Goal: Task Accomplishment & Management: Manage account settings

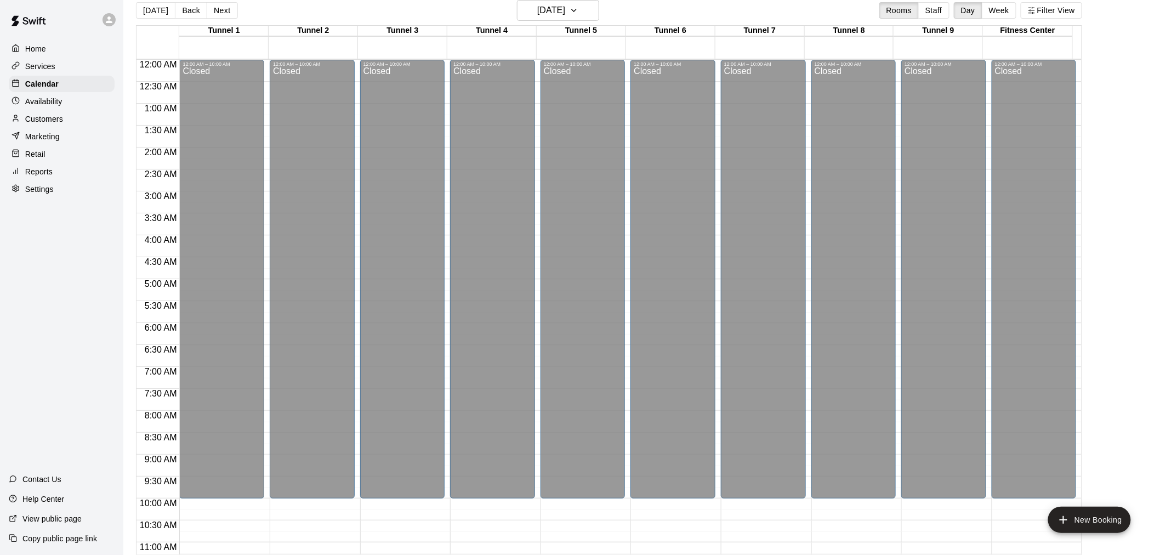
scroll to position [558, 0]
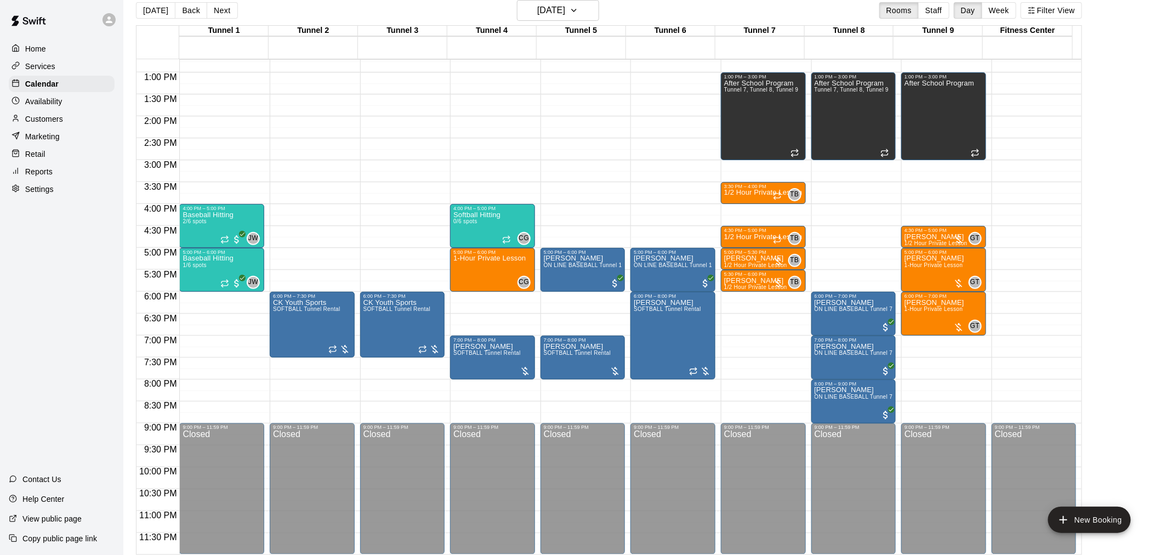
click at [124, 9] on main "Today Back Next Monday Sep 15 Rooms Staff Day Week Filter View Tunnel 1 15 Mon …" at bounding box center [641, 273] width 1037 height 572
click at [141, 9] on button "[DATE]" at bounding box center [155, 10] width 39 height 16
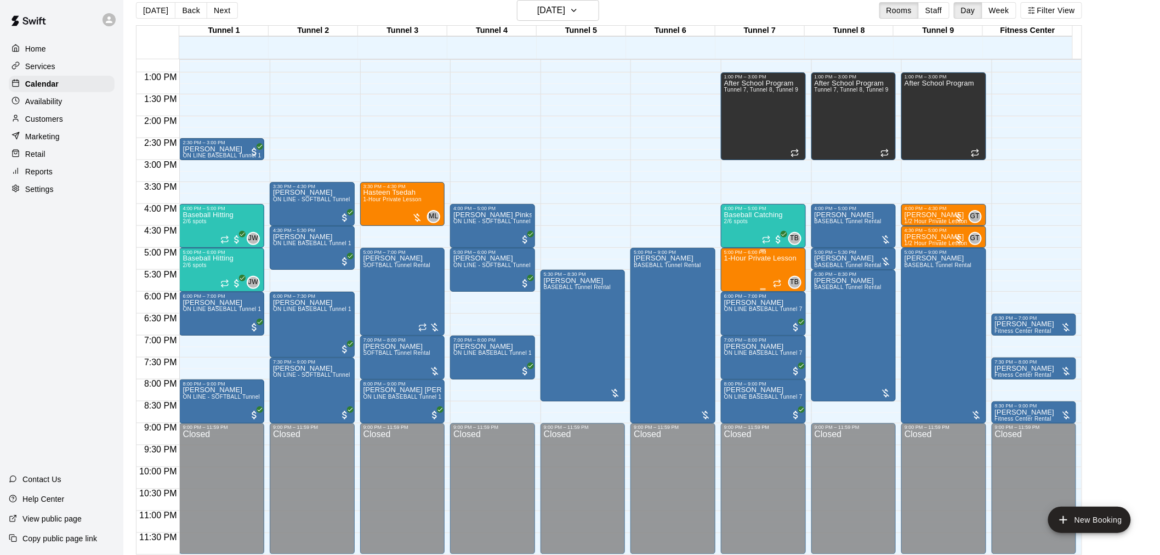
click at [752, 267] on div "1-Hour Private Lesson" at bounding box center [760, 532] width 72 height 555
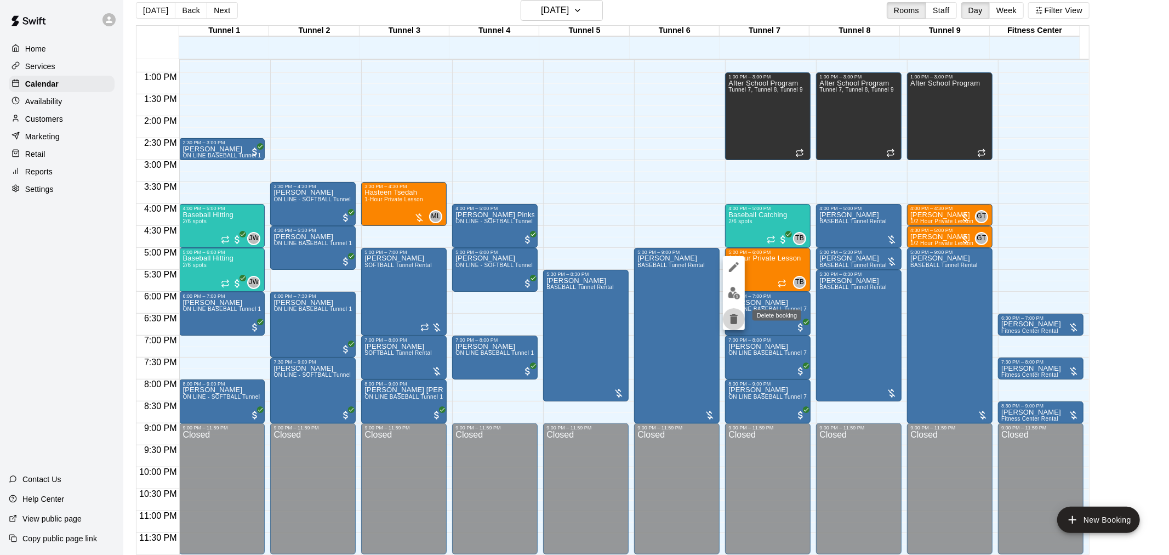
click at [737, 321] on icon "delete" at bounding box center [734, 319] width 8 height 10
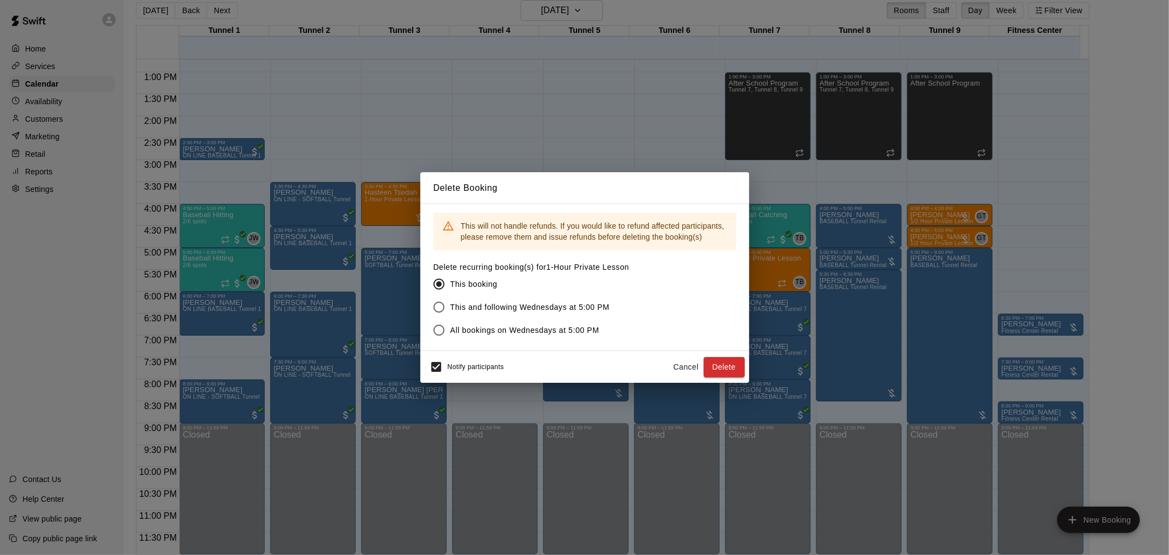
click at [724, 357] on button "Delete" at bounding box center [724, 367] width 41 height 20
click at [724, 357] on div "Cancel Delete" at bounding box center [707, 367] width 76 height 20
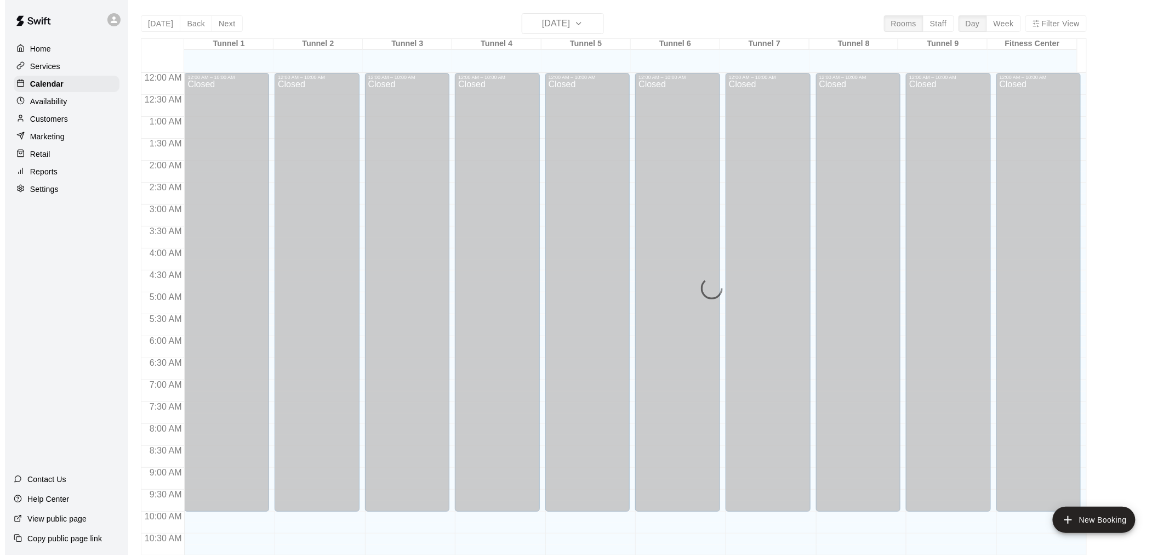
scroll to position [525, 0]
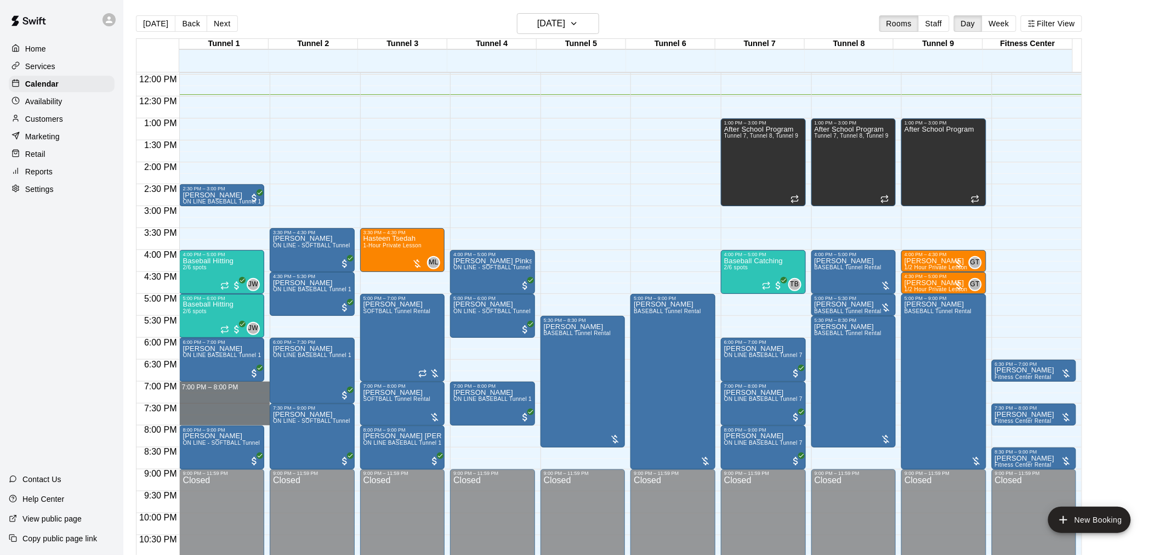
drag, startPoint x: 197, startPoint y: 385, endPoint x: 193, endPoint y: 417, distance: 32.6
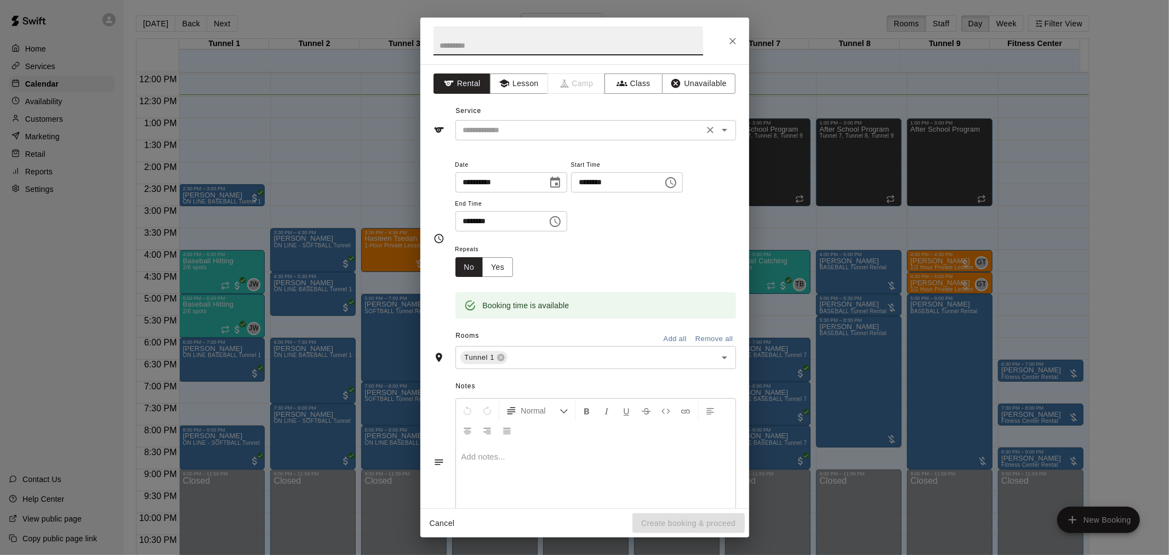
click at [512, 123] on input "text" at bounding box center [580, 130] width 242 height 14
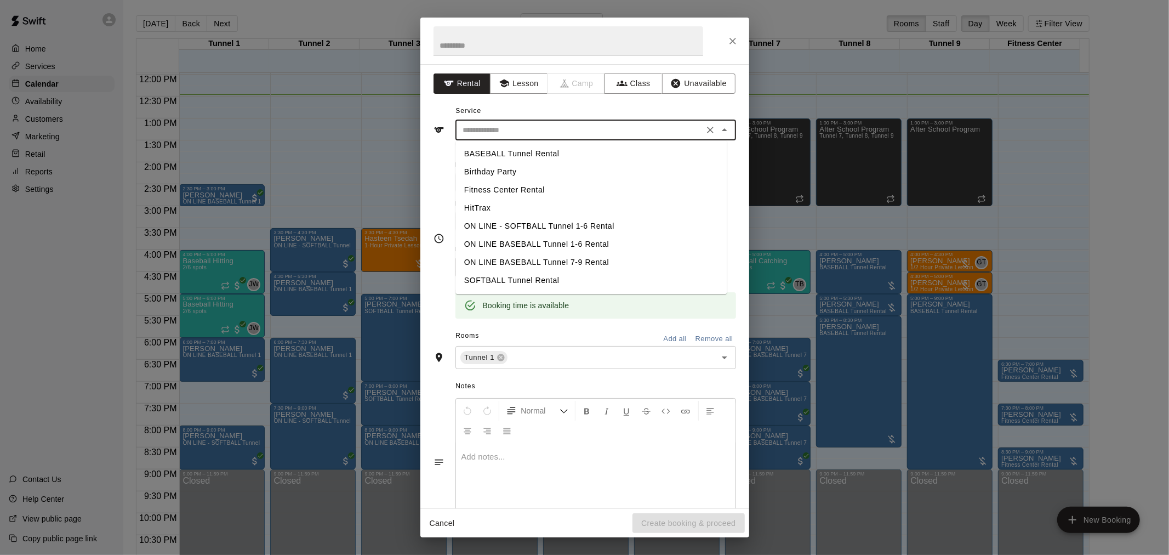
click at [504, 150] on li "BASEBALL Tunnel Rental" at bounding box center [591, 154] width 271 height 18
type input "**********"
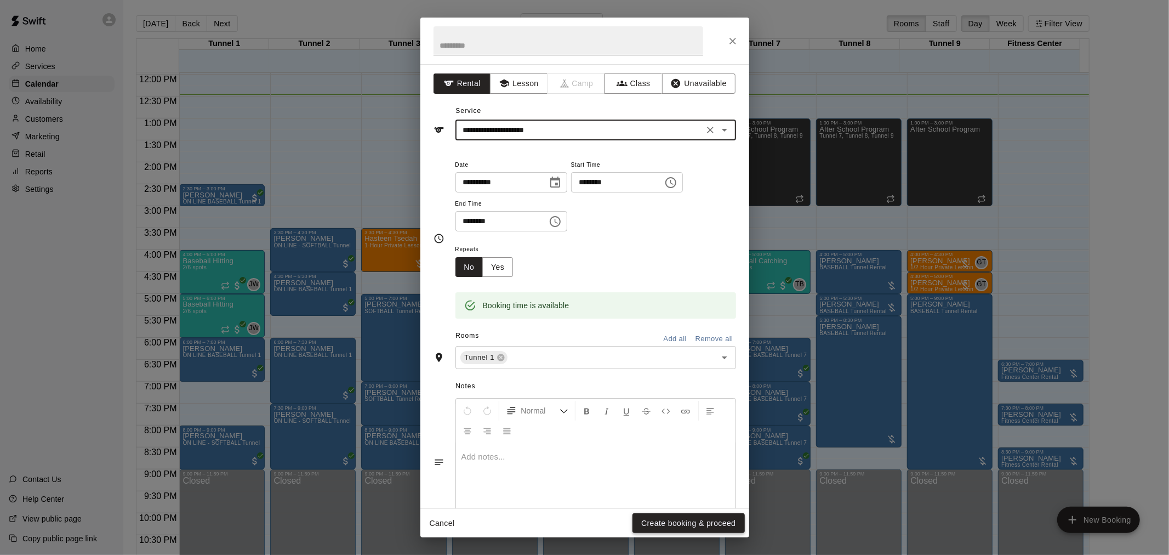
click at [673, 515] on button "Create booking & proceed" at bounding box center [689, 523] width 112 height 20
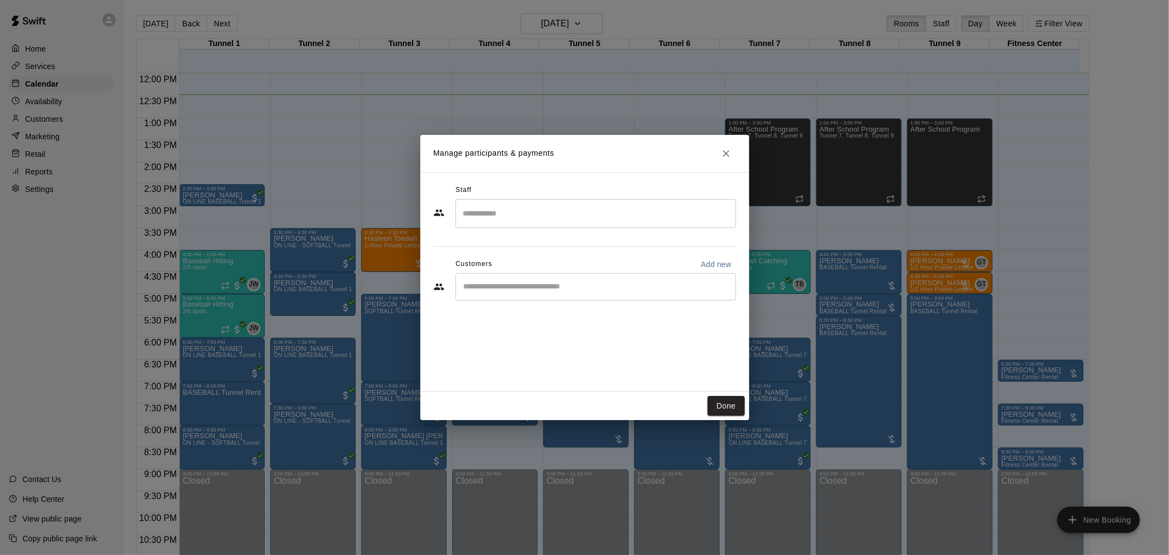
click at [500, 284] on input "Start typing to search customers..." at bounding box center [596, 286] width 271 height 11
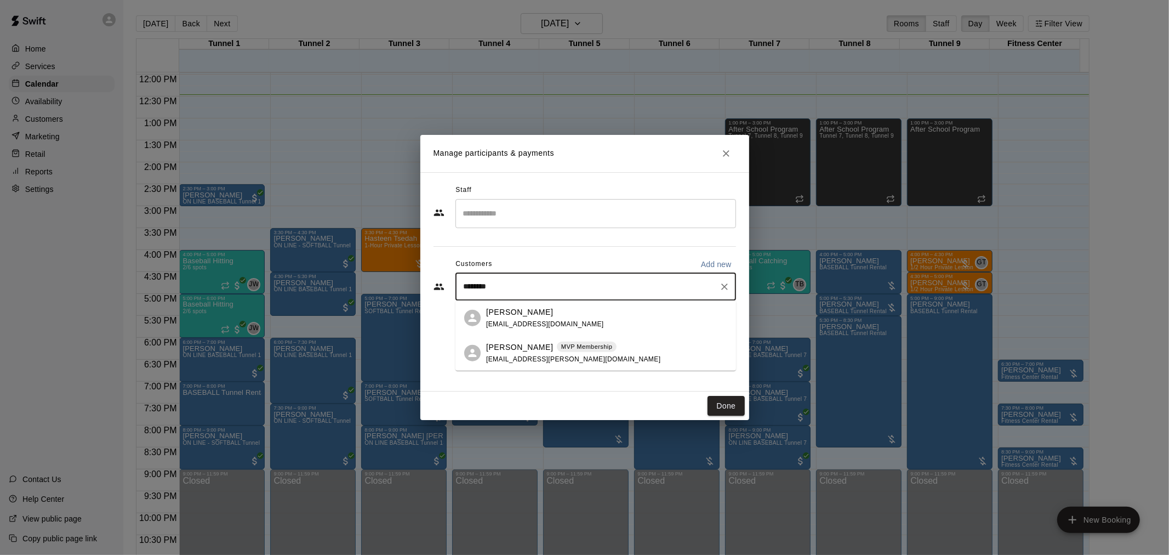
type input "*********"
click at [527, 314] on p "[PERSON_NAME]" at bounding box center [519, 312] width 67 height 12
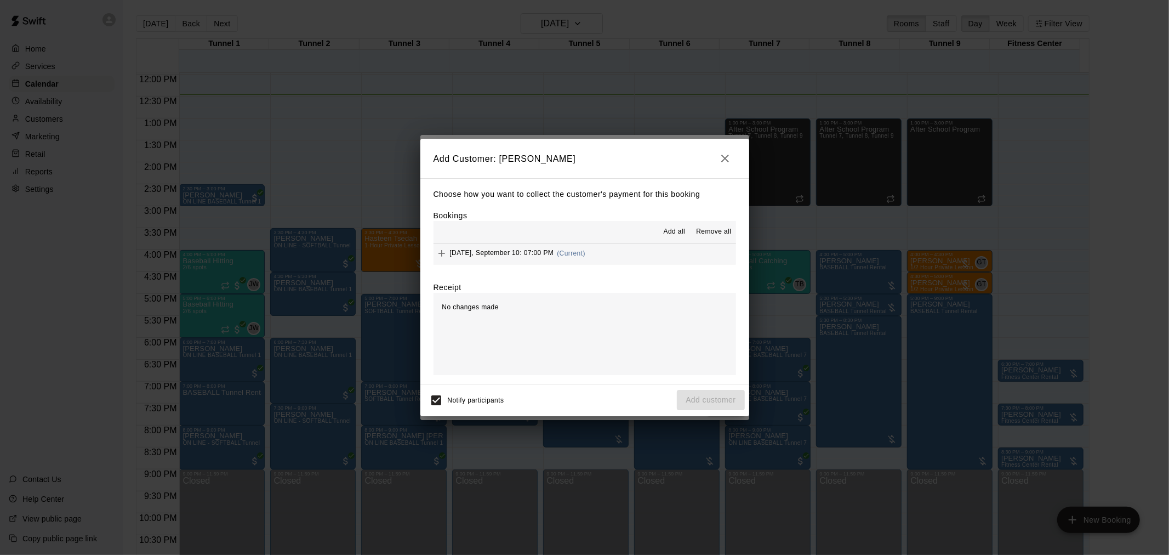
click at [553, 247] on div "[DATE], September 10: 07:00 PM (Current)" at bounding box center [510, 253] width 152 height 16
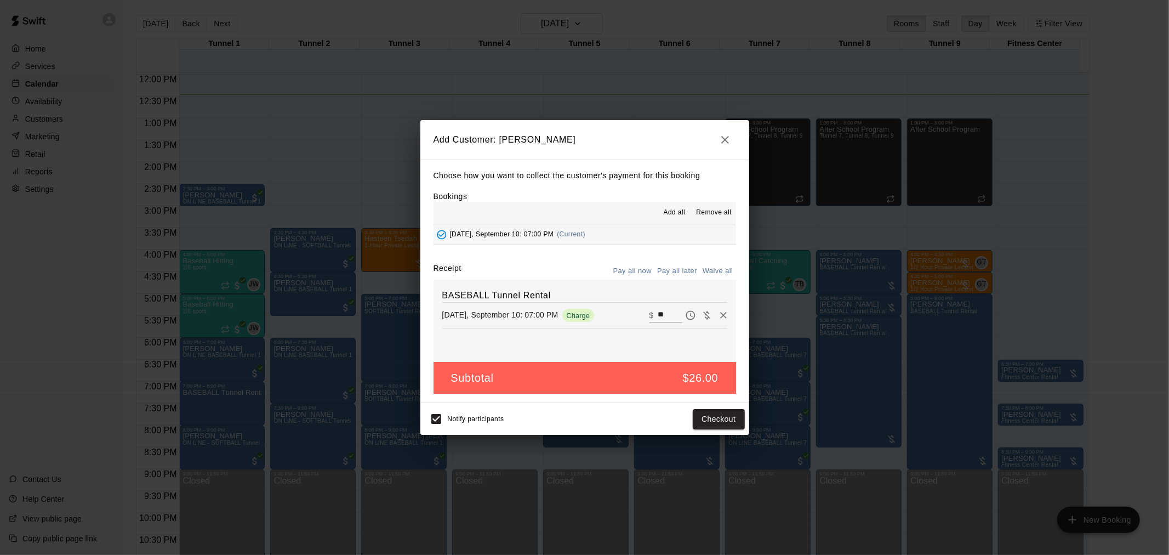
click at [677, 265] on button "Pay all later" at bounding box center [678, 271] width 46 height 17
click at [722, 421] on button "Add customer" at bounding box center [710, 419] width 67 height 20
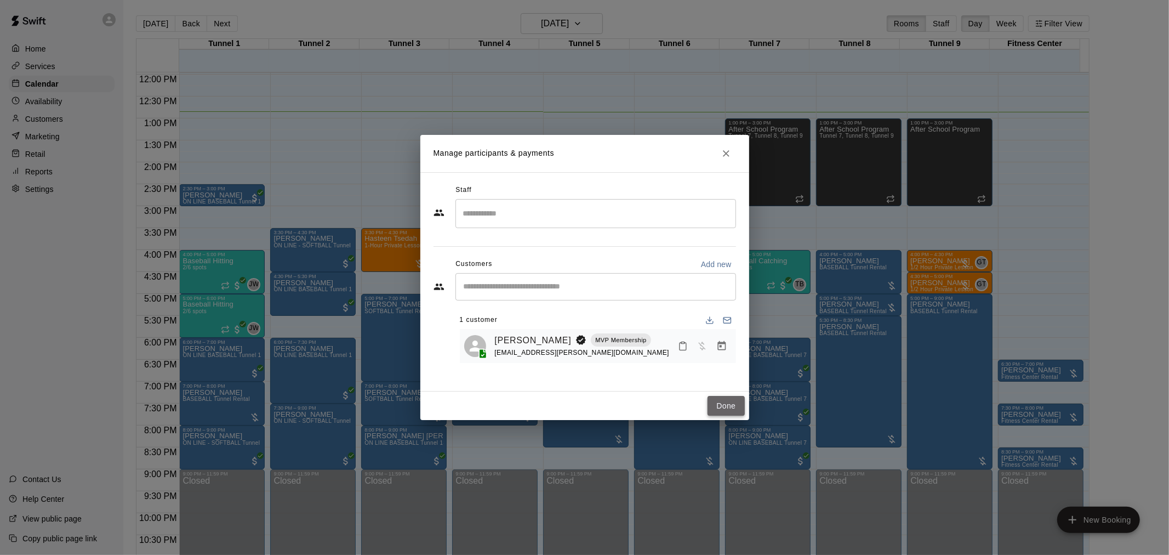
click at [720, 407] on button "Done" at bounding box center [726, 406] width 37 height 20
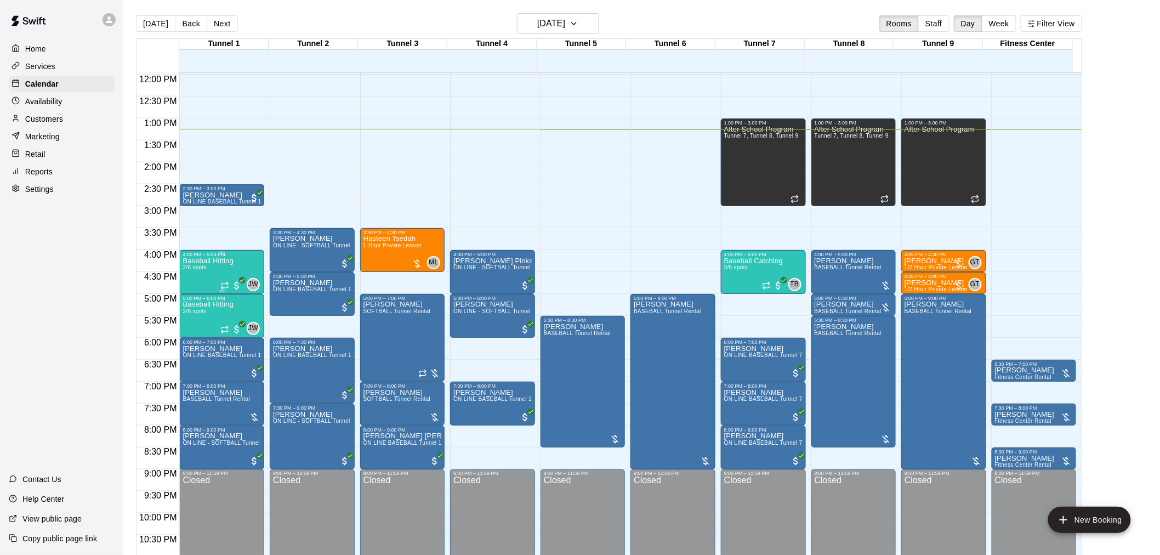
click at [200, 261] on p "Baseball Hitting" at bounding box center [208, 261] width 51 height 0
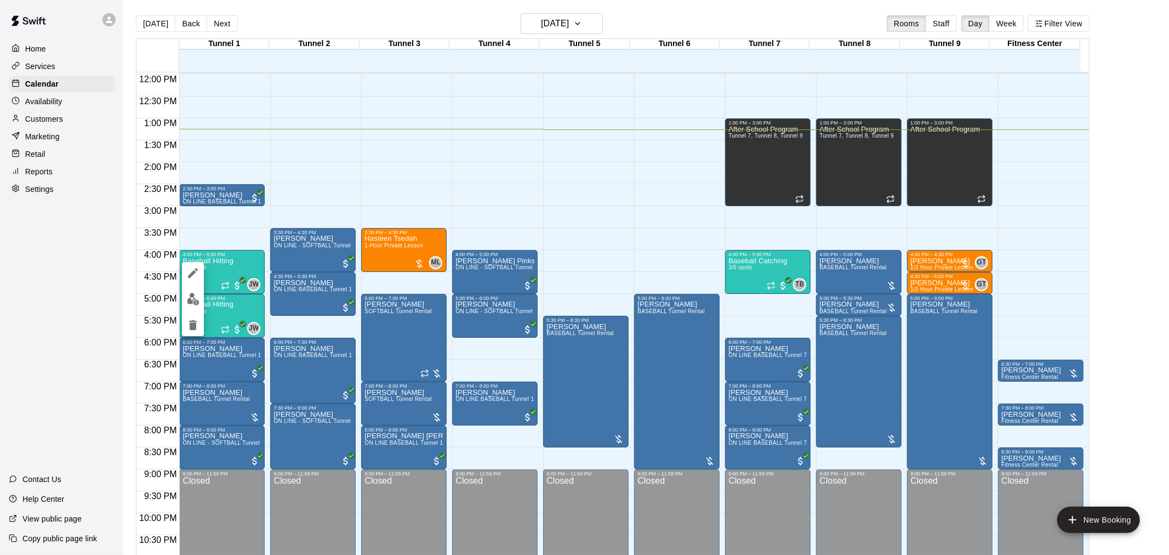
click at [194, 299] on img "edit" at bounding box center [193, 299] width 13 height 13
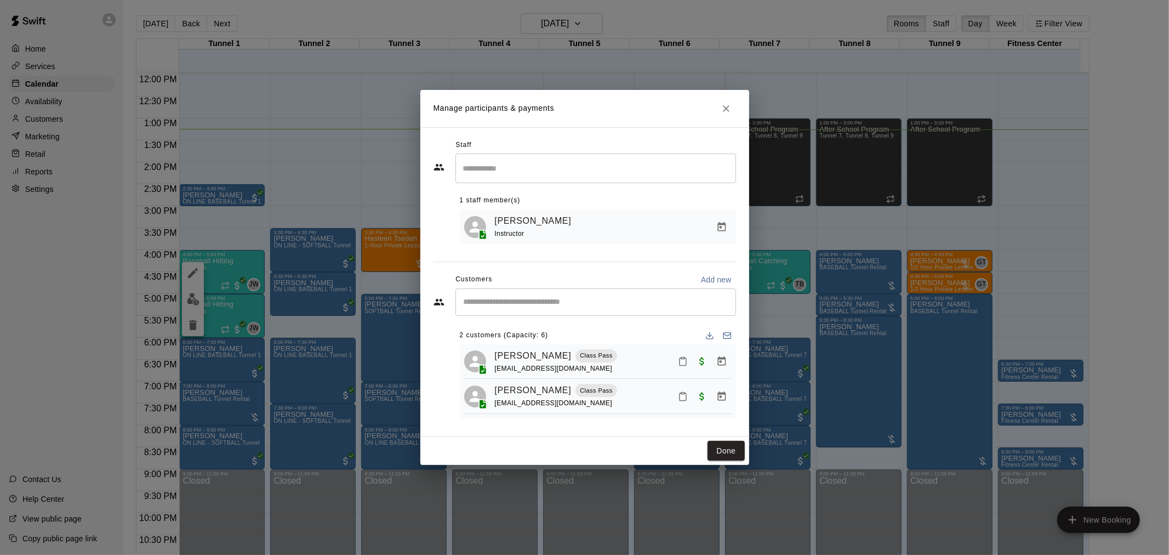
click at [495, 292] on div "​" at bounding box center [596, 301] width 281 height 27
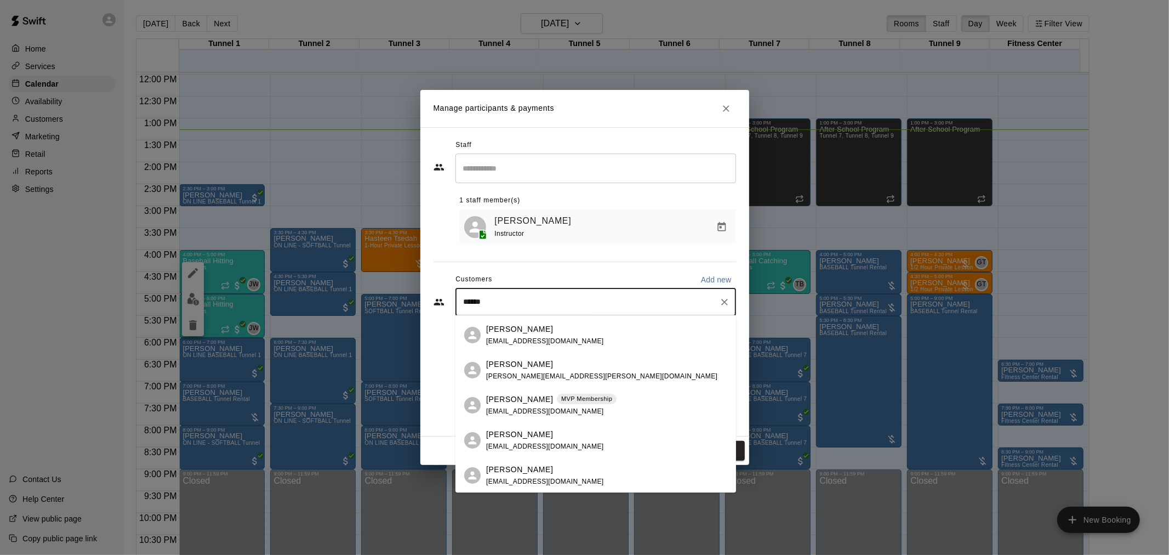
scroll to position [0, 0]
drag, startPoint x: 513, startPoint y: 303, endPoint x: 445, endPoint y: 302, distance: 68.0
click at [448, 302] on div "****** ​" at bounding box center [585, 301] width 303 height 27
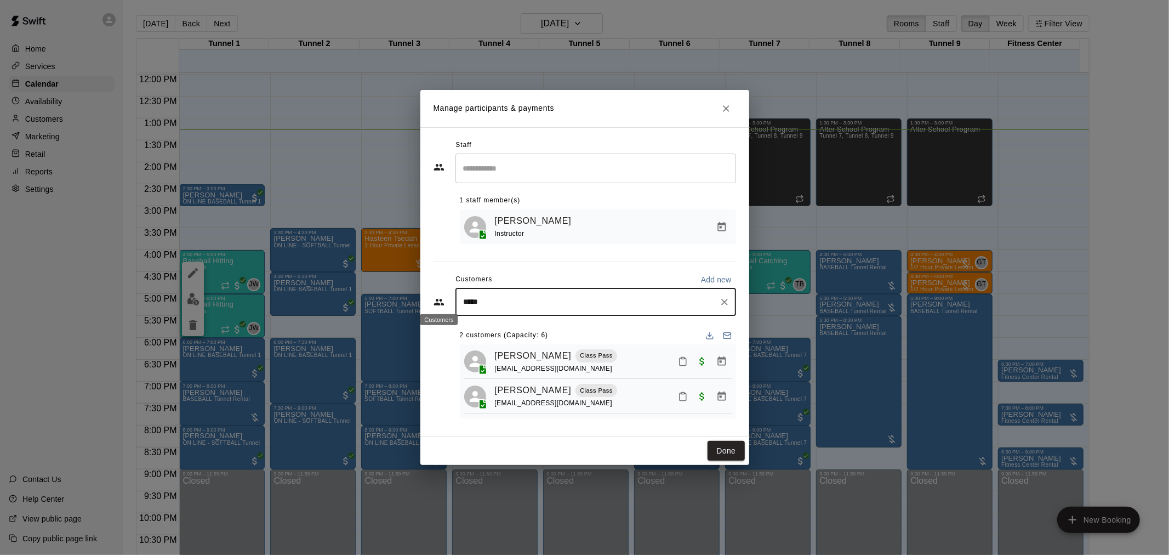
type input "******"
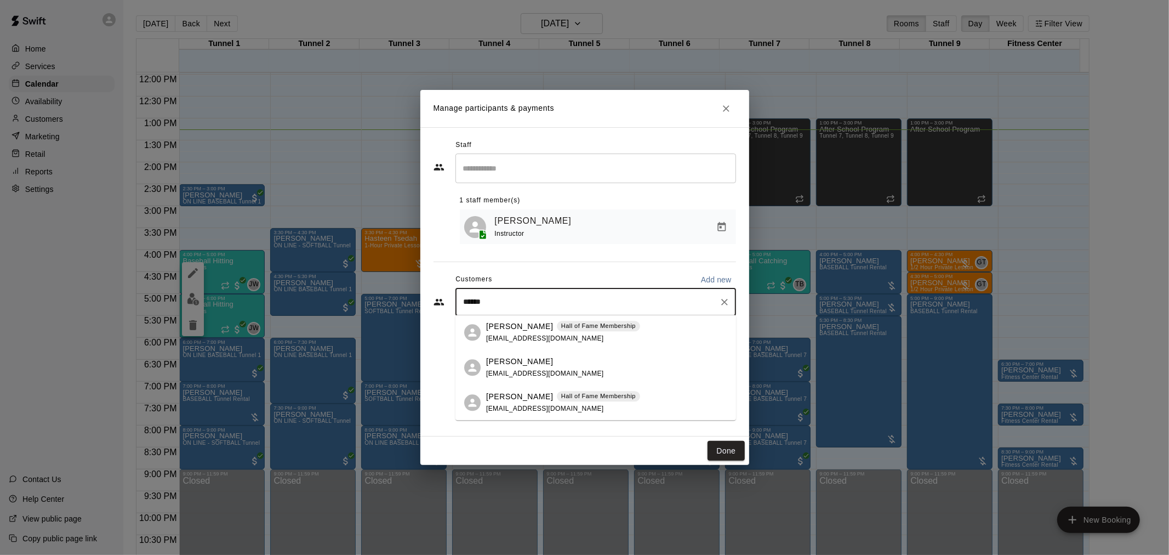
click at [525, 326] on p "[PERSON_NAME]" at bounding box center [519, 327] width 67 height 12
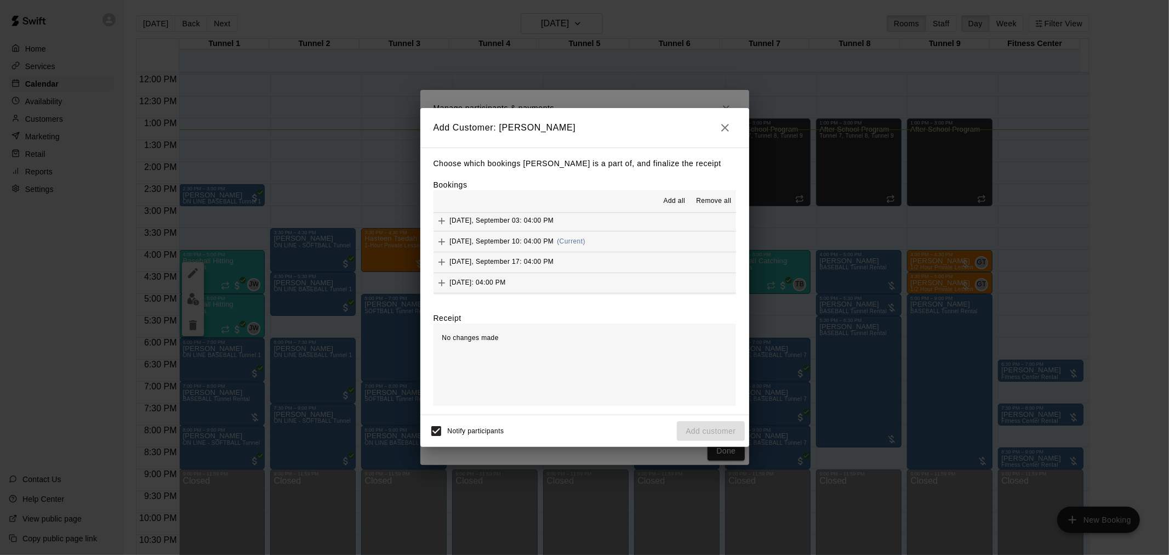
scroll to position [931, 0]
click at [580, 225] on span "(Current)" at bounding box center [571, 222] width 29 height 8
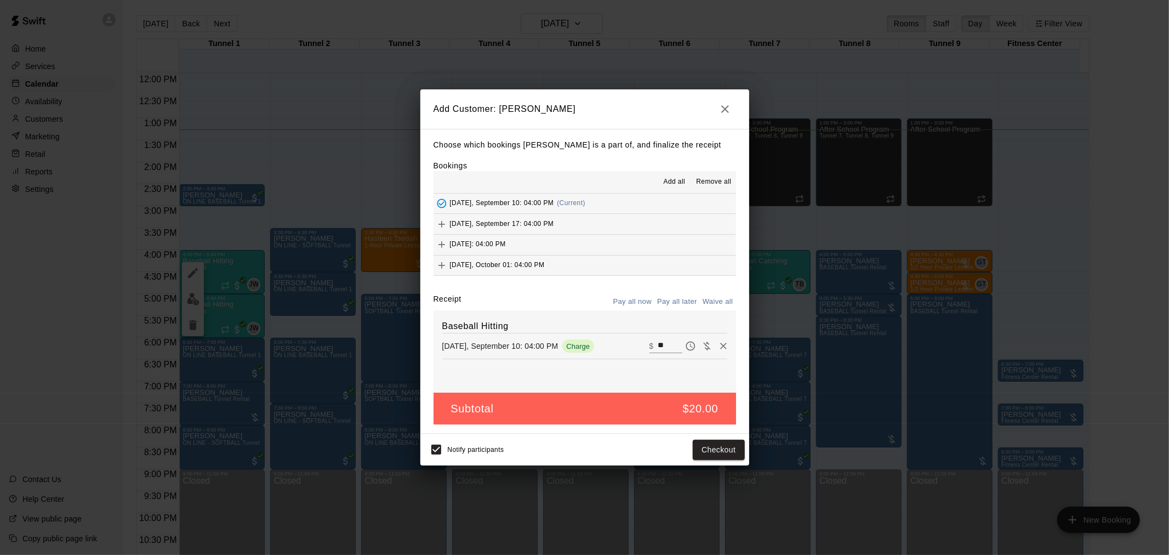
click at [675, 302] on button "Pay all later" at bounding box center [678, 301] width 46 height 17
click at [645, 310] on button "Pay all now" at bounding box center [633, 301] width 44 height 17
click at [713, 448] on button "Checkout" at bounding box center [719, 450] width 52 height 20
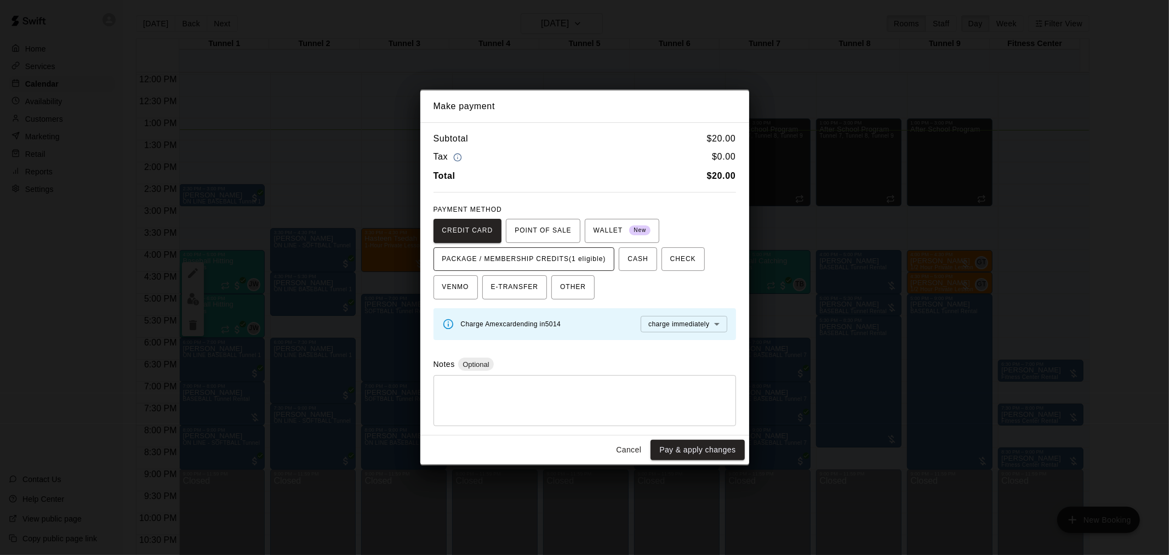
click at [567, 258] on span "PACKAGE / MEMBERSHIP CREDITS (1 eligible)" at bounding box center [524, 260] width 164 height 18
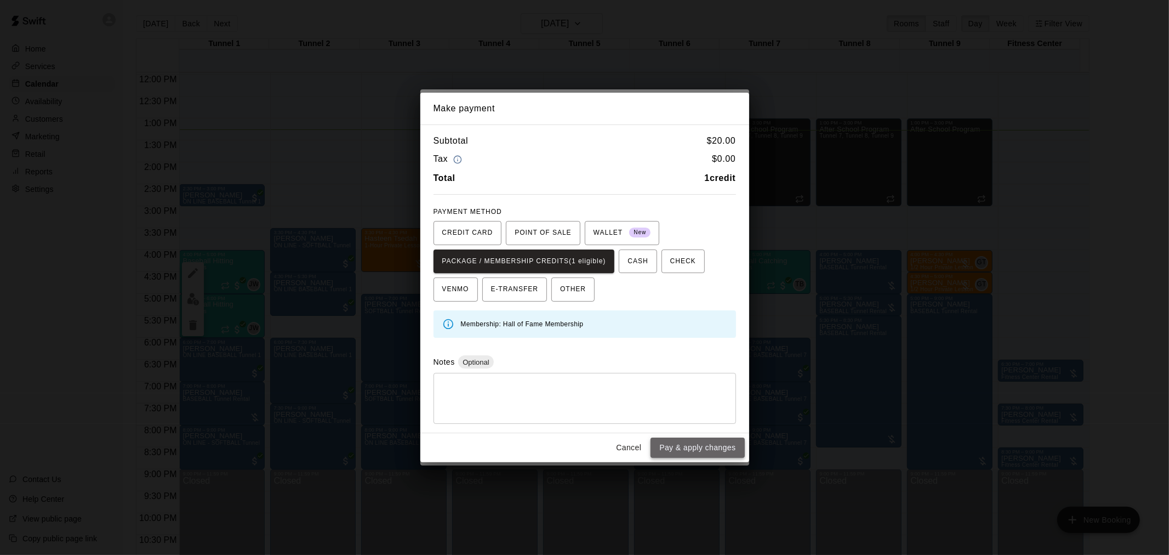
click at [676, 447] on button "Pay & apply changes" at bounding box center [698, 448] width 94 height 20
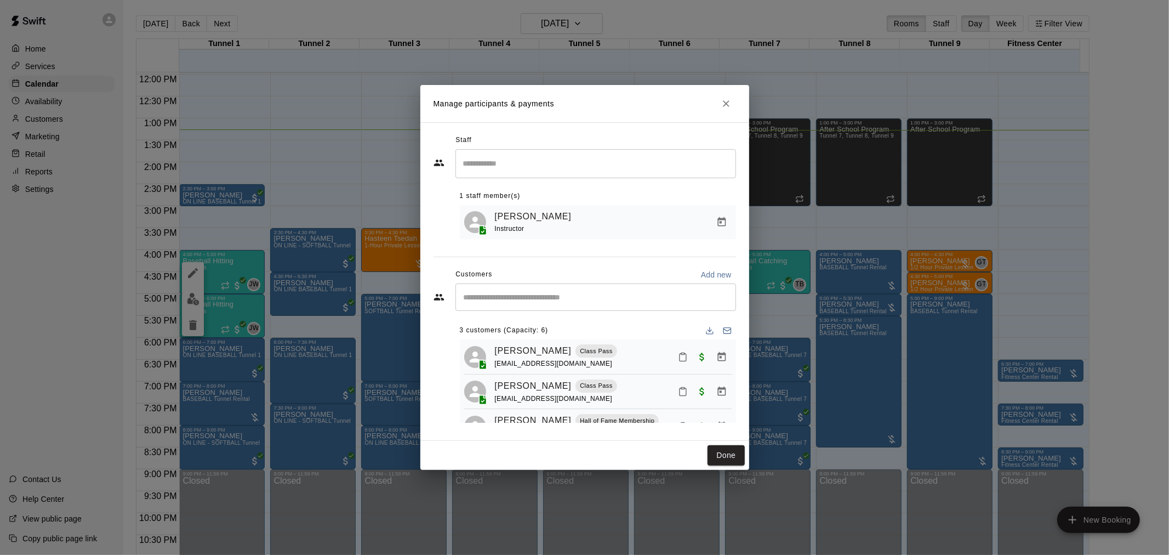
click at [736, 458] on button "Done" at bounding box center [726, 455] width 37 height 20
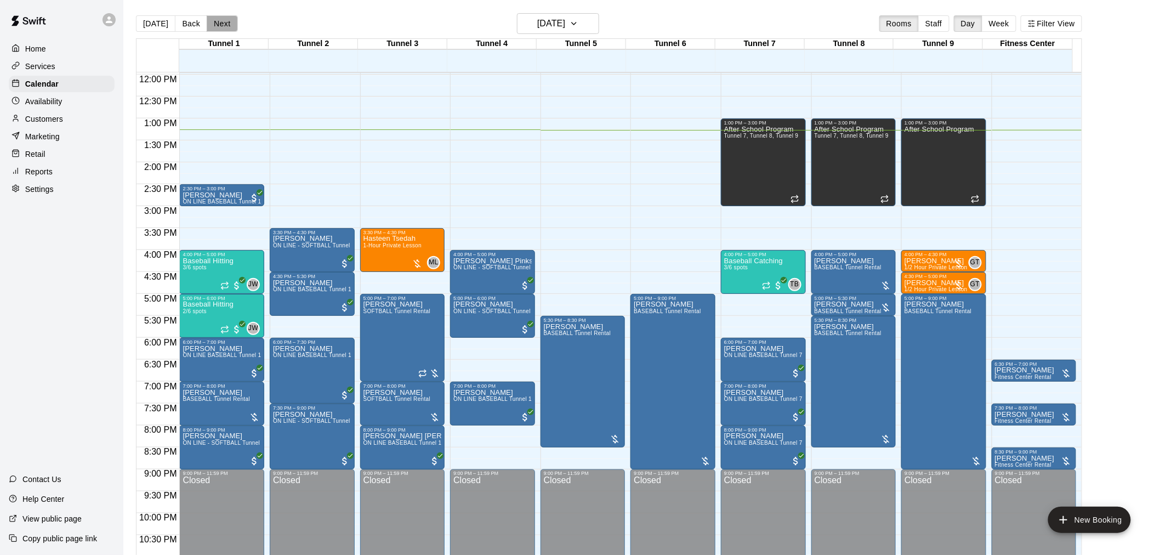
click at [225, 21] on button "Next" at bounding box center [222, 23] width 31 height 16
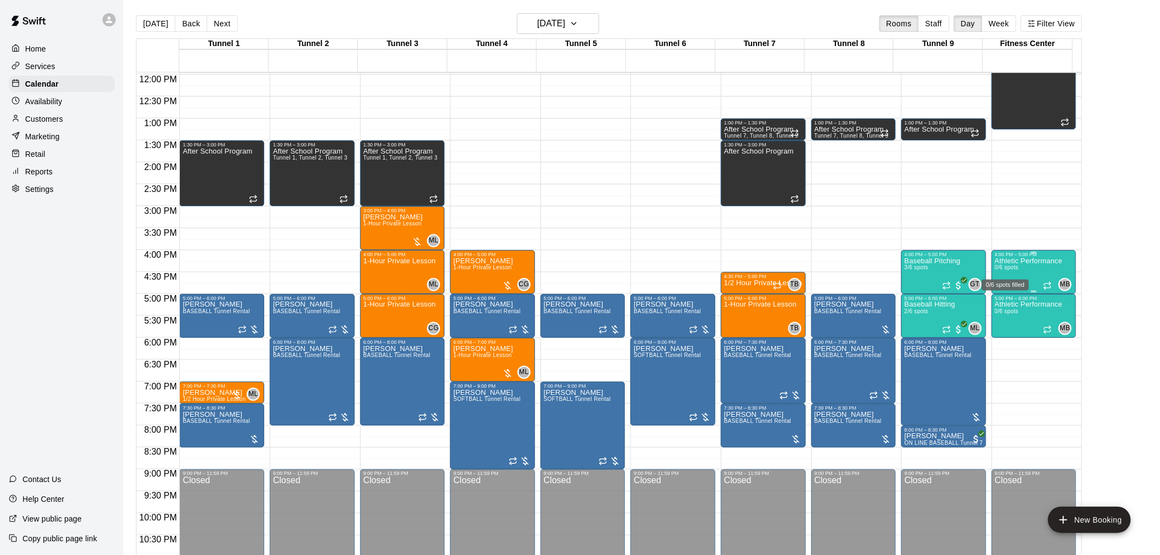
click at [1004, 265] on span "0/6 spots" at bounding box center [1007, 267] width 24 height 6
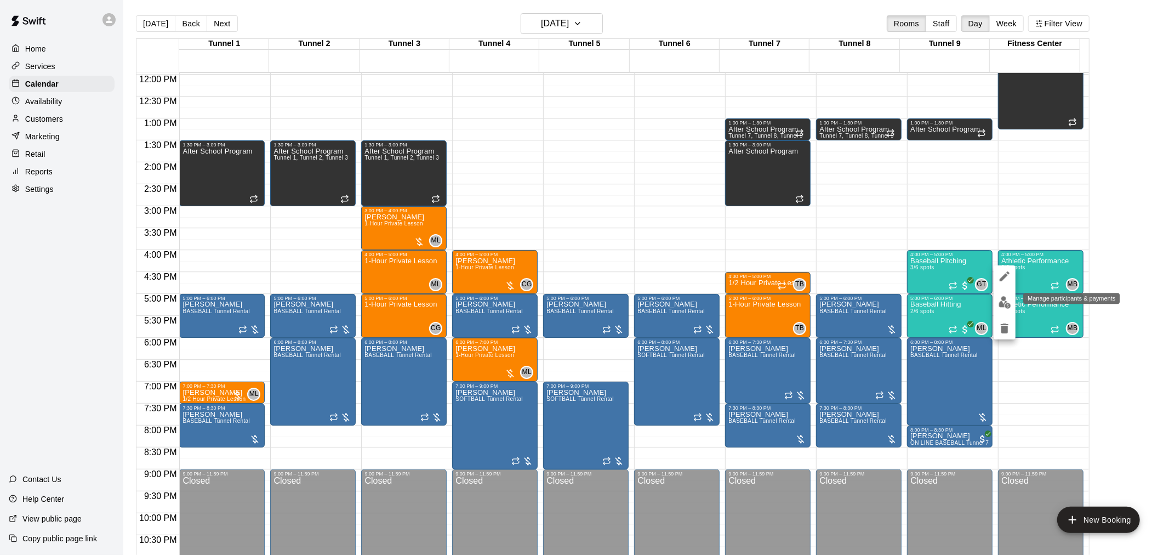
click at [1004, 304] on img "edit" at bounding box center [1005, 302] width 13 height 13
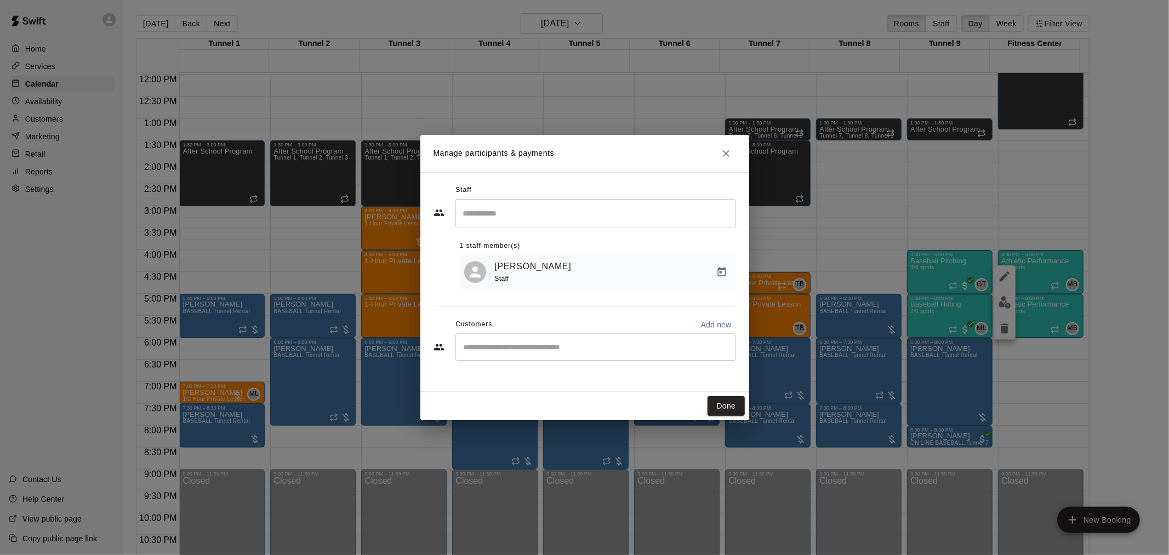
click at [546, 353] on input "Start typing to search customers..." at bounding box center [596, 347] width 271 height 11
type input "******"
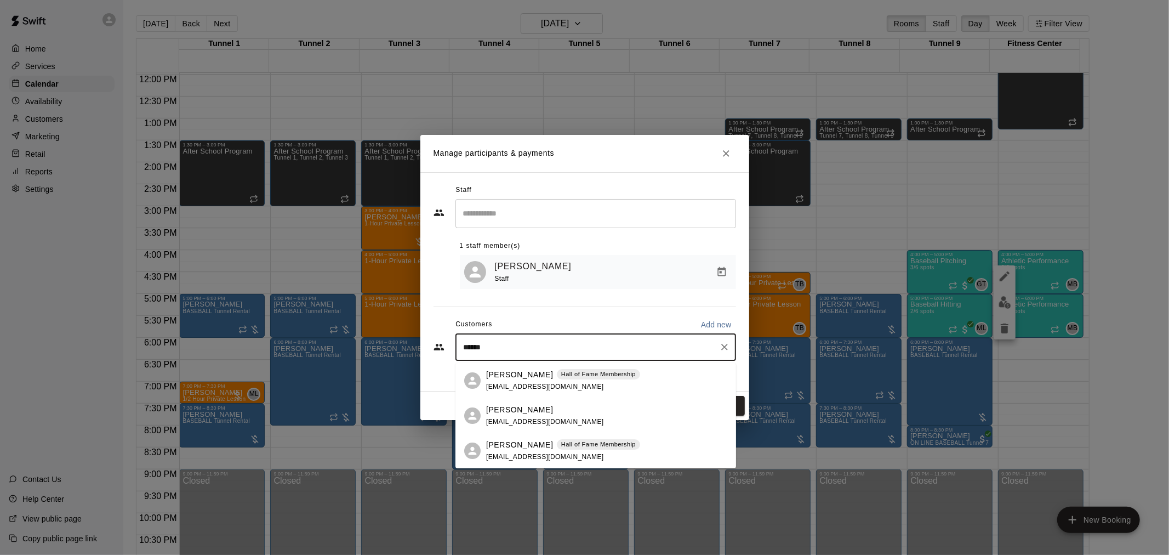
click at [539, 377] on p "[PERSON_NAME]" at bounding box center [519, 375] width 67 height 12
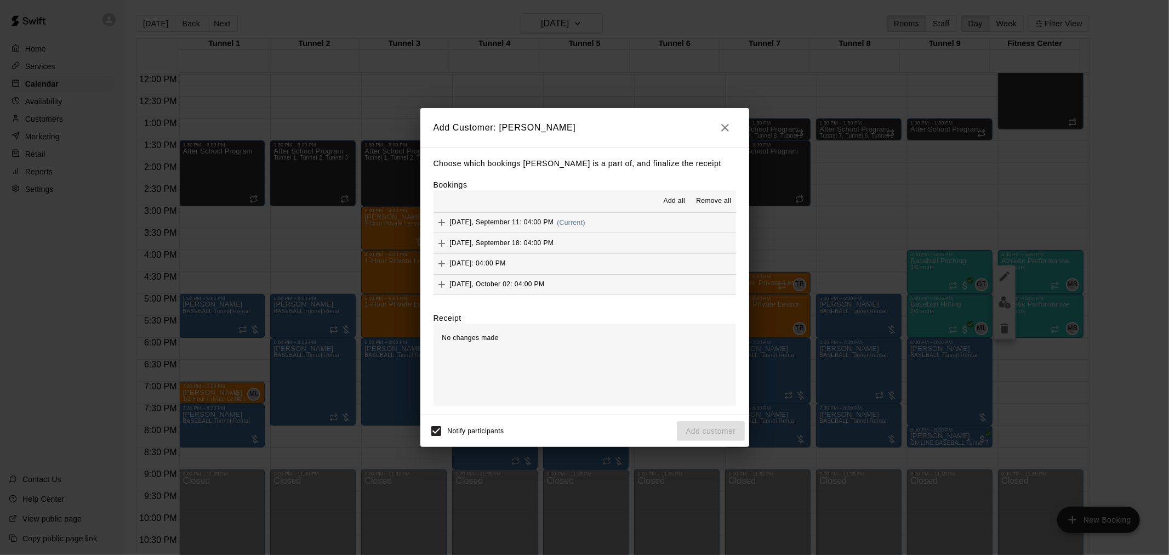
click at [722, 124] on icon "button" at bounding box center [726, 128] width 8 height 8
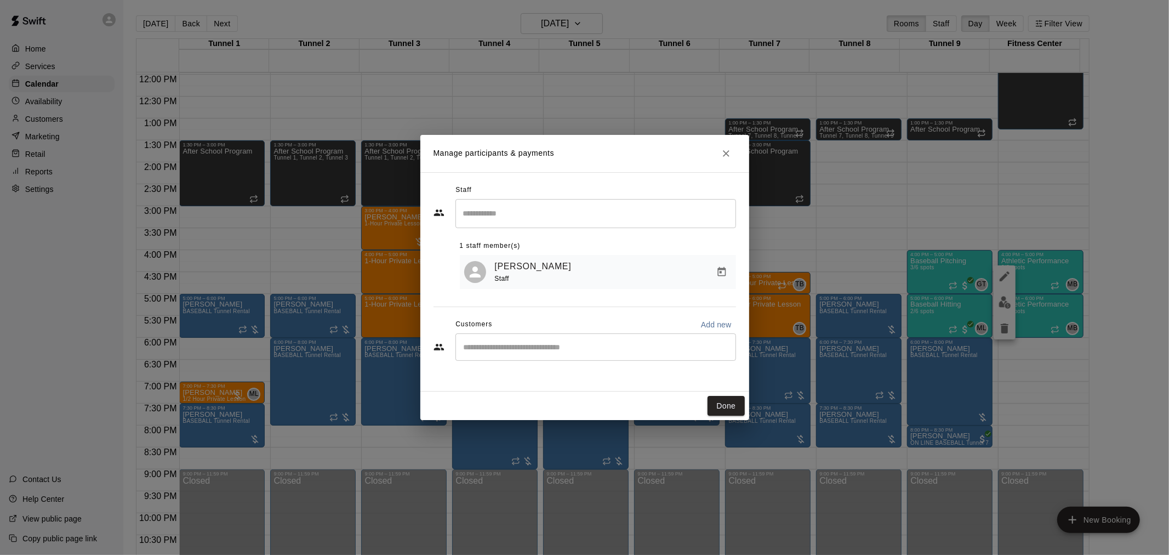
click at [724, 148] on icon "Close" at bounding box center [726, 153] width 11 height 11
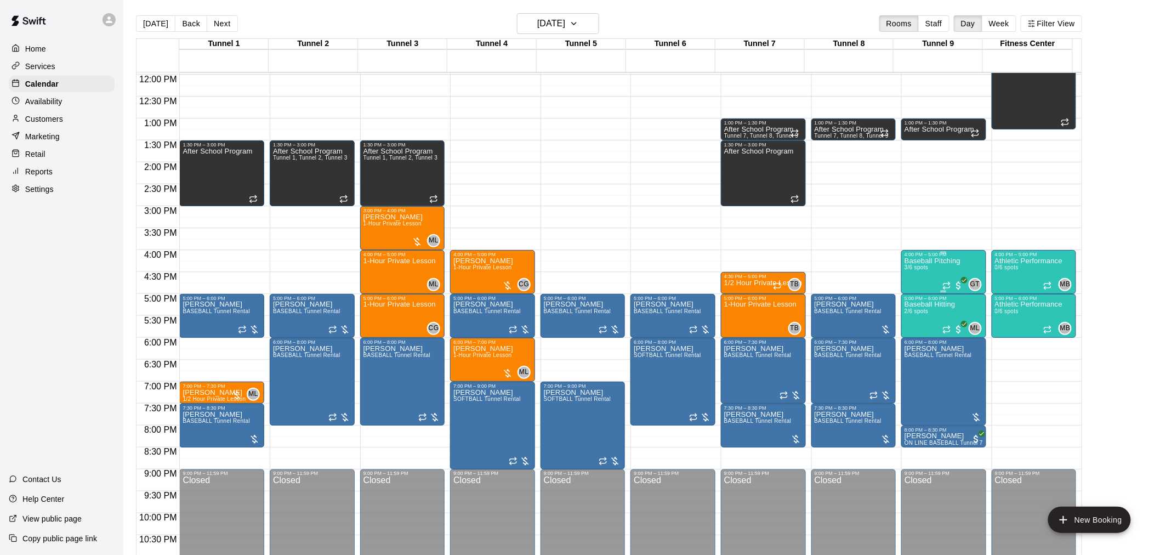
click at [933, 277] on div "Baseball Pitching 3/6 spots" at bounding box center [933, 534] width 56 height 555
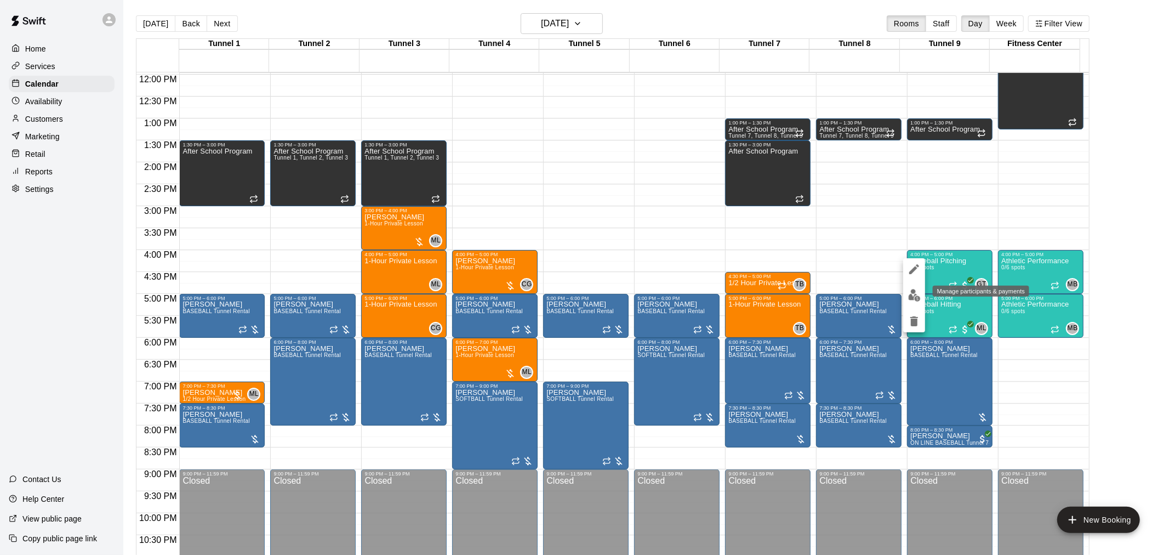
click at [917, 298] on img "edit" at bounding box center [914, 295] width 13 height 13
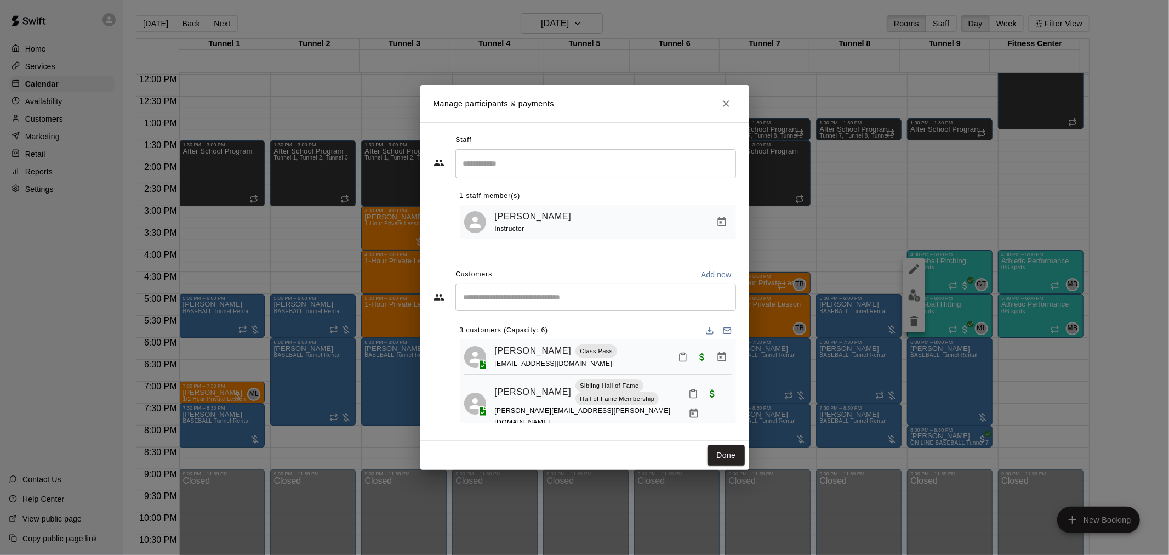
click at [530, 304] on div "​" at bounding box center [596, 296] width 281 height 27
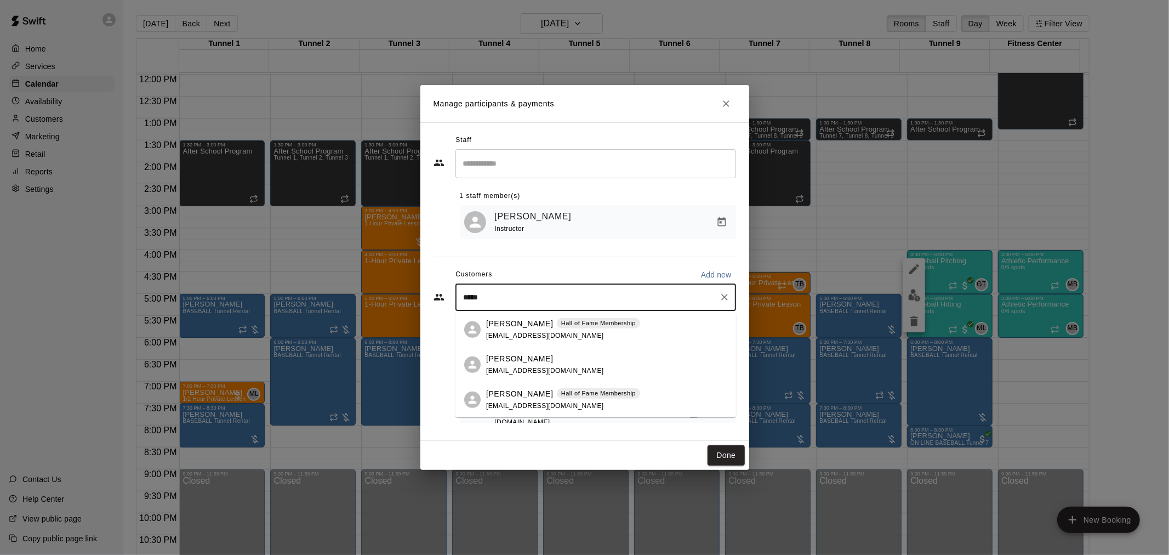
type input "******"
click at [527, 327] on p "[PERSON_NAME]" at bounding box center [519, 323] width 67 height 12
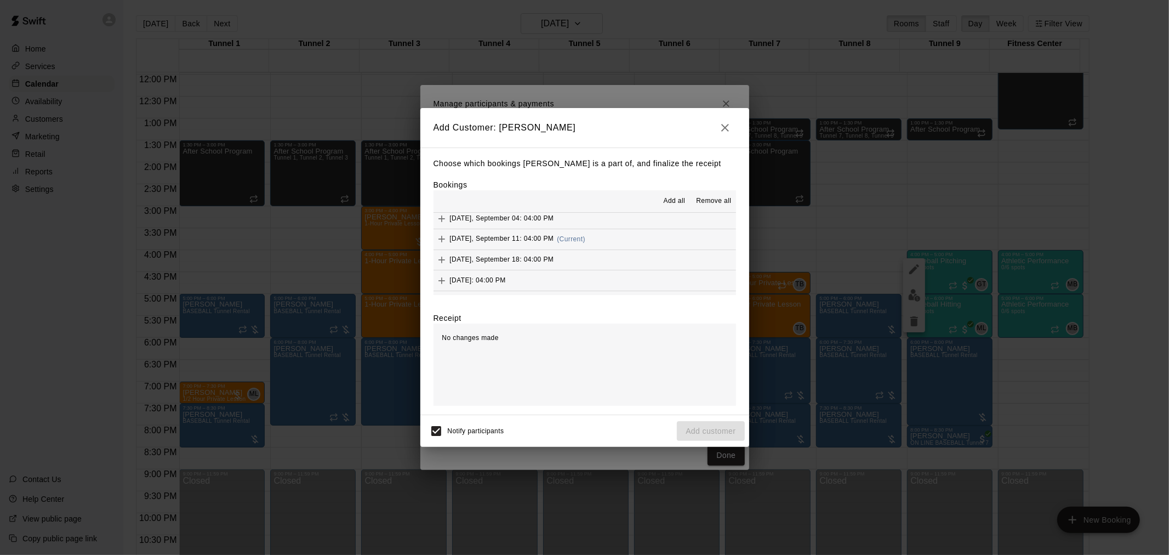
scroll to position [792, 0]
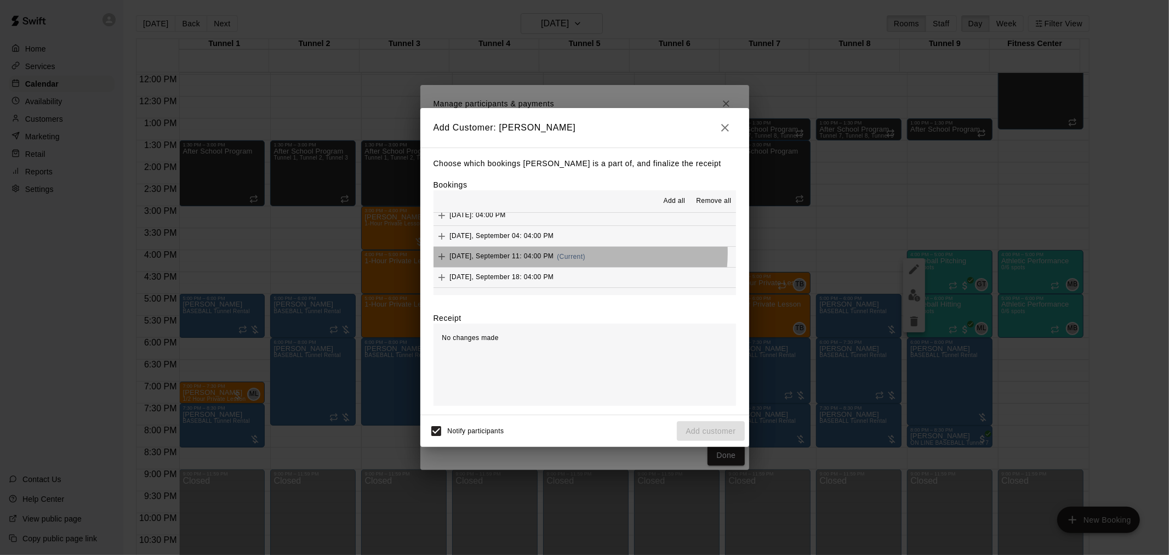
click at [567, 255] on span "(Current)" at bounding box center [571, 257] width 29 height 8
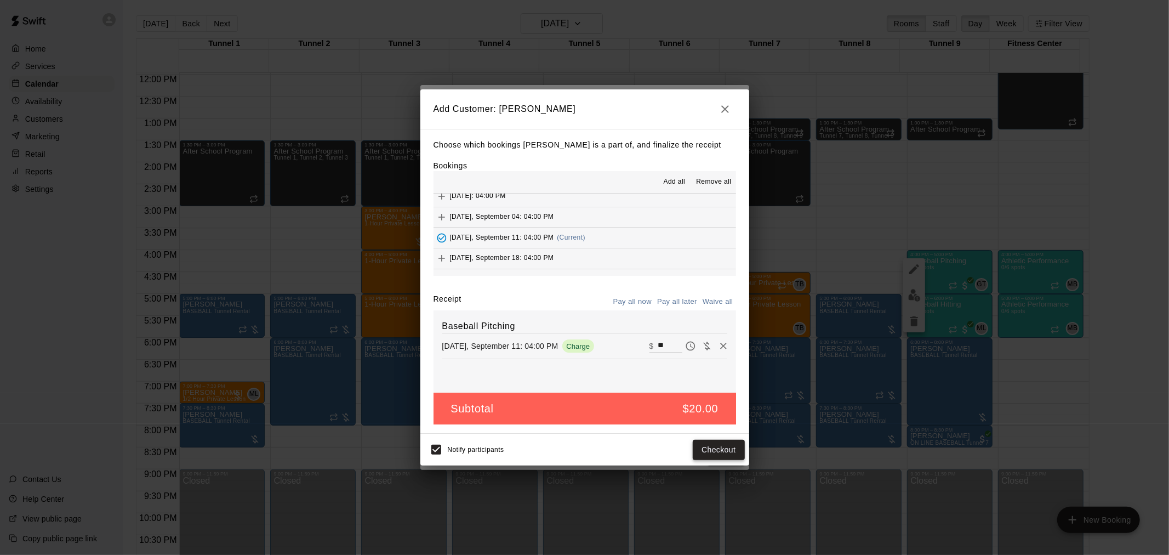
click at [719, 447] on button "Checkout" at bounding box center [719, 450] width 52 height 20
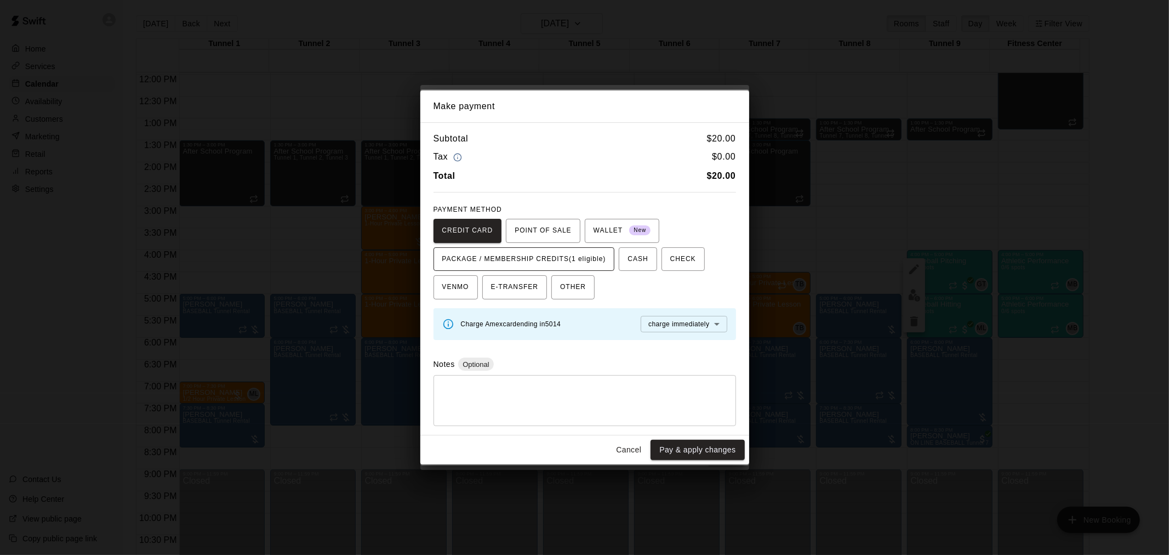
click at [541, 254] on span "PACKAGE / MEMBERSHIP CREDITS (1 eligible)" at bounding box center [524, 260] width 164 height 18
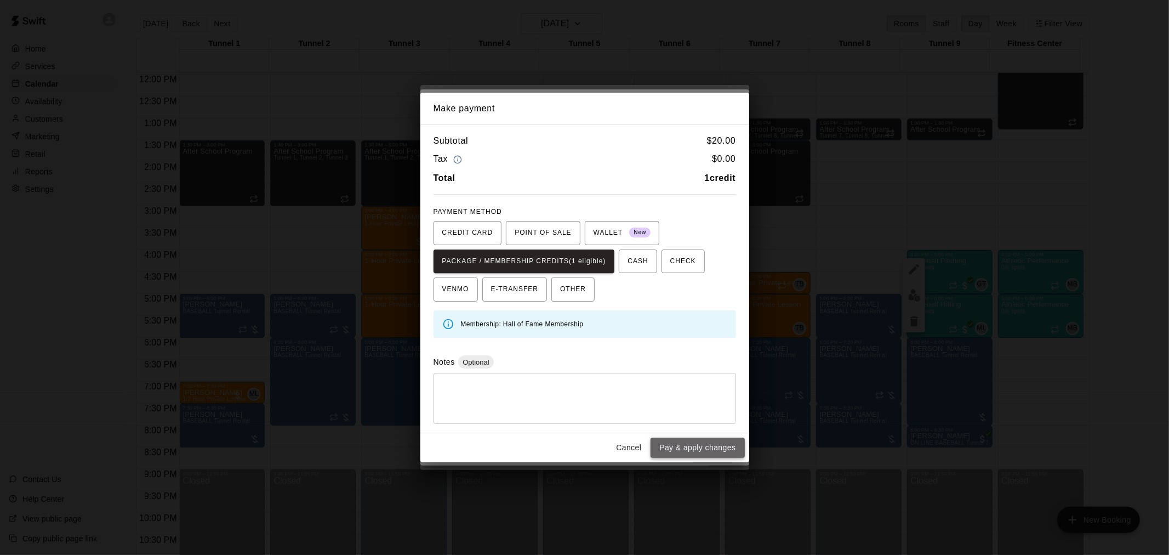
click at [691, 444] on button "Pay & apply changes" at bounding box center [698, 448] width 94 height 20
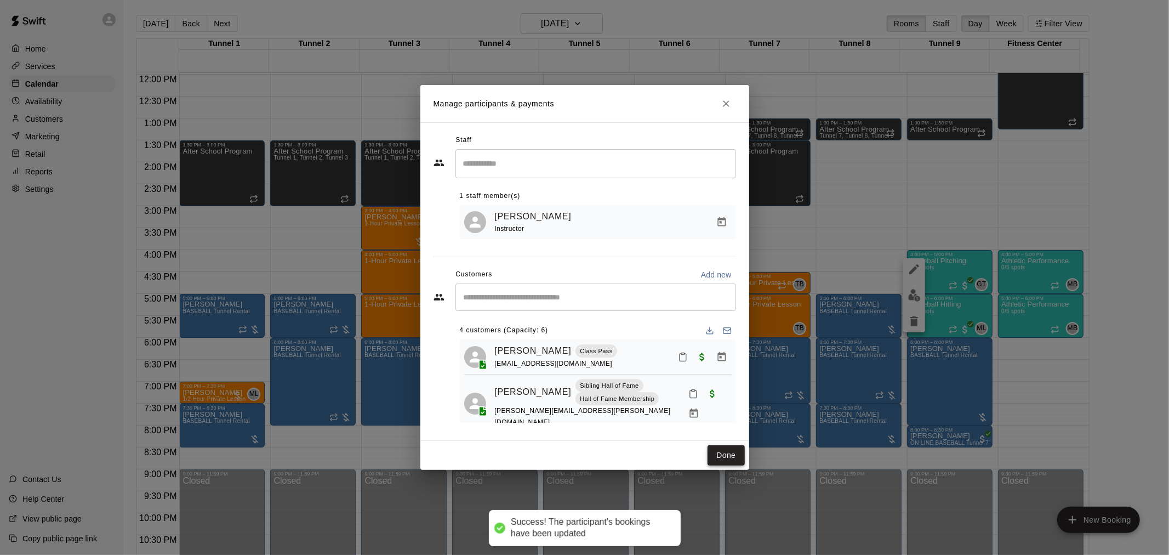
click at [736, 463] on button "Done" at bounding box center [726, 455] width 37 height 20
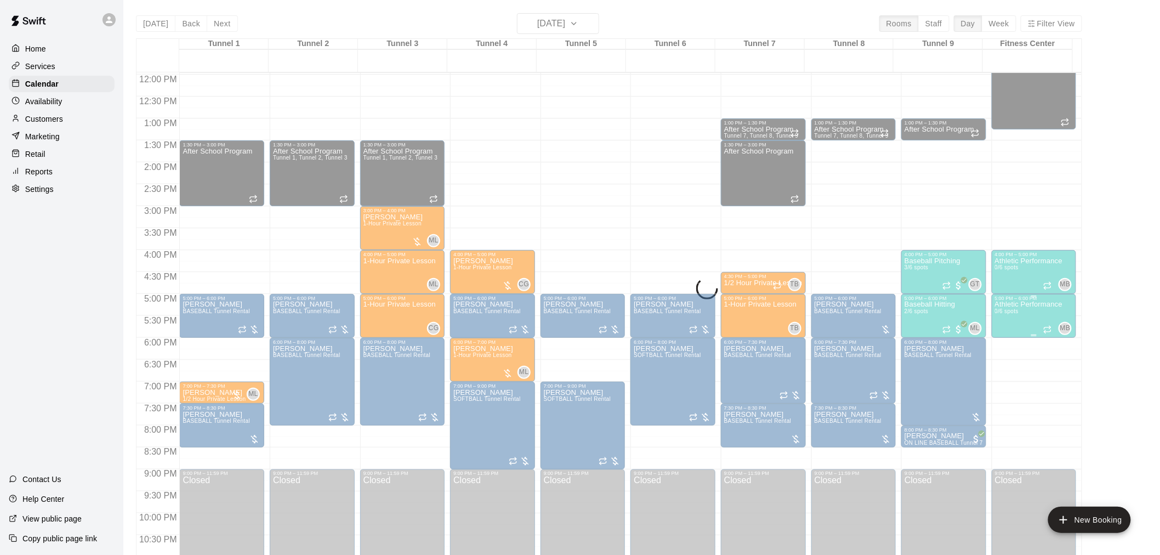
click at [999, 309] on span "0/6 spots" at bounding box center [1007, 311] width 24 height 6
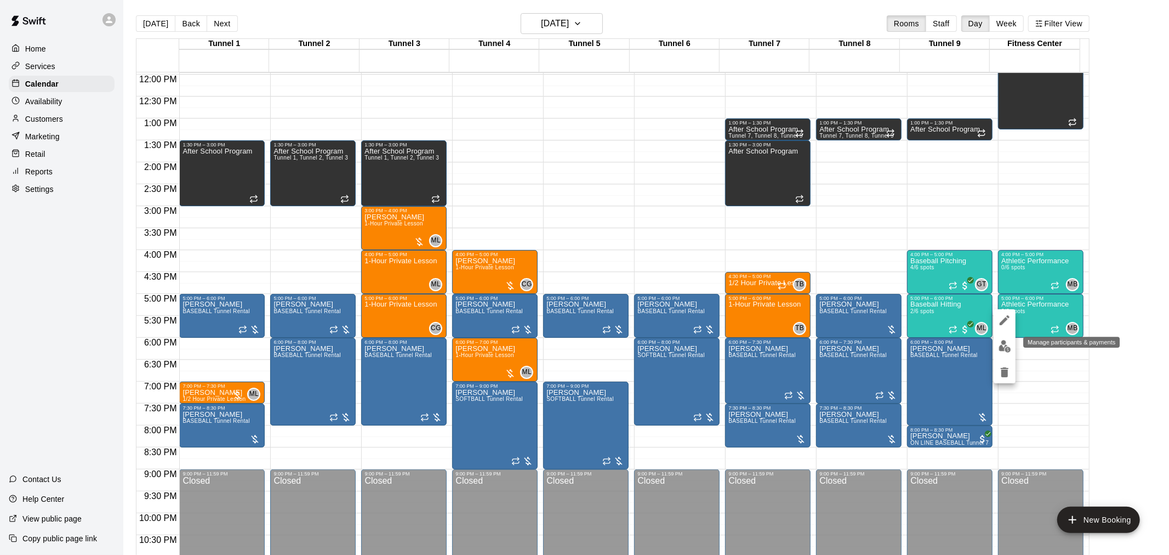
click at [1007, 340] on img "edit" at bounding box center [1005, 346] width 13 height 13
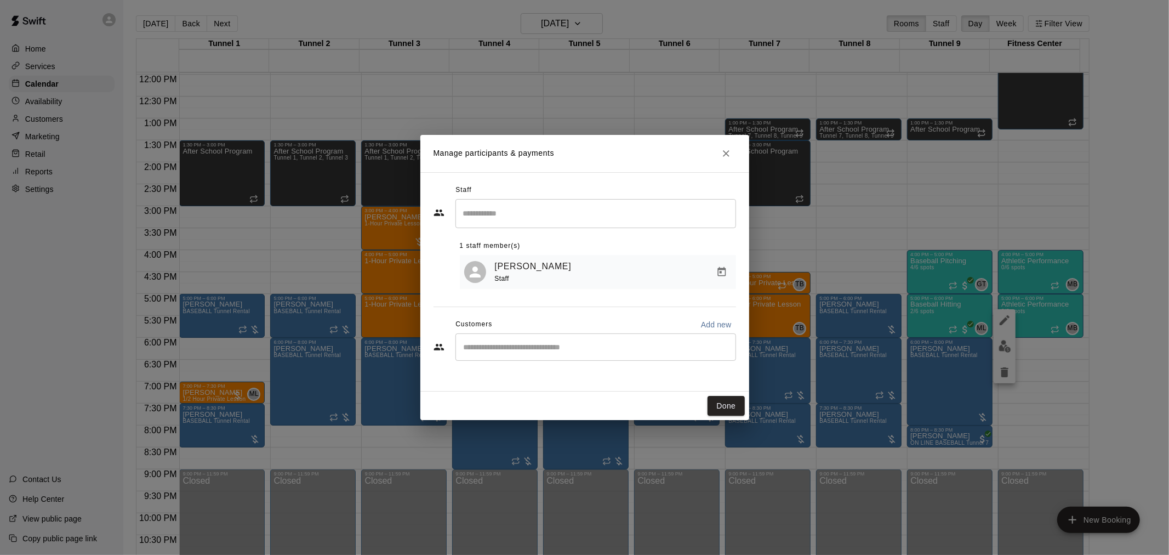
click at [544, 360] on div "​" at bounding box center [596, 346] width 281 height 27
type input "******"
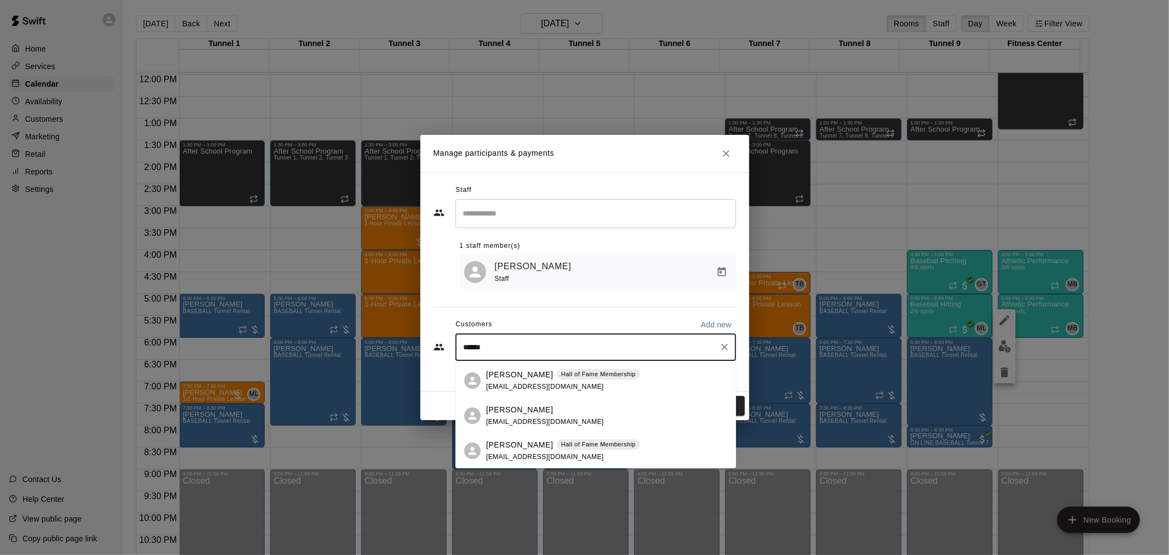
click at [538, 383] on span "[EMAIL_ADDRESS][DOMAIN_NAME]" at bounding box center [545, 387] width 118 height 8
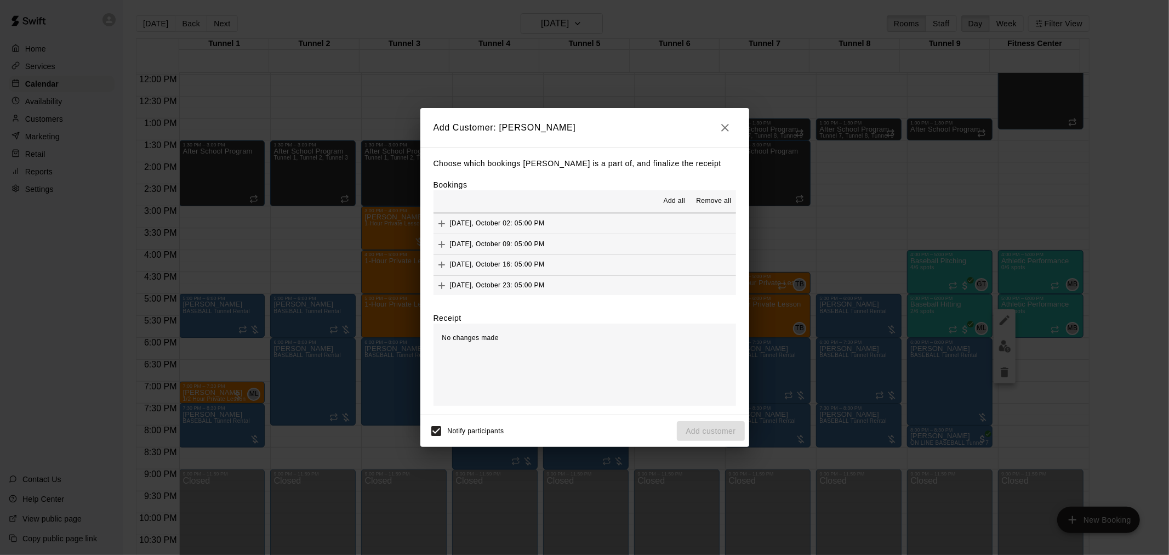
scroll to position [0, 0]
click at [586, 229] on div "[DATE], September 11: 05:00 PM (Current)" at bounding box center [510, 222] width 152 height 16
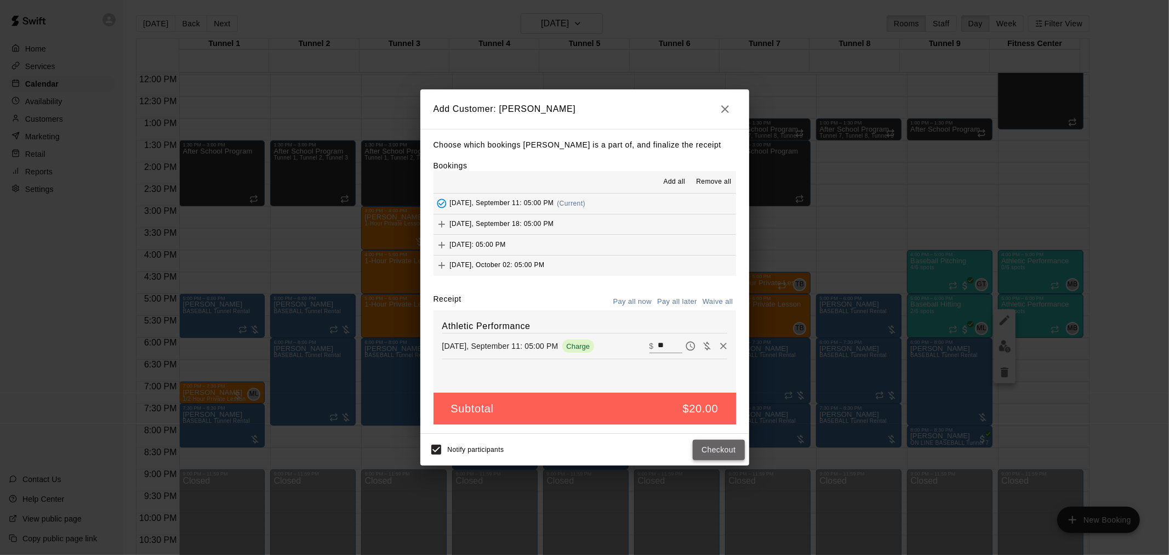
click at [719, 444] on button "Checkout" at bounding box center [719, 450] width 52 height 20
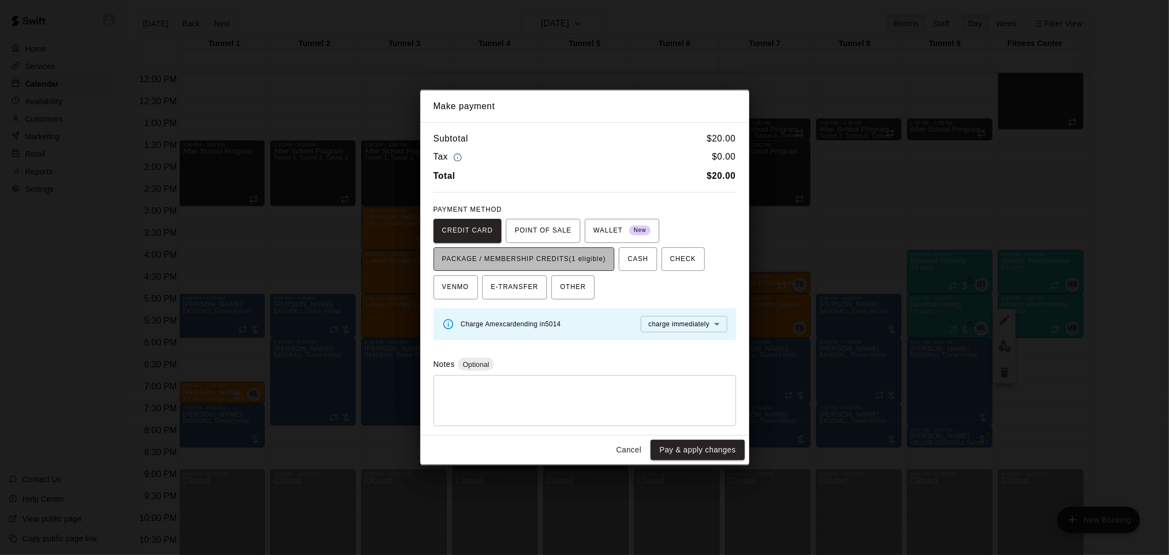
click at [590, 254] on span "PACKAGE / MEMBERSHIP CREDITS (1 eligible)" at bounding box center [524, 260] width 164 height 18
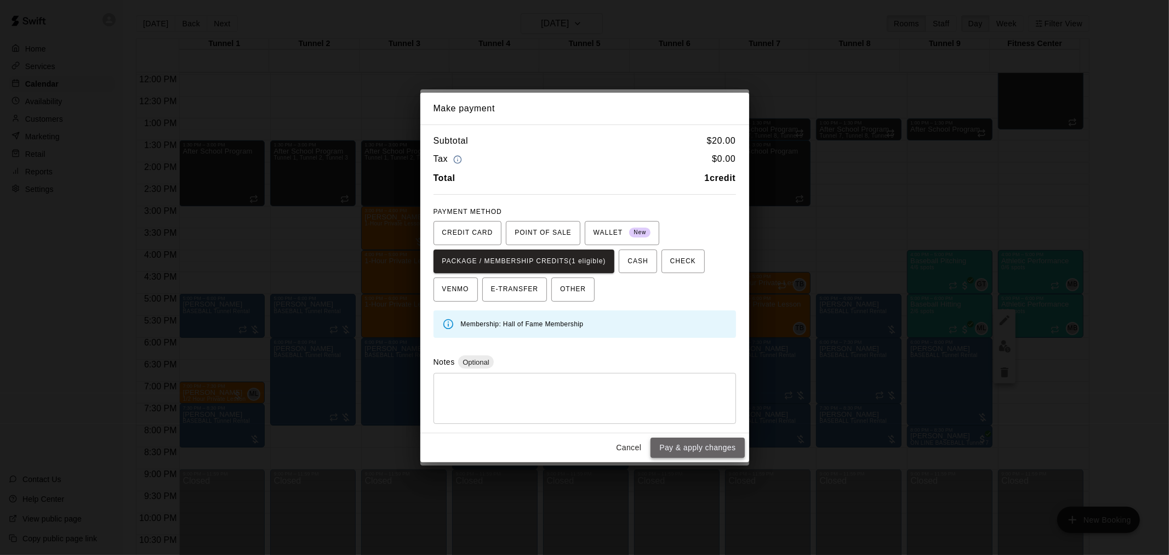
click at [706, 457] on button "Pay & apply changes" at bounding box center [698, 448] width 94 height 20
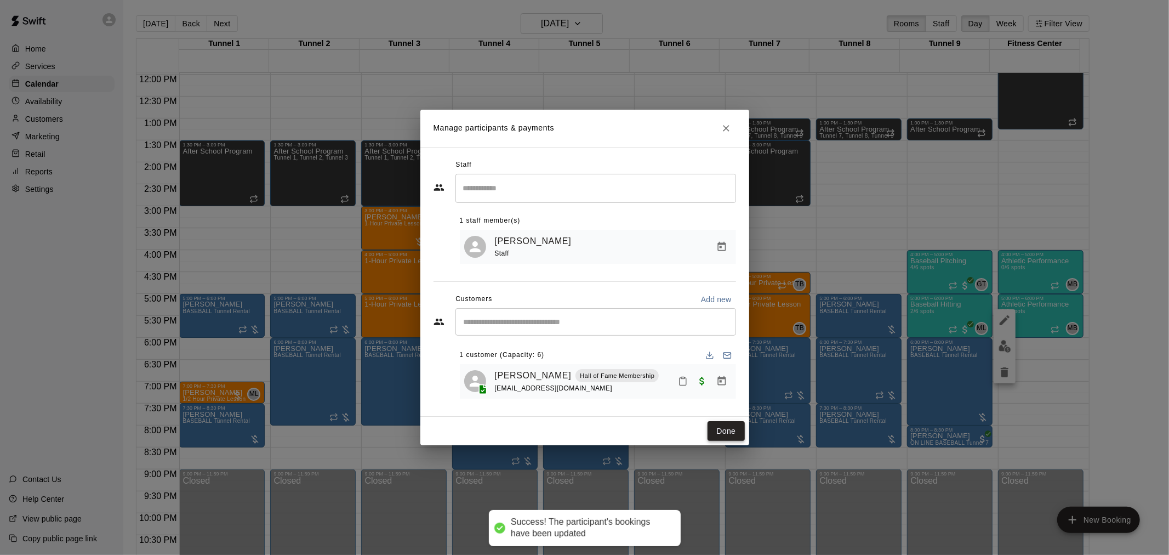
click at [717, 425] on button "Done" at bounding box center [726, 431] width 37 height 20
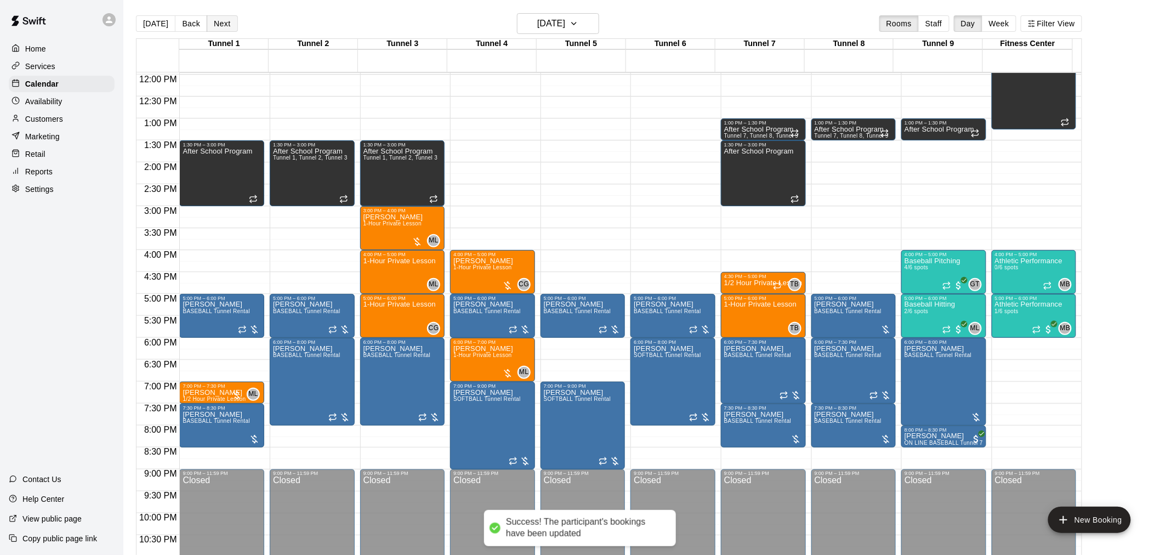
click at [229, 26] on button "Next" at bounding box center [222, 23] width 31 height 16
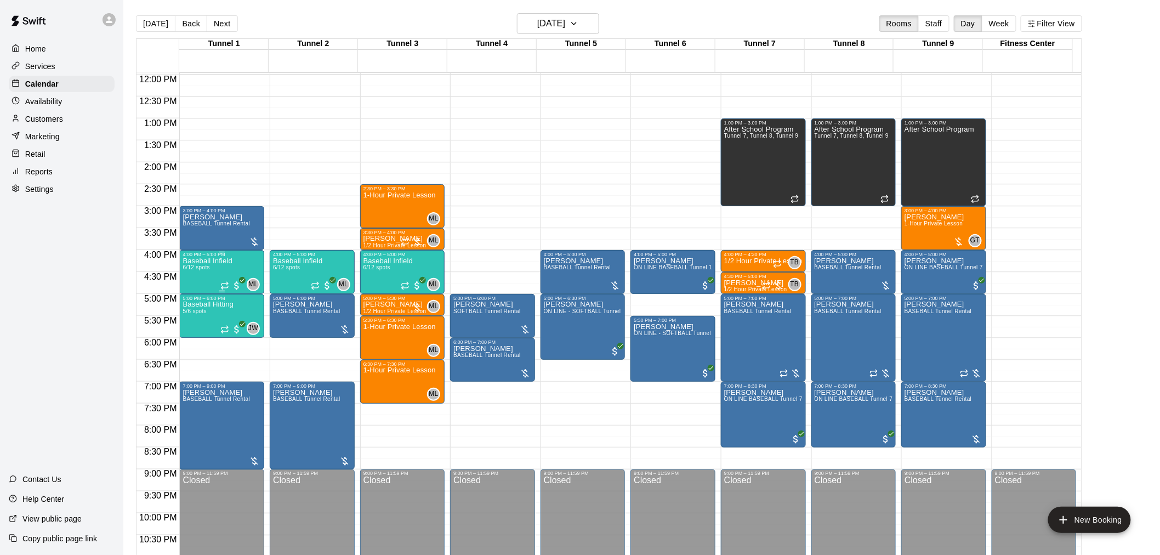
click at [209, 268] on div "Baseball Infield 6/12 spots" at bounding box center [207, 534] width 49 height 555
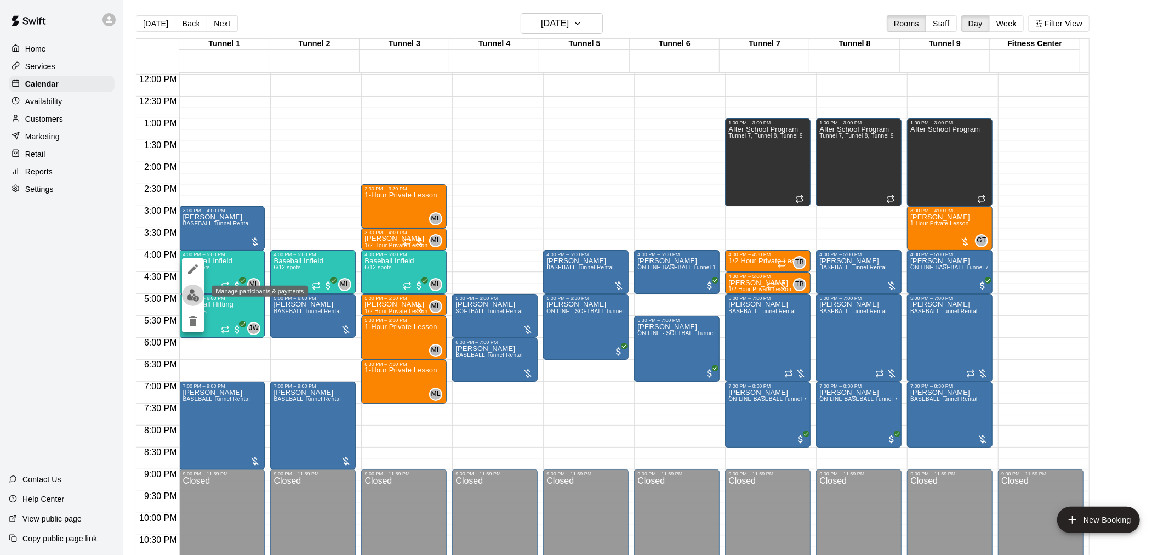
click at [196, 295] on img "edit" at bounding box center [193, 295] width 13 height 13
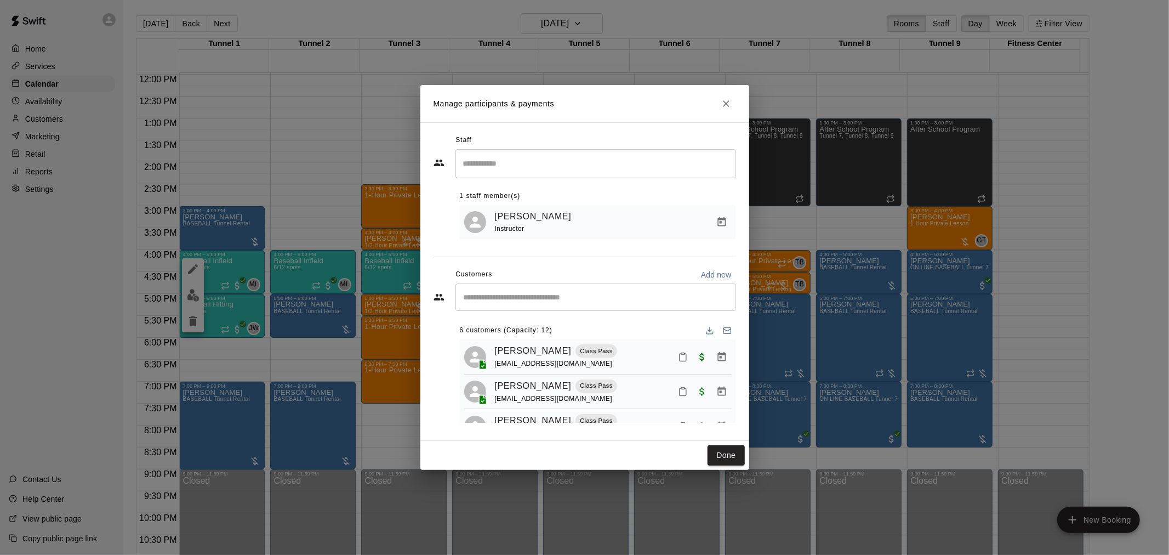
click at [473, 304] on div "​" at bounding box center [596, 296] width 281 height 27
type input "******"
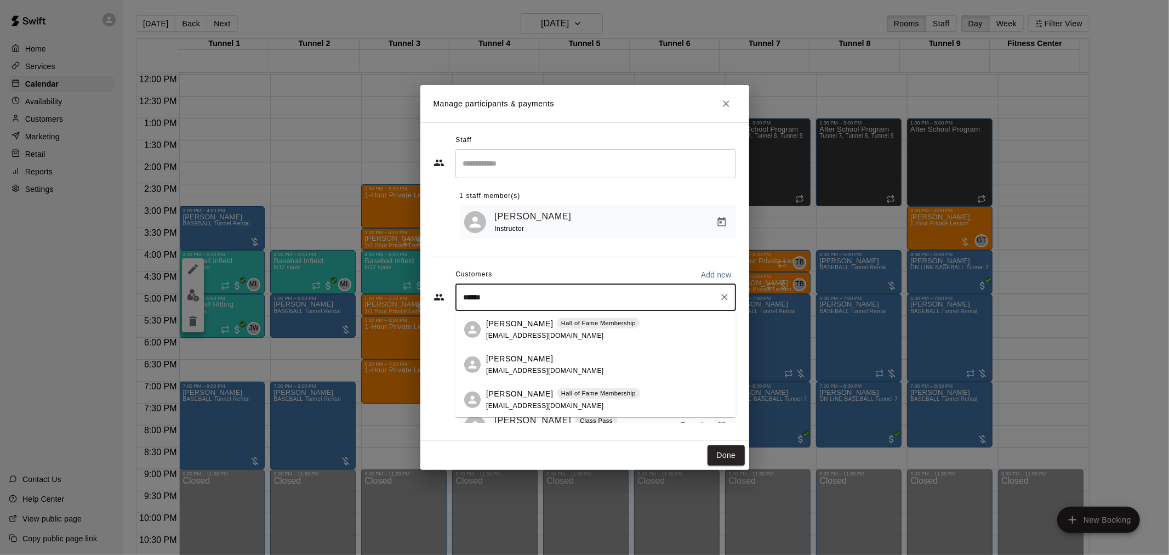
click at [515, 333] on span "[EMAIL_ADDRESS][DOMAIN_NAME]" at bounding box center [545, 335] width 118 height 8
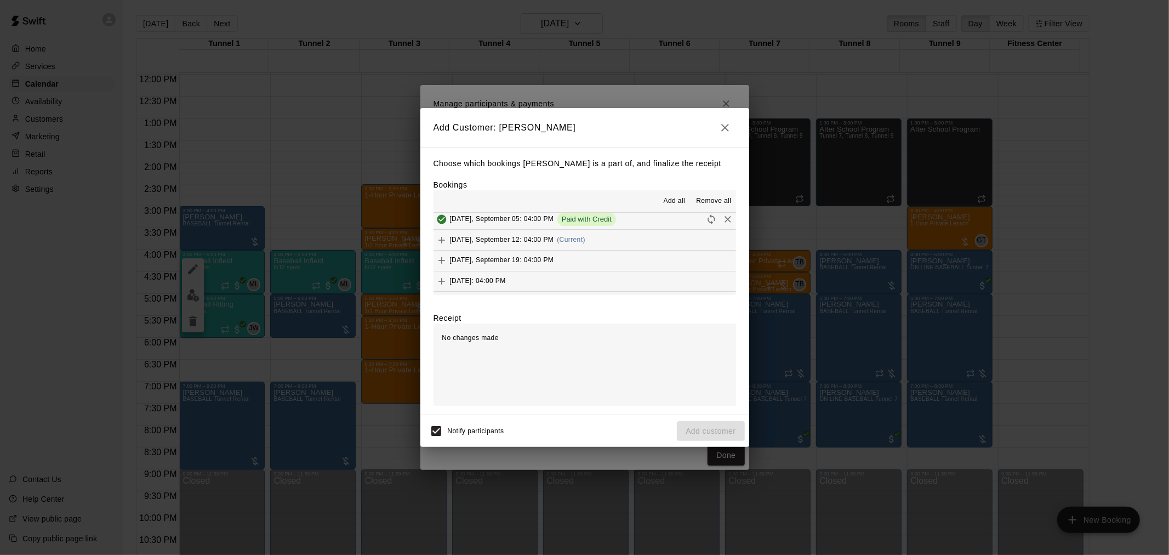
scroll to position [974, 0]
click at [579, 240] on span "(Current)" at bounding box center [571, 239] width 29 height 8
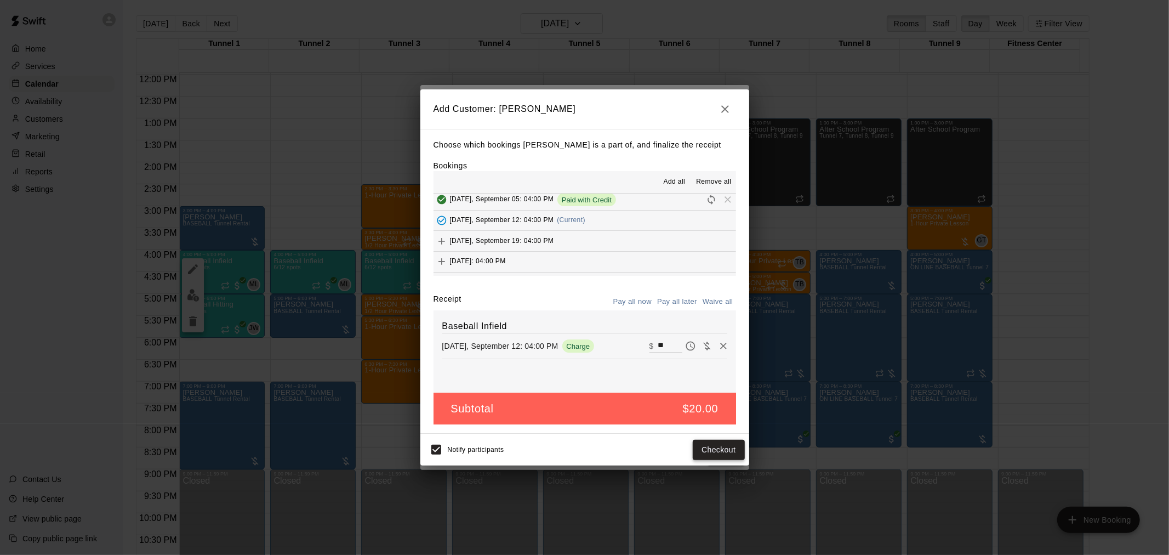
click at [709, 442] on button "Checkout" at bounding box center [719, 450] width 52 height 20
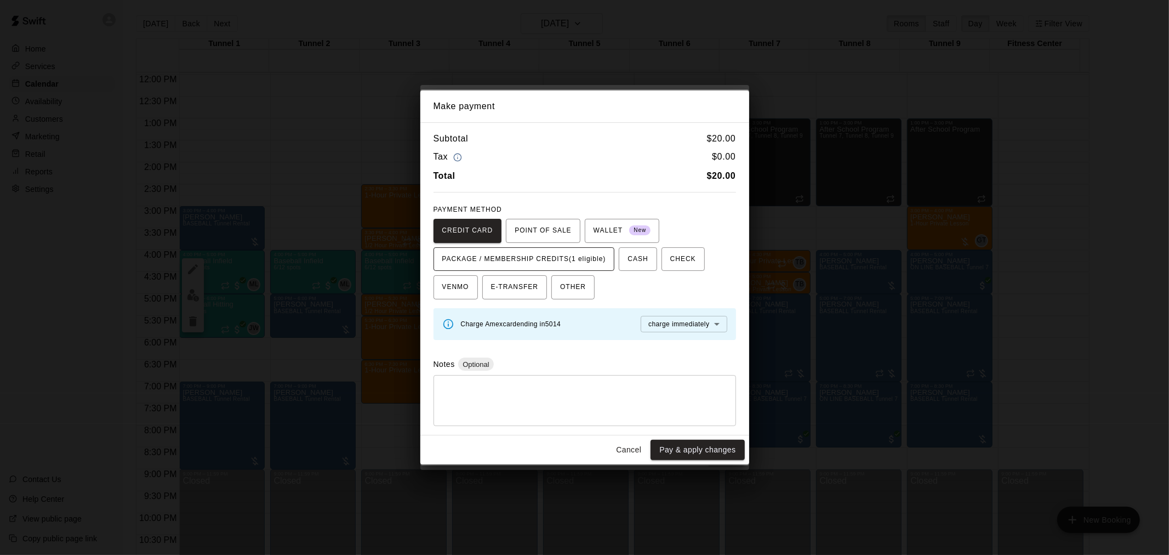
click at [530, 264] on span "PACKAGE / MEMBERSHIP CREDITS (1 eligible)" at bounding box center [524, 260] width 164 height 18
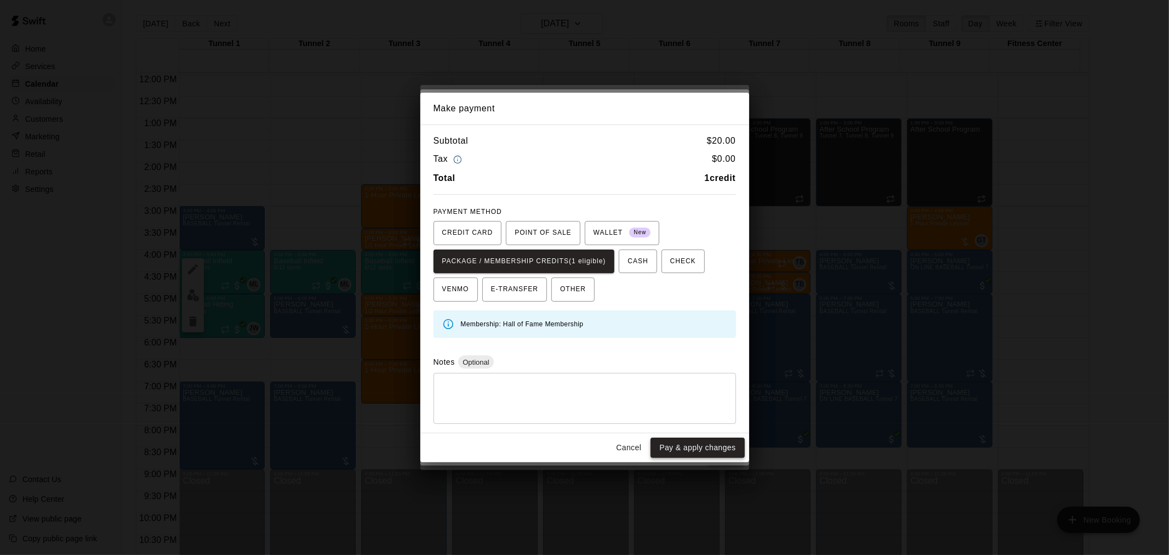
click at [669, 438] on button "Pay & apply changes" at bounding box center [698, 448] width 94 height 20
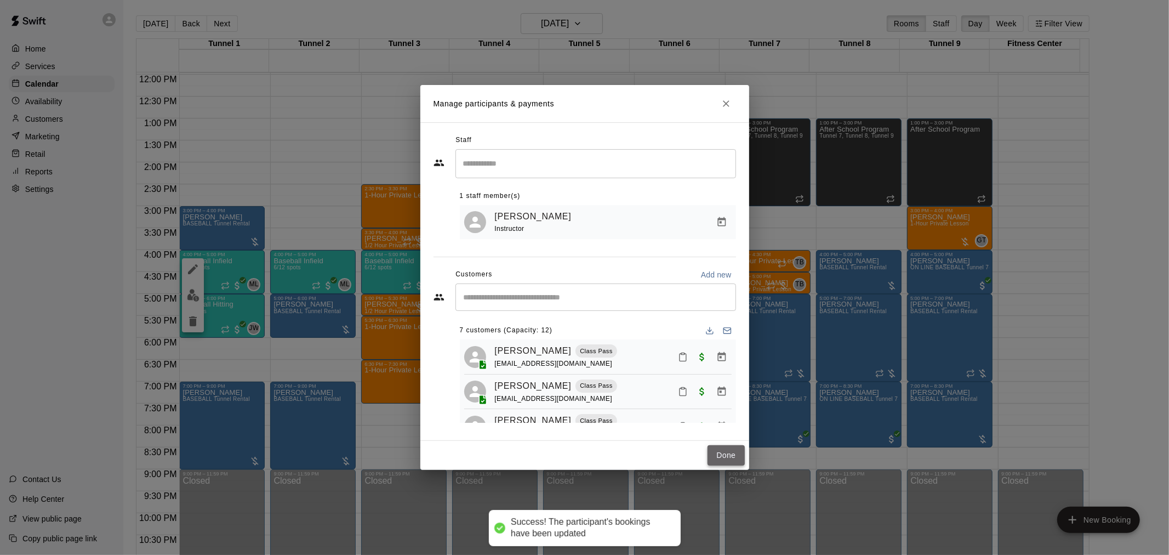
click at [731, 457] on button "Done" at bounding box center [726, 455] width 37 height 20
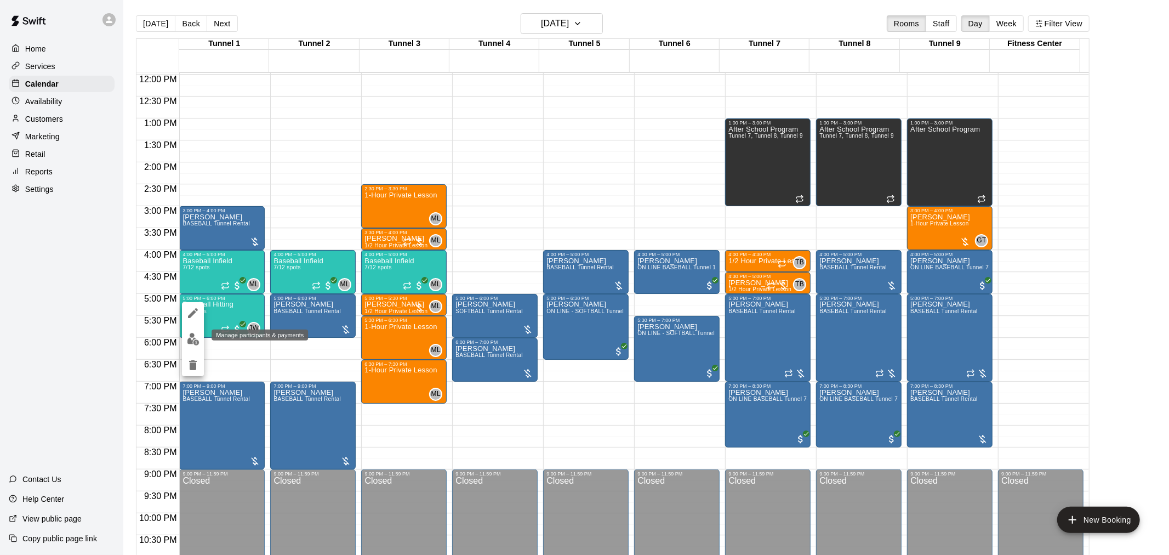
click at [192, 345] on button "edit" at bounding box center [193, 338] width 22 height 21
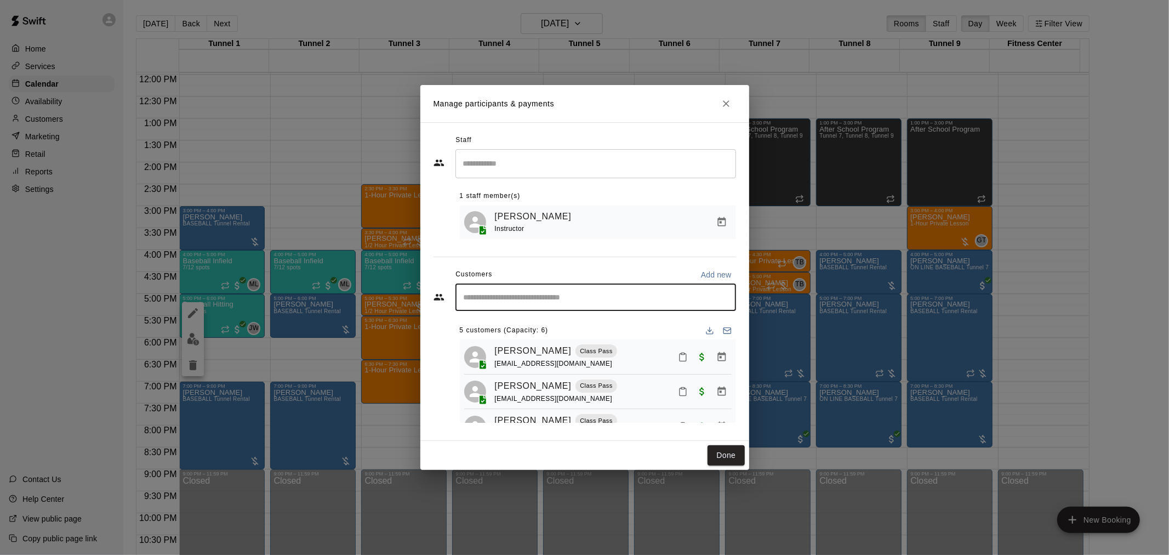
click at [513, 299] on input "Start typing to search customers..." at bounding box center [596, 297] width 271 height 11
type input "******"
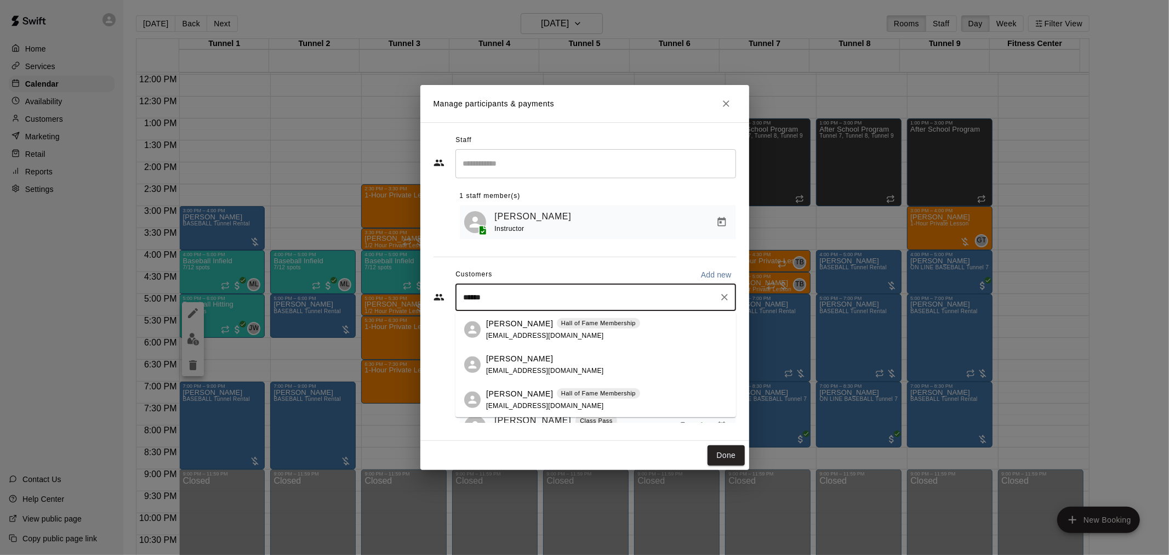
click at [499, 330] on div "[PERSON_NAME] [PERSON_NAME] of Fame Membership [EMAIL_ADDRESS][DOMAIN_NAME]" at bounding box center [563, 329] width 154 height 24
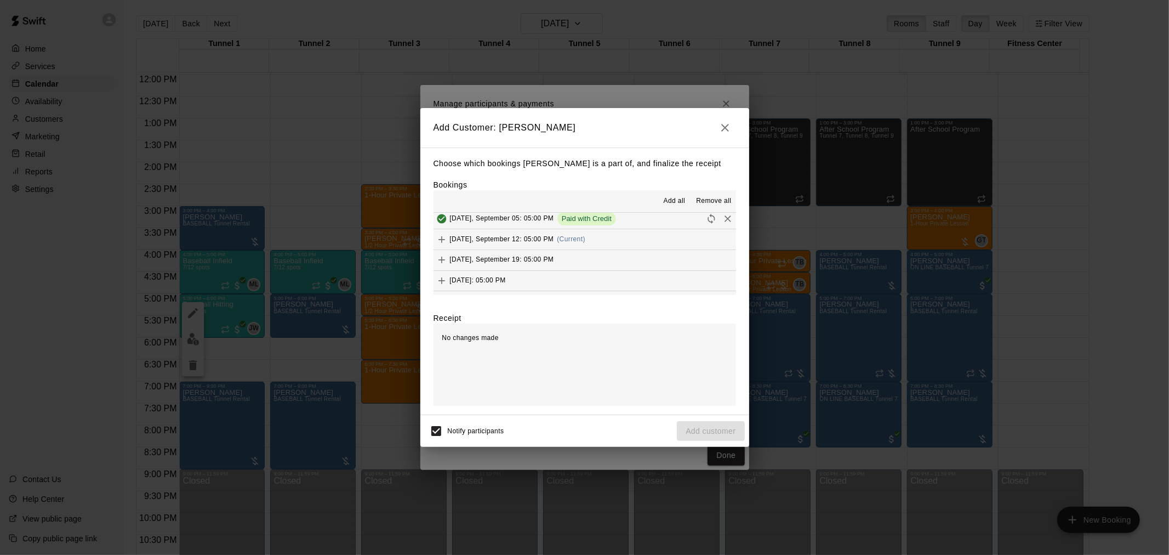
click at [588, 247] on button "[DATE], September 12: 05:00 PM (Current)" at bounding box center [585, 239] width 303 height 20
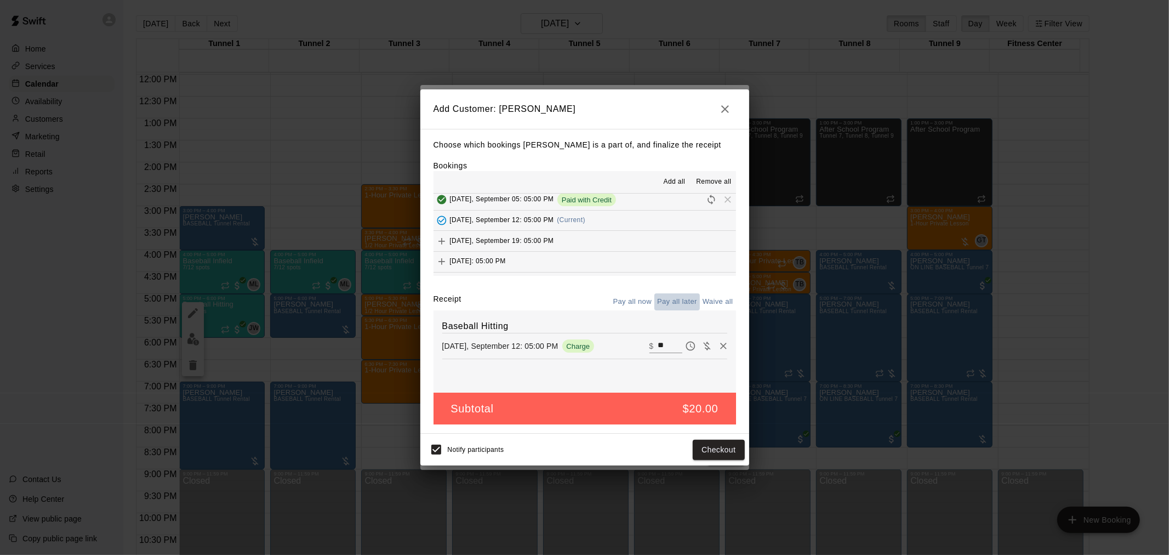
click at [678, 300] on button "Pay all later" at bounding box center [678, 301] width 46 height 17
click at [634, 302] on button "Pay all now" at bounding box center [633, 301] width 44 height 17
click at [711, 452] on button "Checkout" at bounding box center [719, 450] width 52 height 20
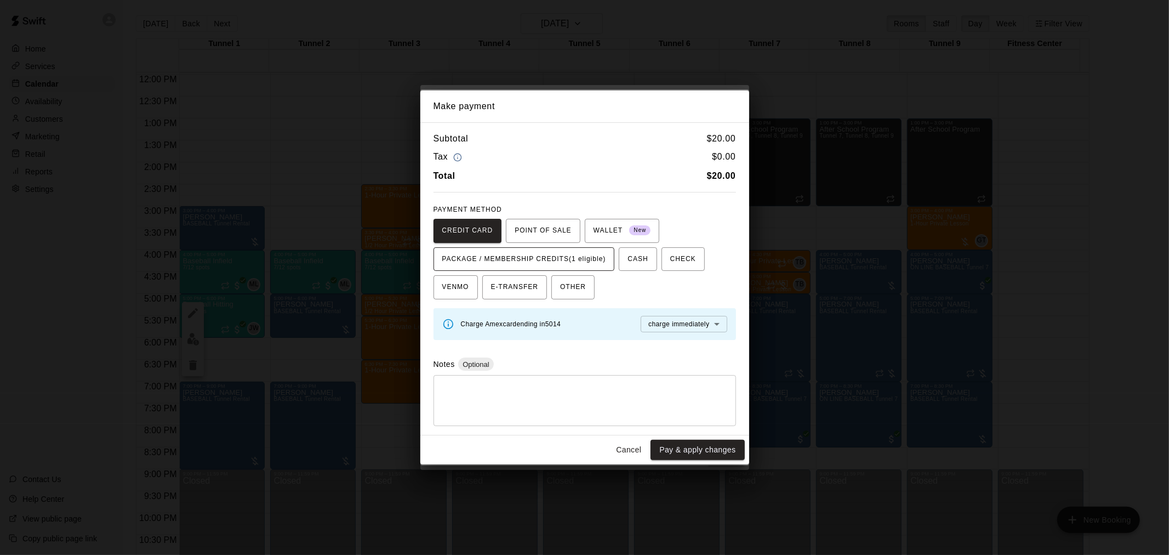
click at [538, 259] on span "PACKAGE / MEMBERSHIP CREDITS (1 eligible)" at bounding box center [524, 260] width 164 height 18
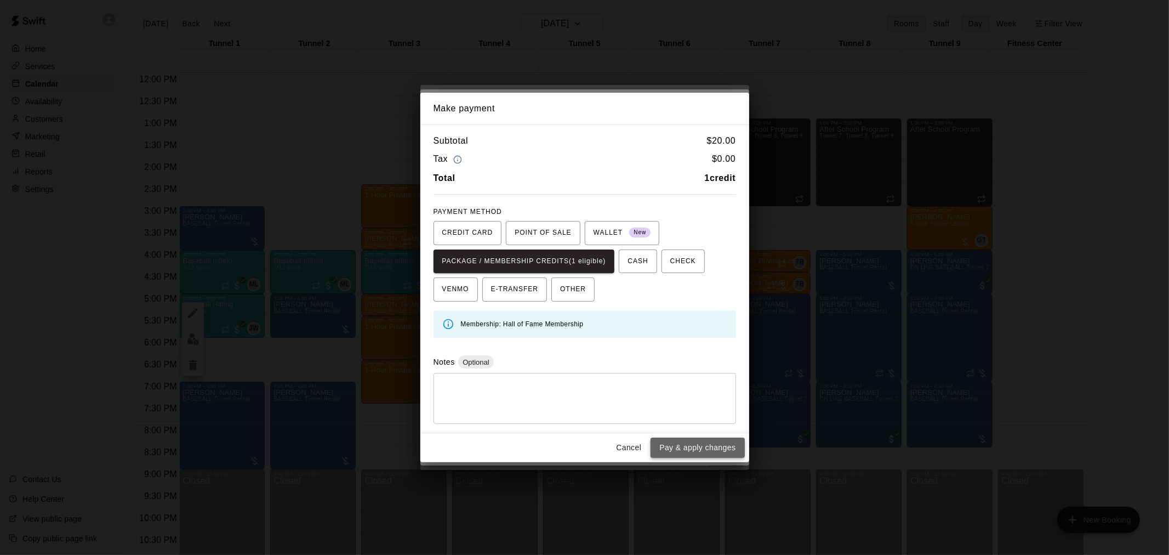
click at [672, 443] on button "Pay & apply changes" at bounding box center [698, 448] width 94 height 20
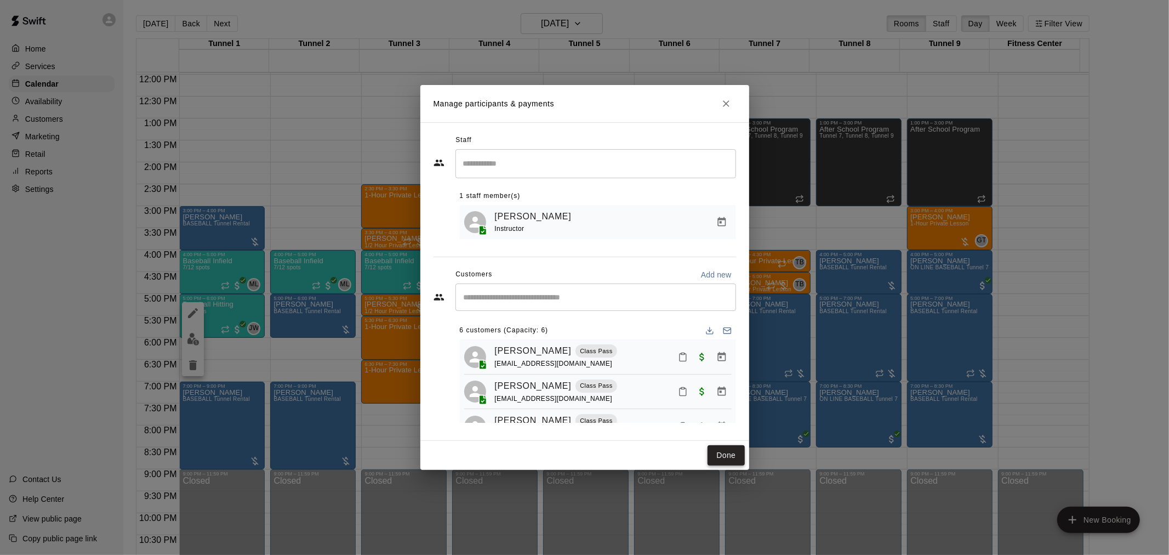
click at [727, 451] on button "Done" at bounding box center [726, 455] width 37 height 20
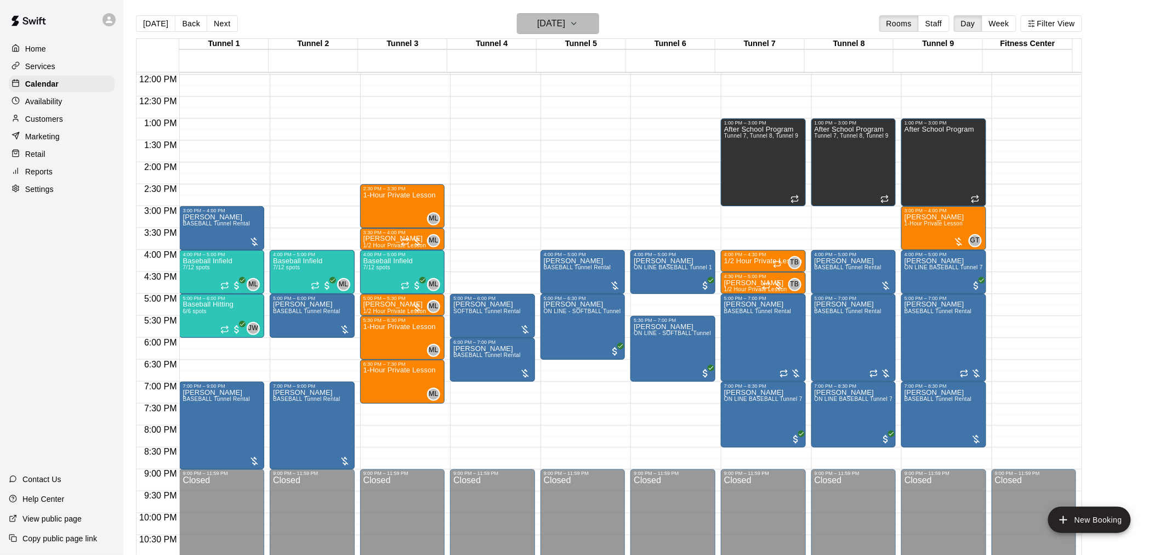
click at [558, 18] on h6 "[DATE]" at bounding box center [551, 23] width 28 height 15
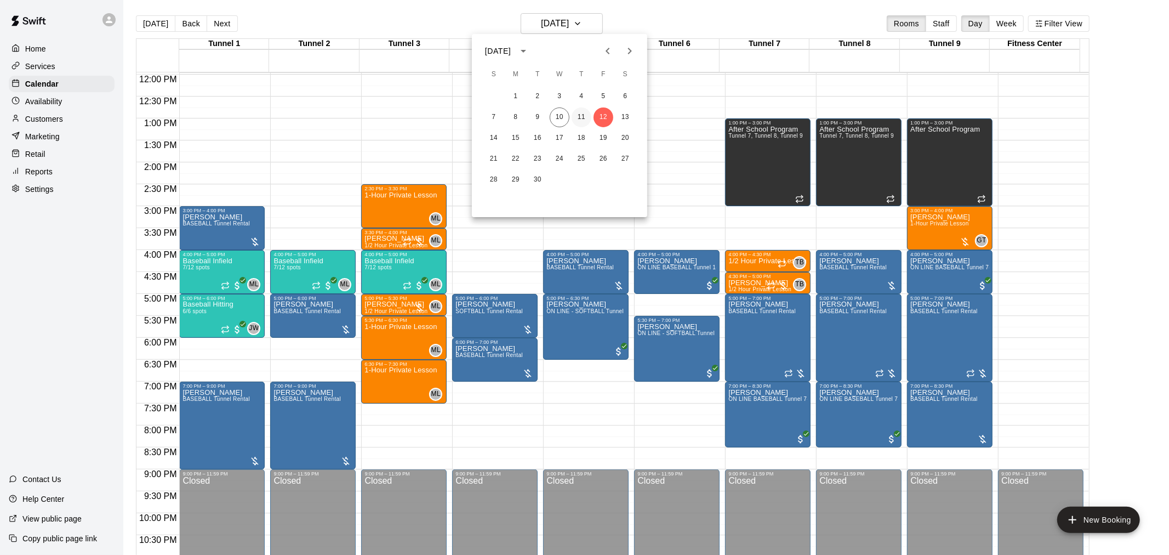
click at [590, 116] on button "11" at bounding box center [582, 117] width 20 height 20
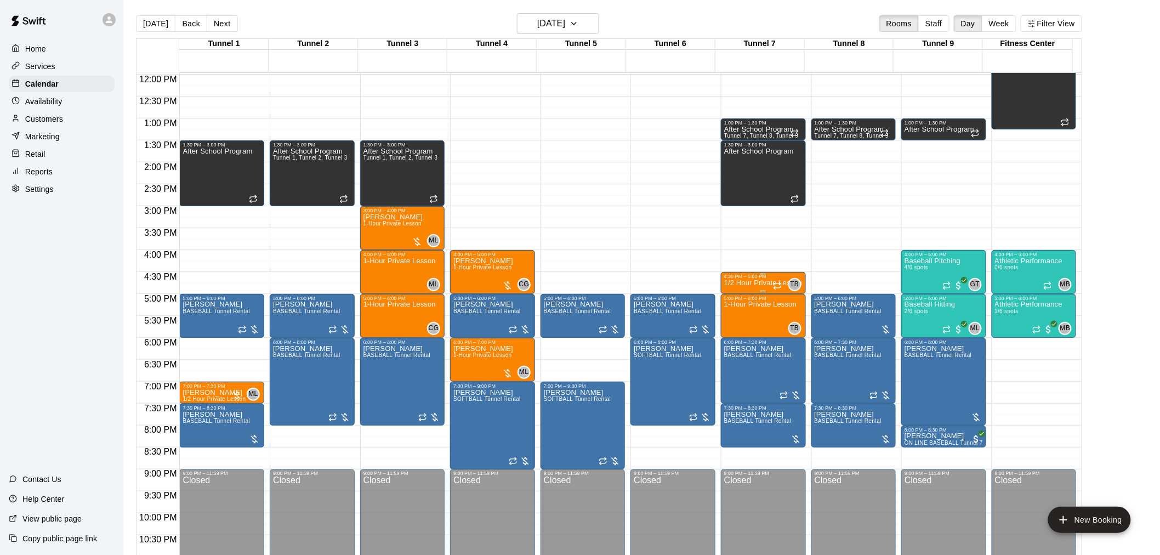
click at [730, 283] on p "1/2 Hour Private Lesson" at bounding box center [763, 283] width 78 height 0
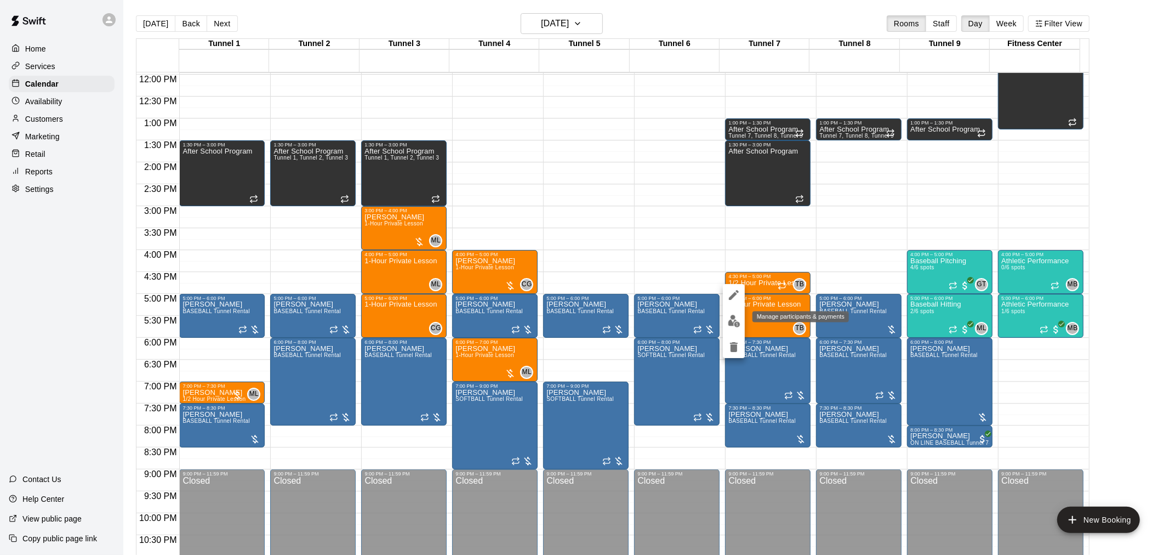
click at [732, 316] on img "edit" at bounding box center [734, 321] width 13 height 13
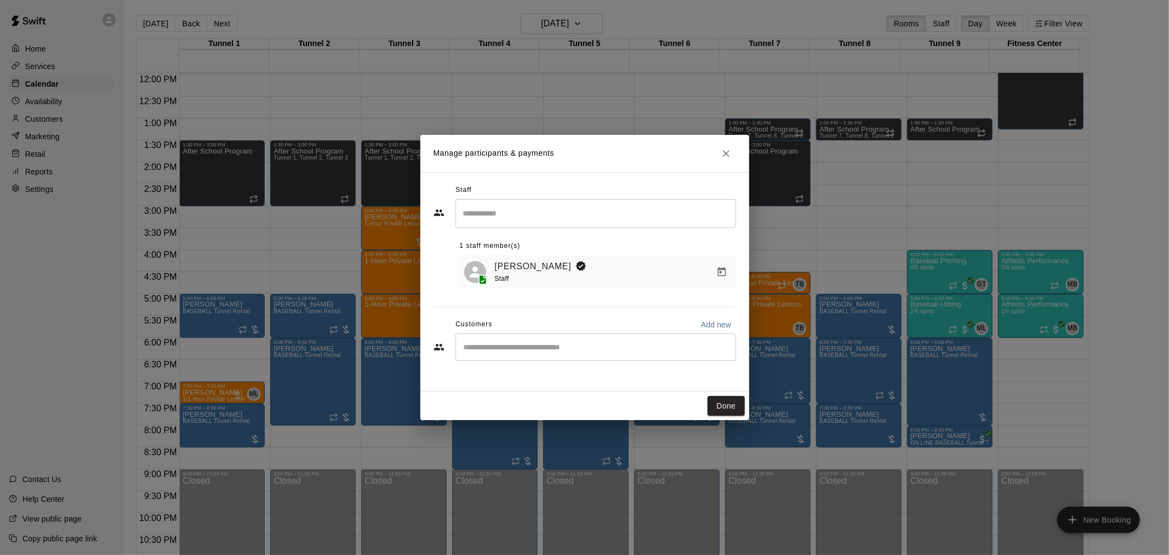
click at [530, 360] on div "​" at bounding box center [596, 346] width 281 height 27
type input "*****"
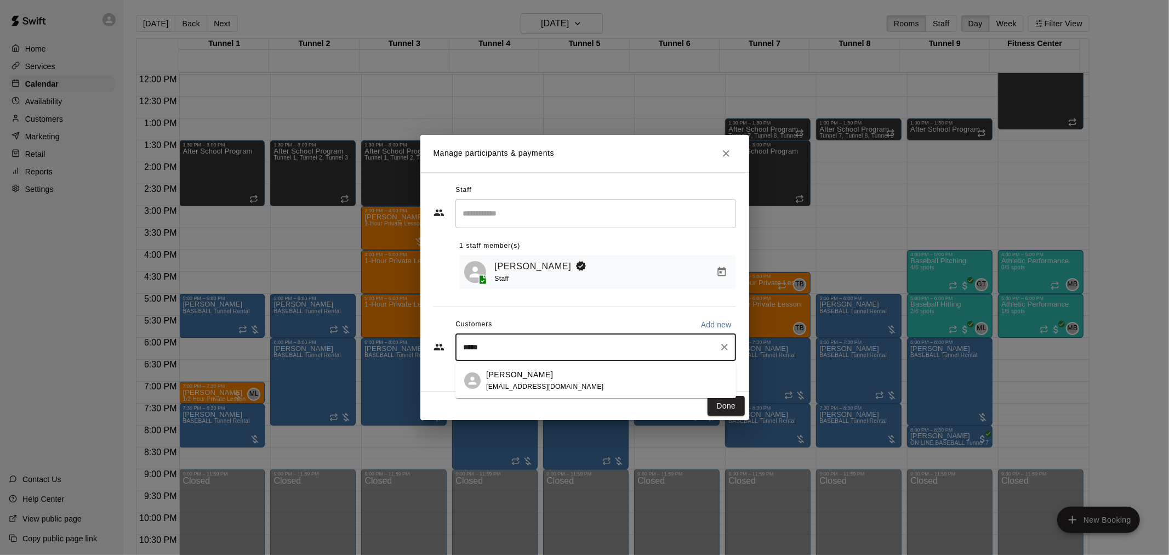
click at [536, 383] on span "[EMAIL_ADDRESS][DOMAIN_NAME]" at bounding box center [545, 387] width 118 height 8
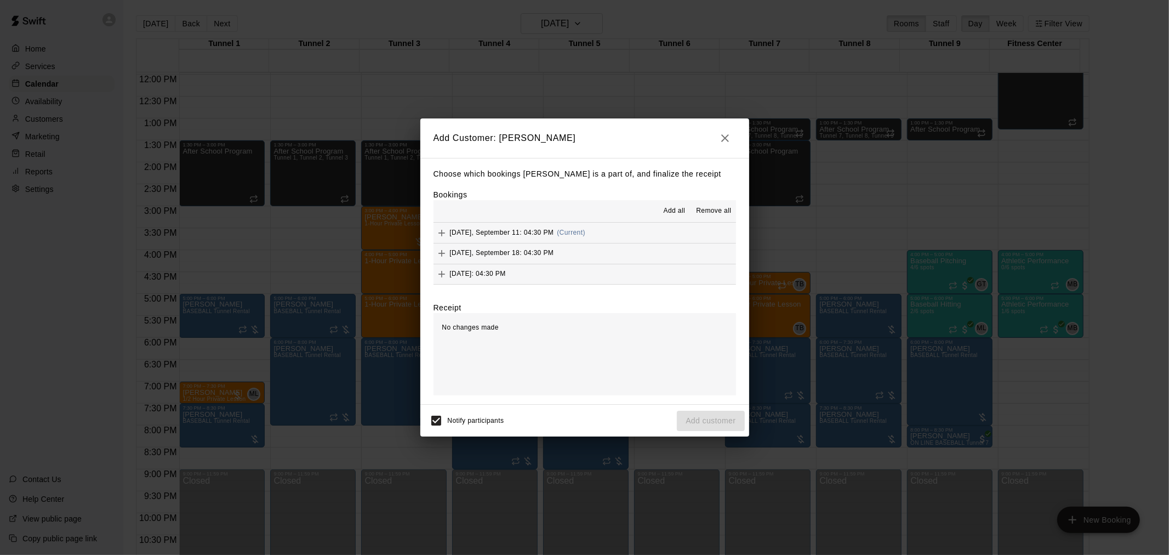
click at [574, 238] on div "[DATE], September 11: 04:30 PM (Current)" at bounding box center [510, 233] width 152 height 16
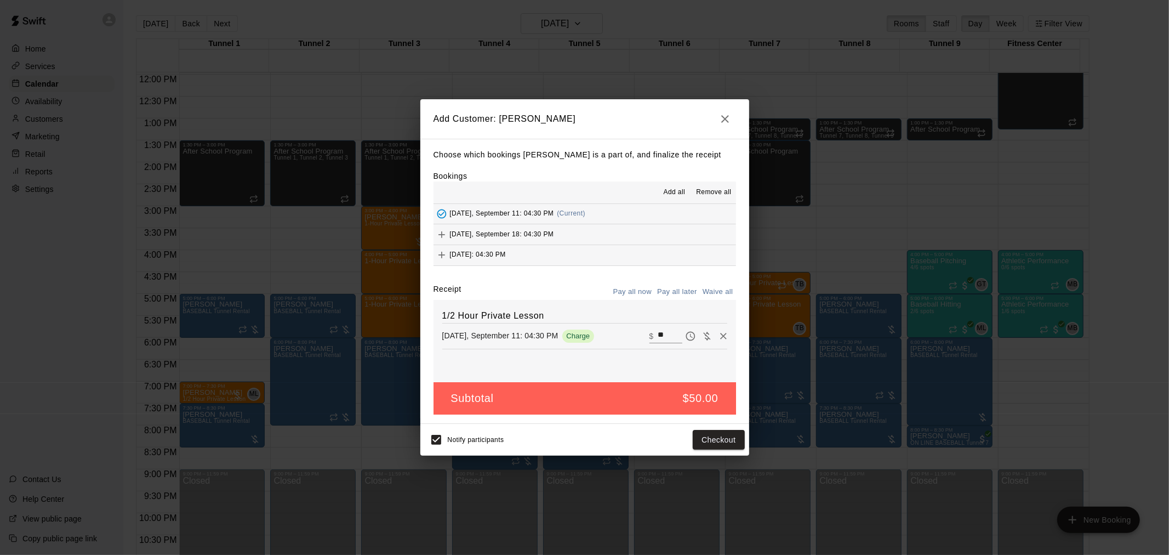
click at [681, 281] on div "Choose which bookings [PERSON_NAME] is a part of, and finalize the receipt Book…" at bounding box center [585, 281] width 329 height 285
click at [680, 288] on button "Pay all later" at bounding box center [678, 291] width 46 height 17
click at [720, 436] on button "Add customer" at bounding box center [710, 440] width 67 height 20
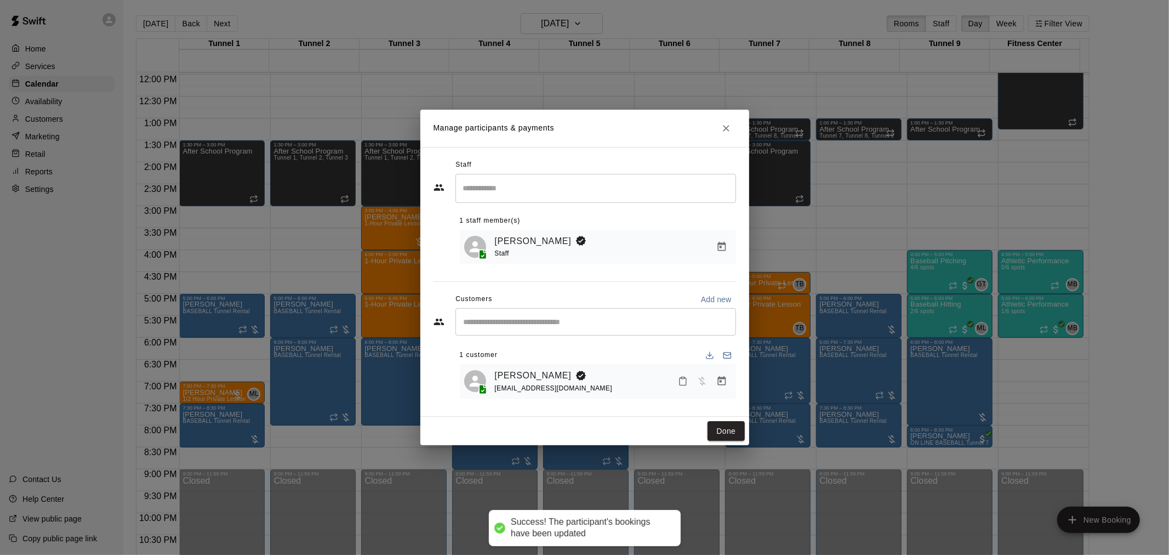
click at [727, 426] on button "Done" at bounding box center [726, 431] width 37 height 20
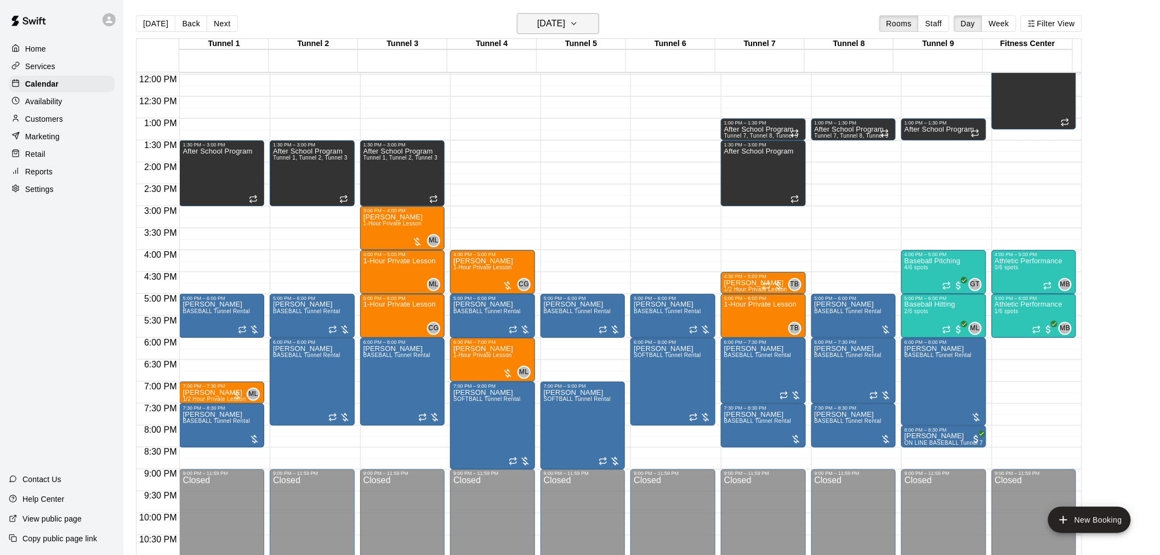
click at [555, 27] on h6 "[DATE]" at bounding box center [551, 23] width 28 height 15
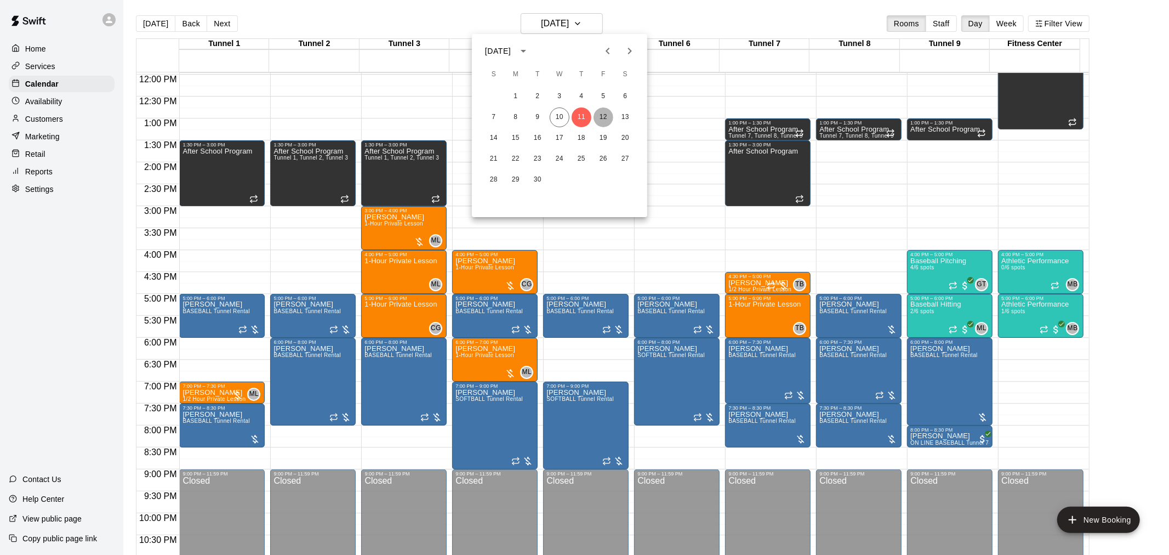
click at [601, 117] on button "12" at bounding box center [604, 117] width 20 height 20
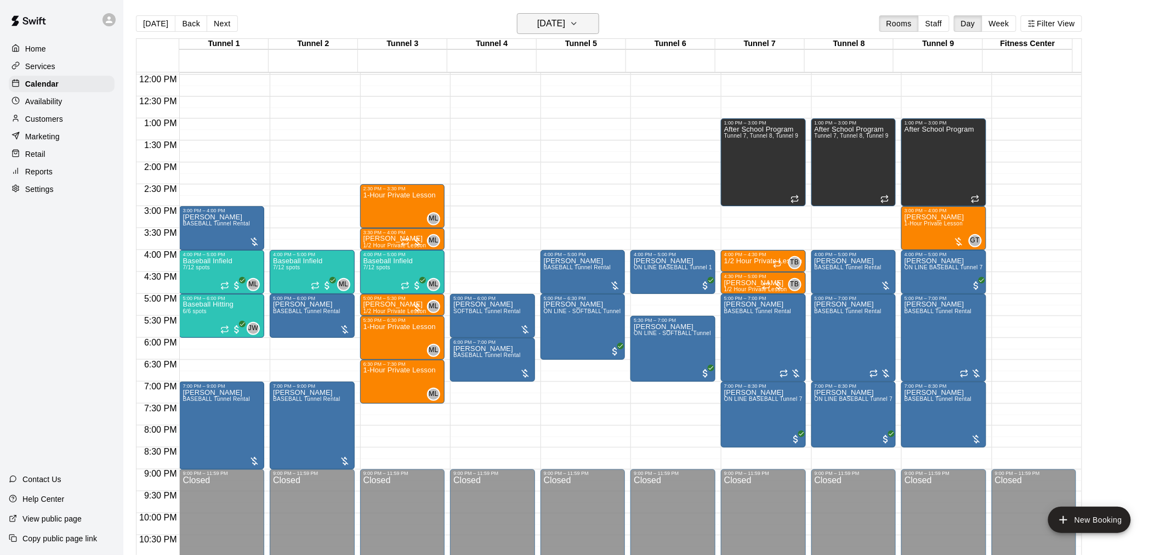
click at [565, 21] on h6 "[DATE]" at bounding box center [551, 23] width 28 height 15
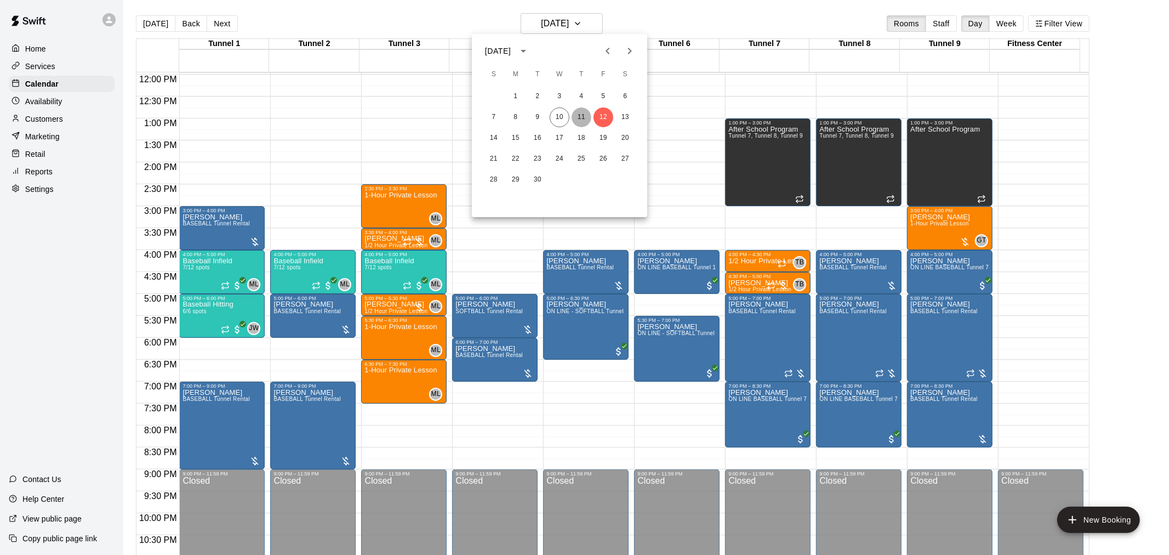
click at [579, 113] on button "11" at bounding box center [582, 117] width 20 height 20
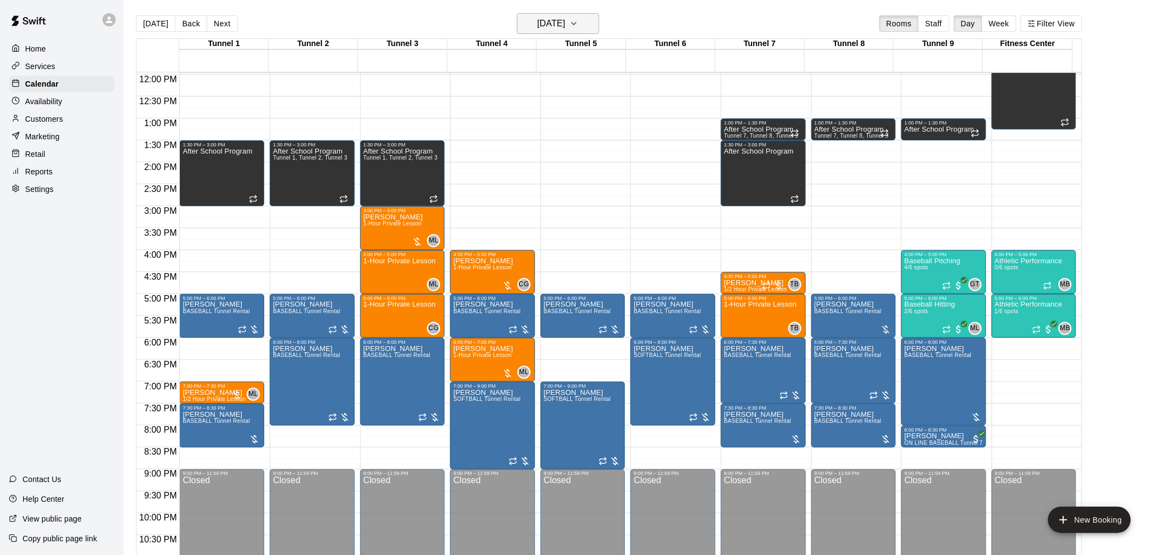
click at [565, 24] on h6 "[DATE]" at bounding box center [551, 23] width 28 height 15
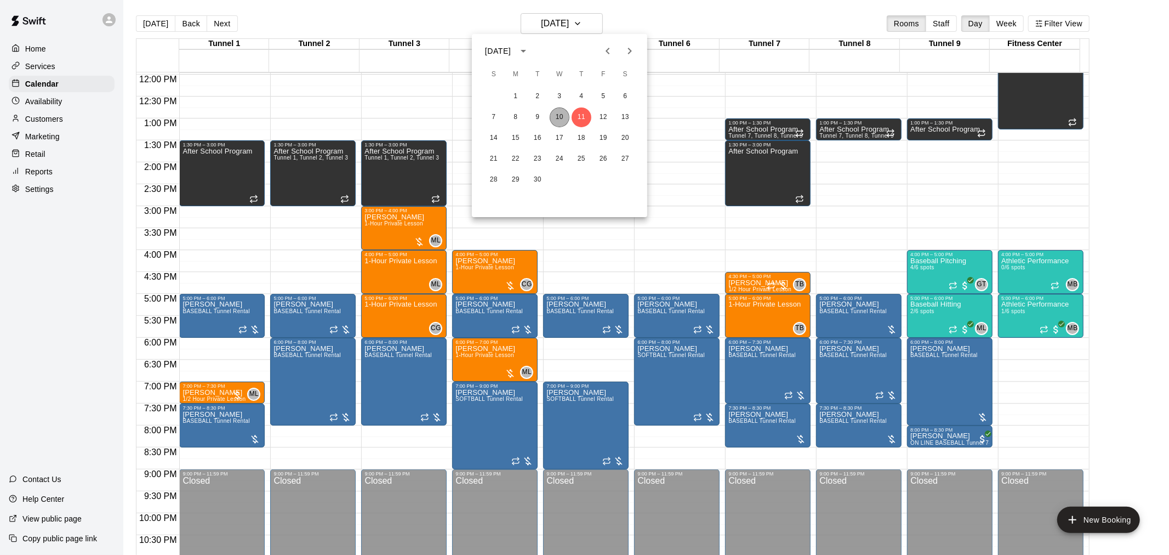
click at [563, 112] on button "10" at bounding box center [560, 117] width 20 height 20
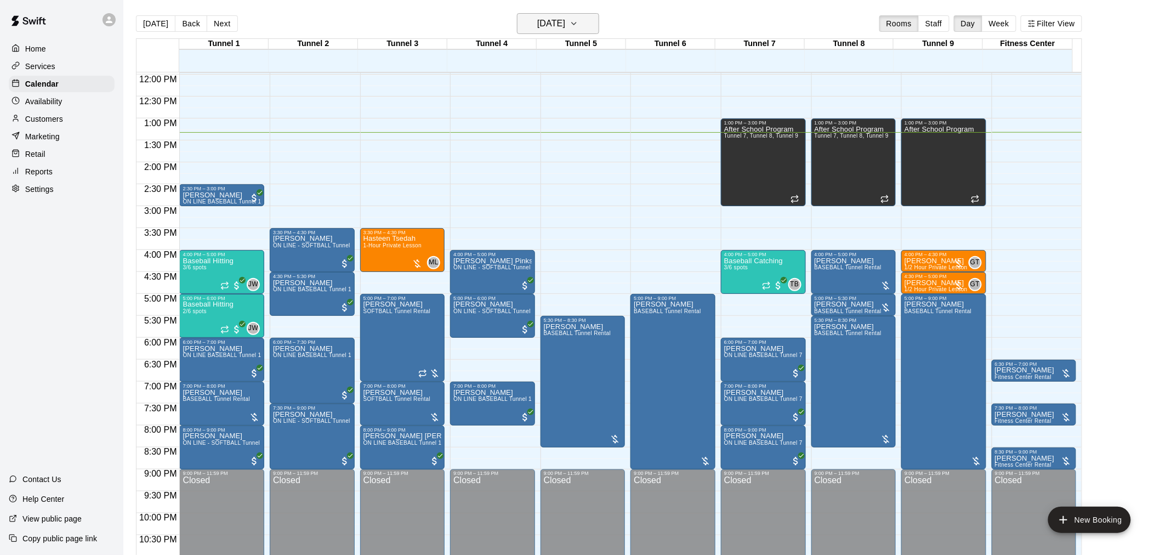
click at [547, 31] on button "[DATE]" at bounding box center [558, 23] width 82 height 21
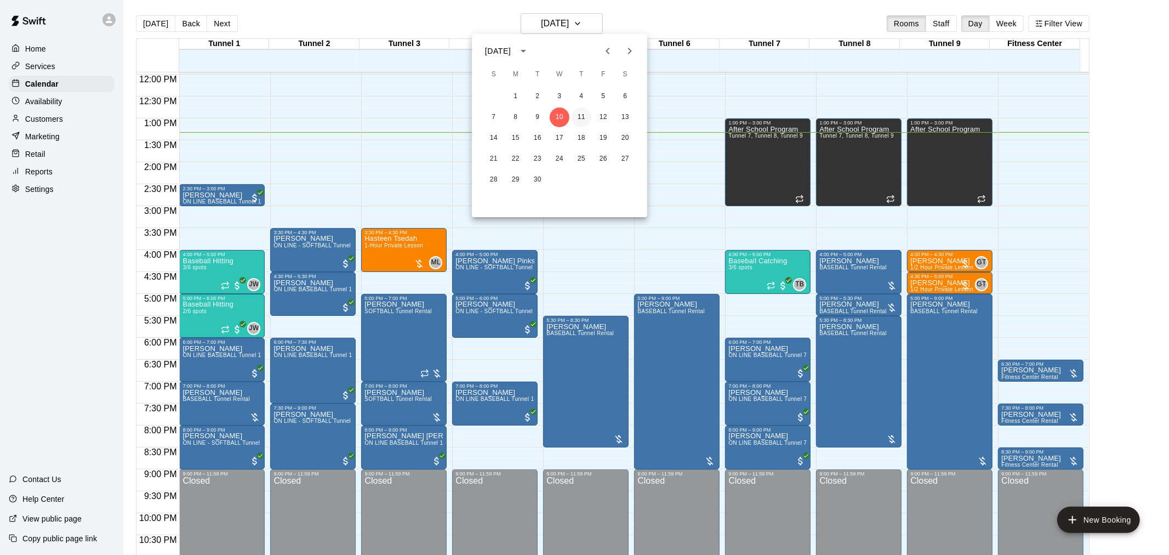
click at [582, 119] on button "11" at bounding box center [582, 117] width 20 height 20
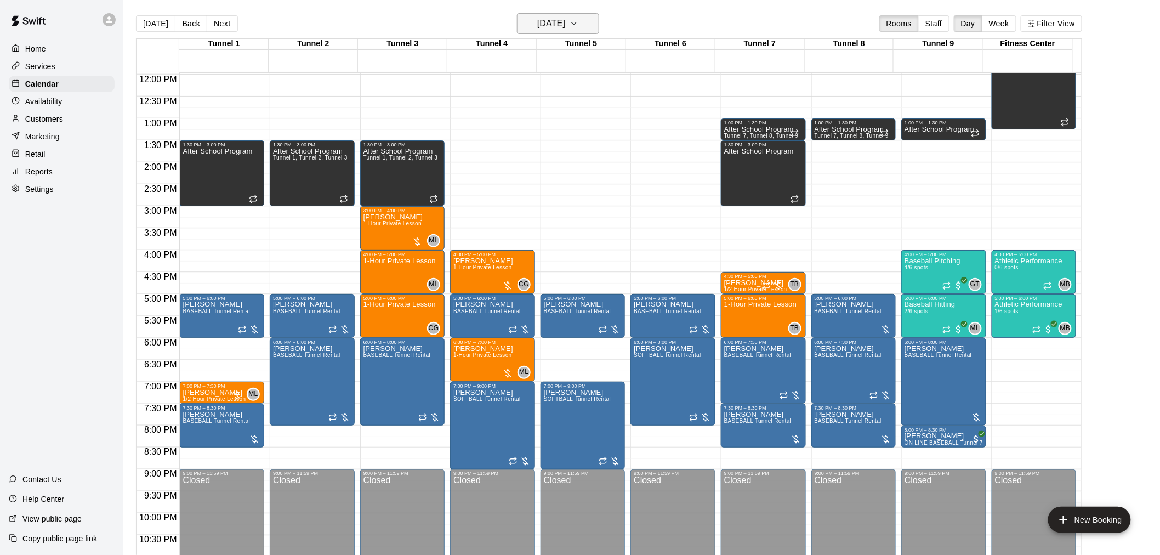
click at [578, 22] on icon "button" at bounding box center [574, 23] width 9 height 13
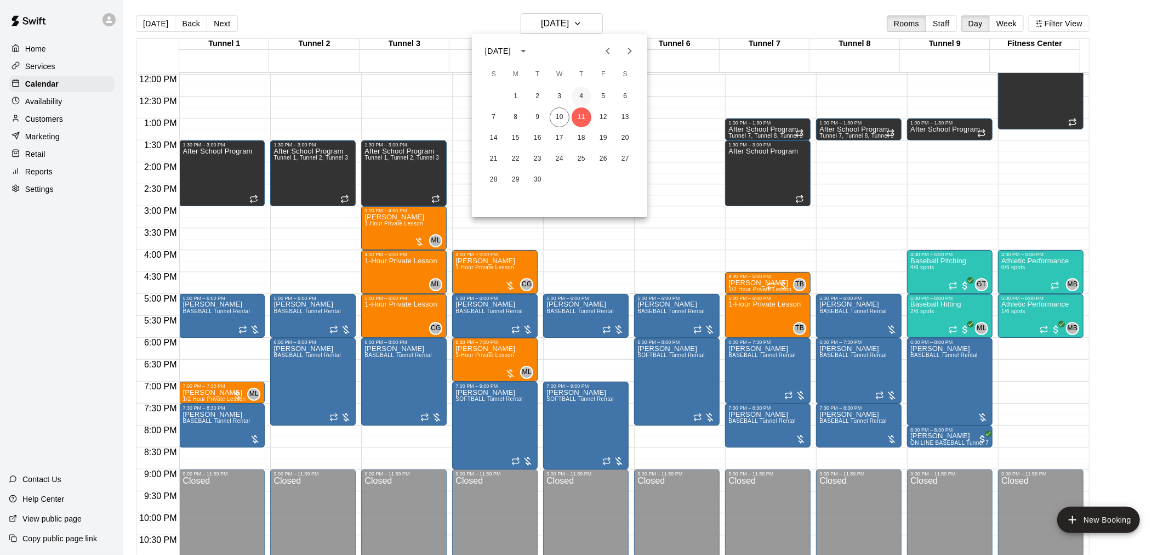
click at [582, 94] on button "4" at bounding box center [582, 97] width 20 height 20
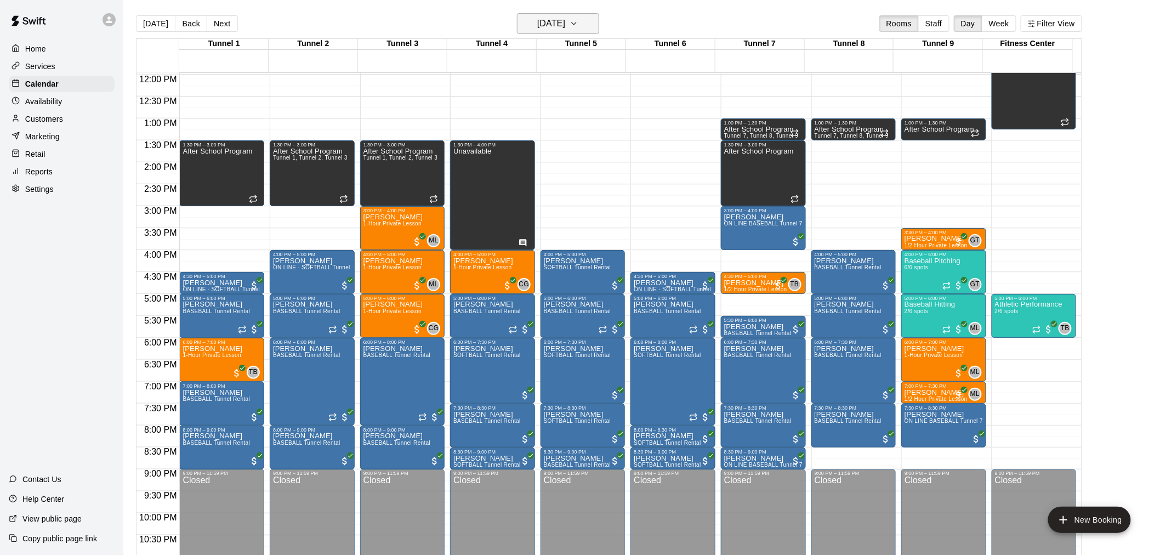
click at [578, 23] on icon "button" at bounding box center [574, 23] width 9 height 13
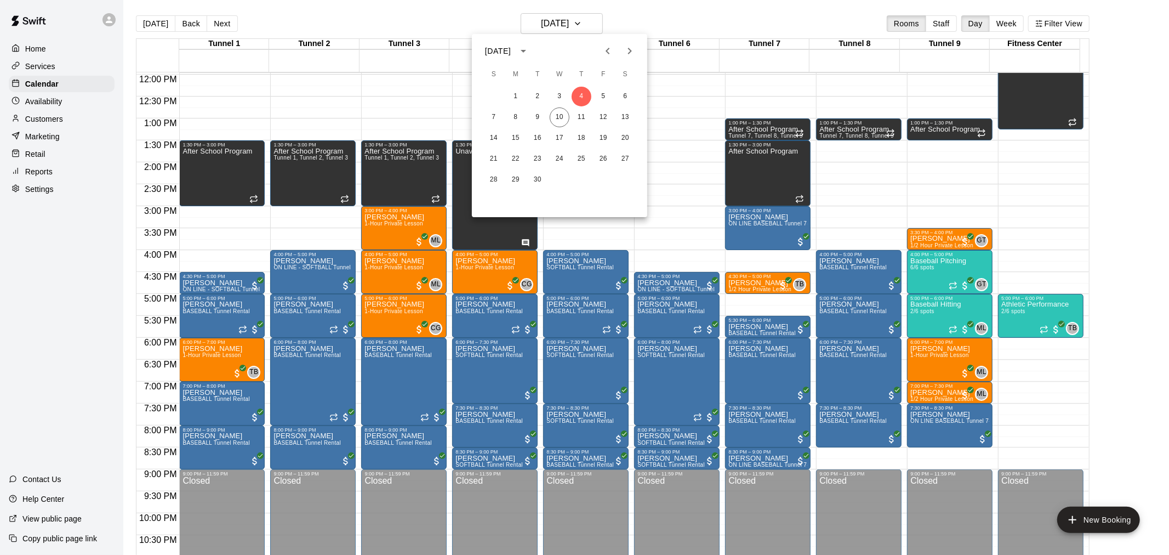
click at [610, 49] on icon "Previous month" at bounding box center [607, 50] width 13 height 13
click at [584, 181] on button "28" at bounding box center [582, 180] width 20 height 20
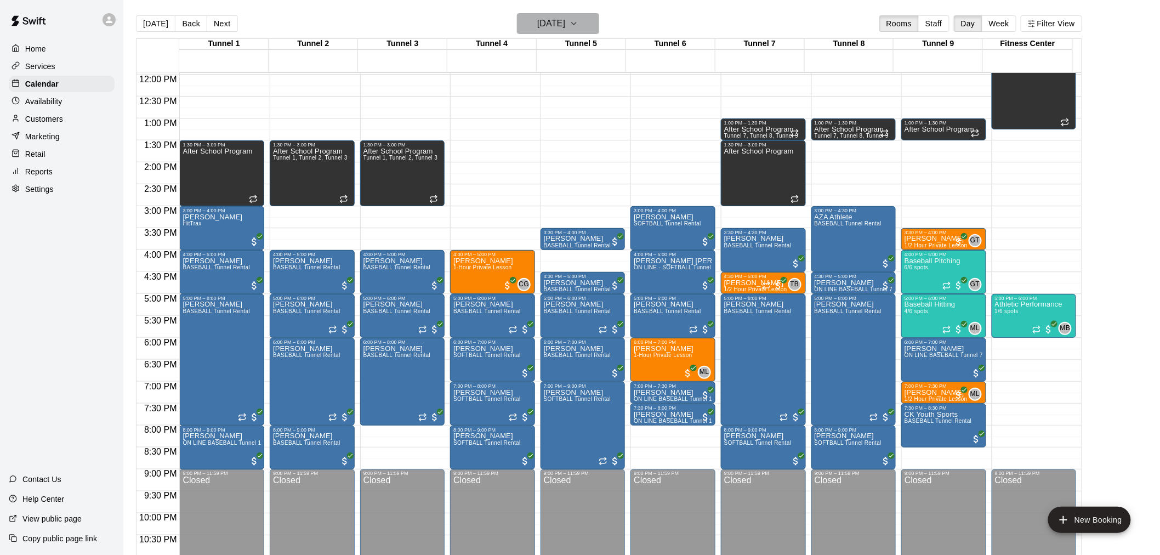
click at [563, 14] on button "[DATE]" at bounding box center [558, 23] width 82 height 21
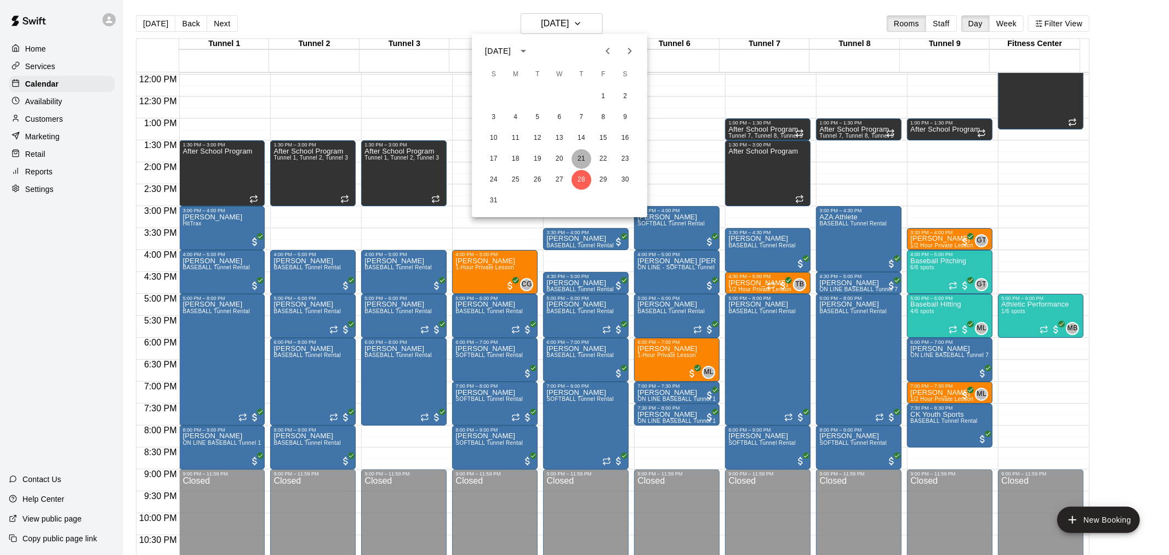
click at [582, 165] on button "21" at bounding box center [582, 159] width 20 height 20
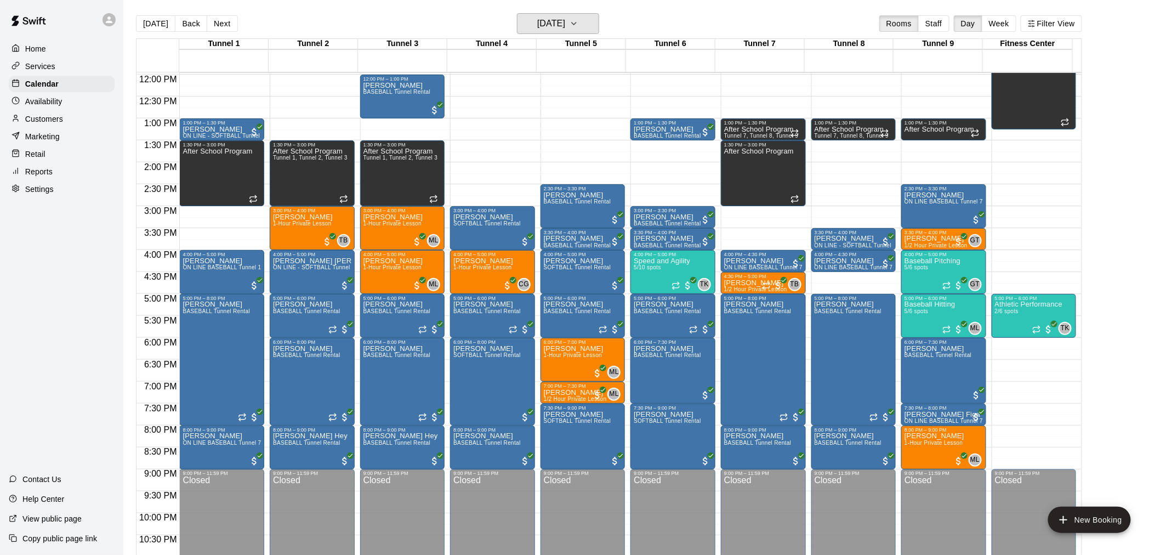
click at [565, 26] on h6 "[DATE]" at bounding box center [551, 23] width 28 height 15
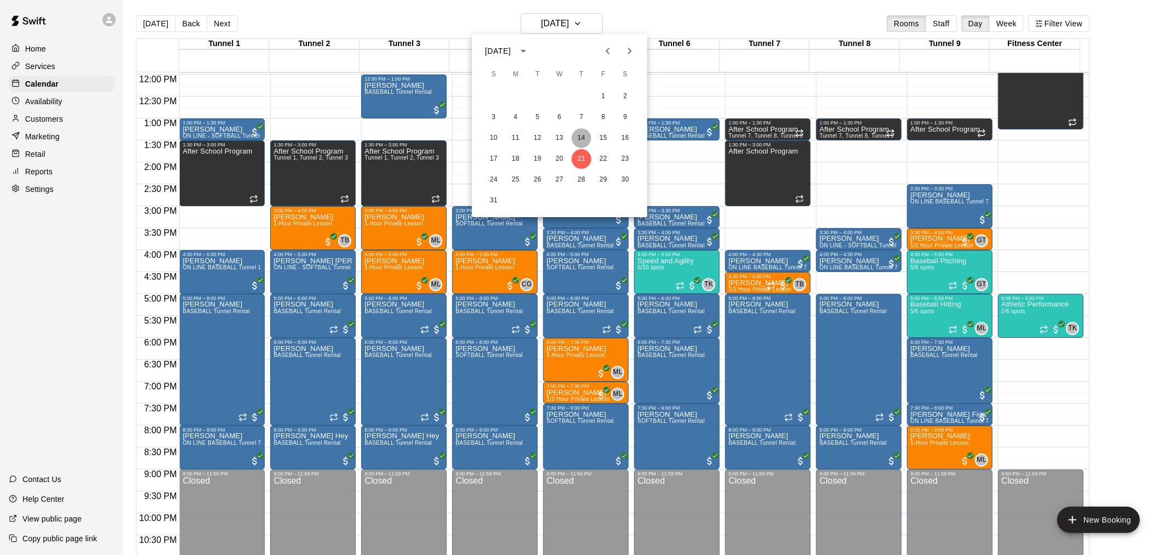
click at [582, 138] on button "14" at bounding box center [582, 138] width 20 height 20
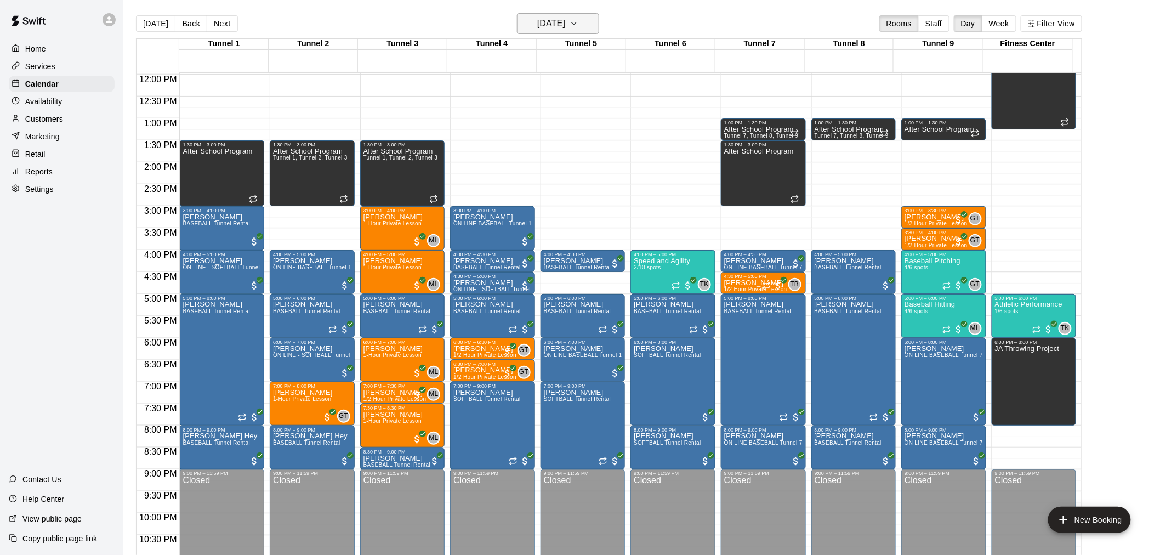
click at [563, 28] on h6 "[DATE]" at bounding box center [551, 23] width 28 height 15
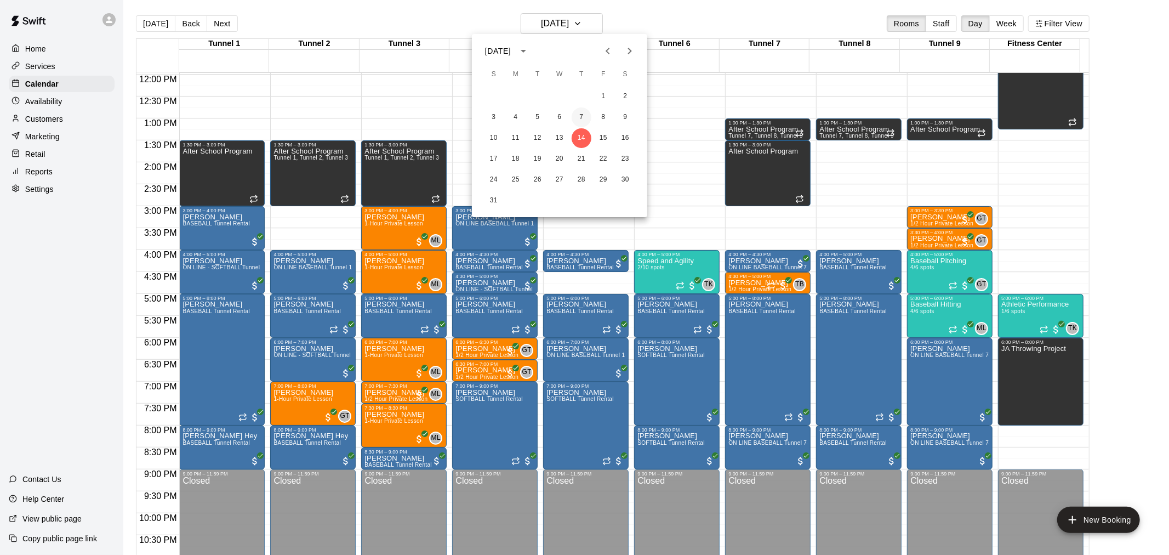
click at [584, 121] on button "7" at bounding box center [582, 117] width 20 height 20
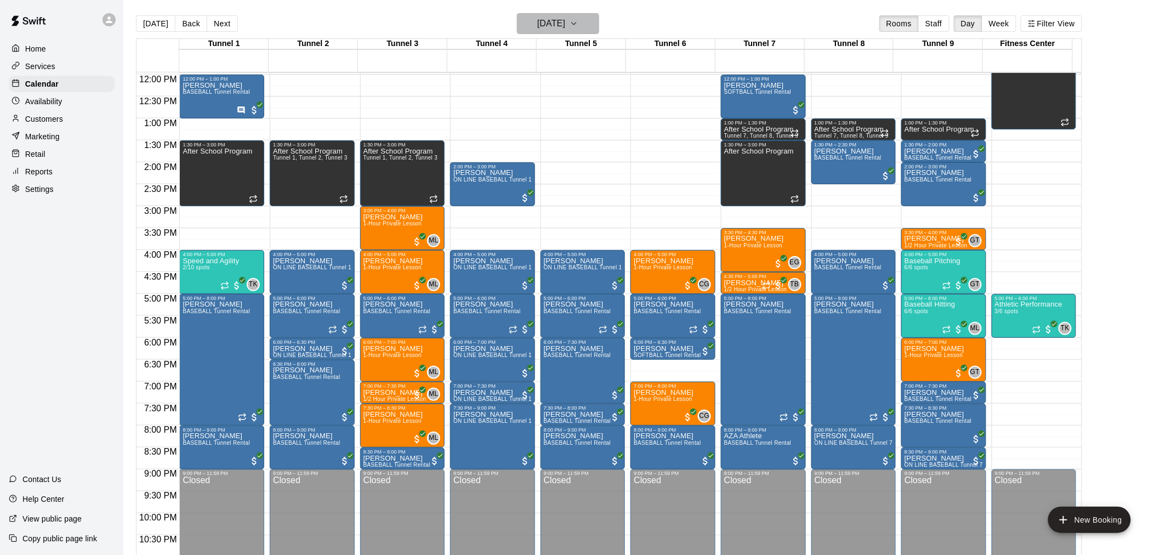
click at [542, 26] on h6 "[DATE]" at bounding box center [551, 23] width 28 height 15
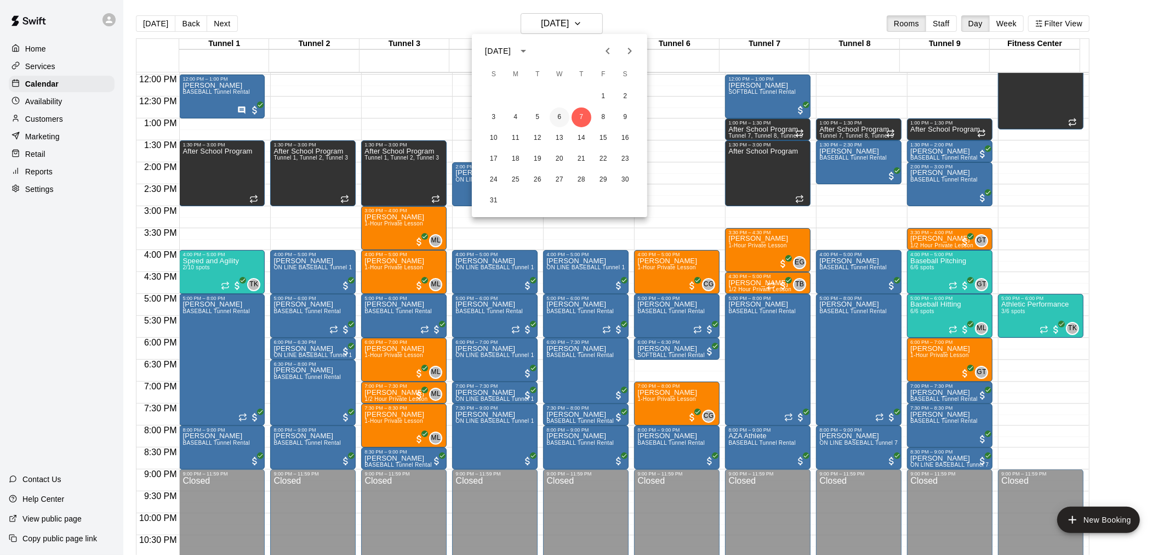
click at [555, 116] on button "6" at bounding box center [560, 117] width 20 height 20
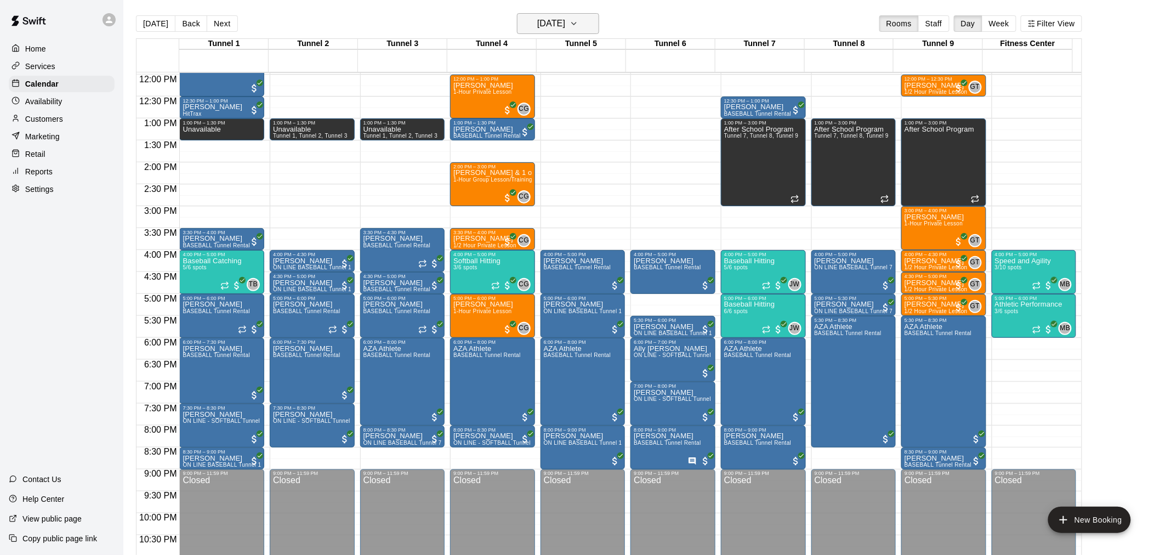
click at [537, 25] on h6 "[DATE]" at bounding box center [551, 23] width 28 height 15
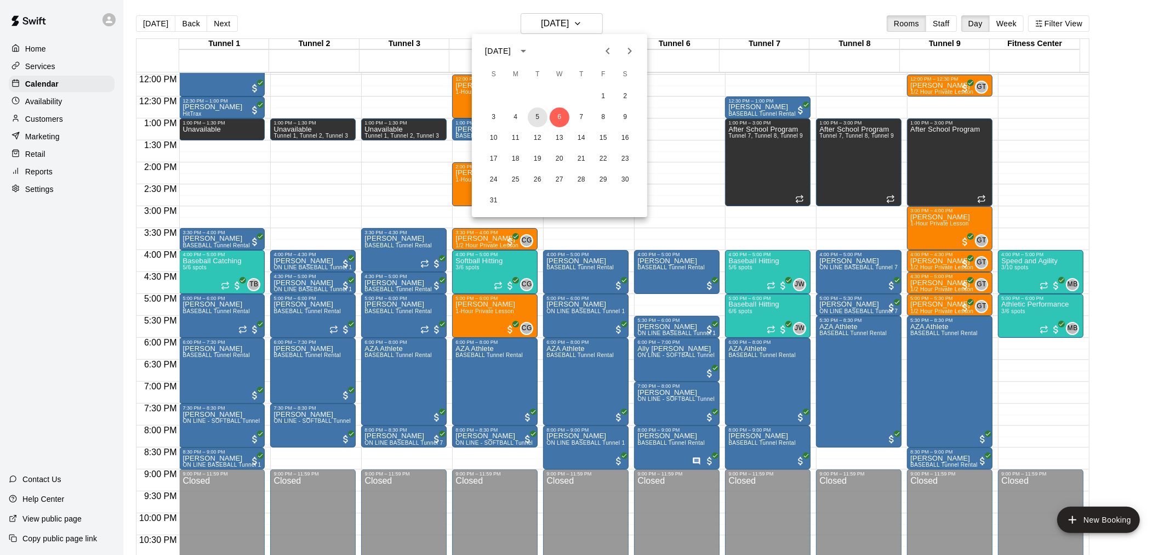
click at [541, 111] on button "5" at bounding box center [538, 117] width 20 height 20
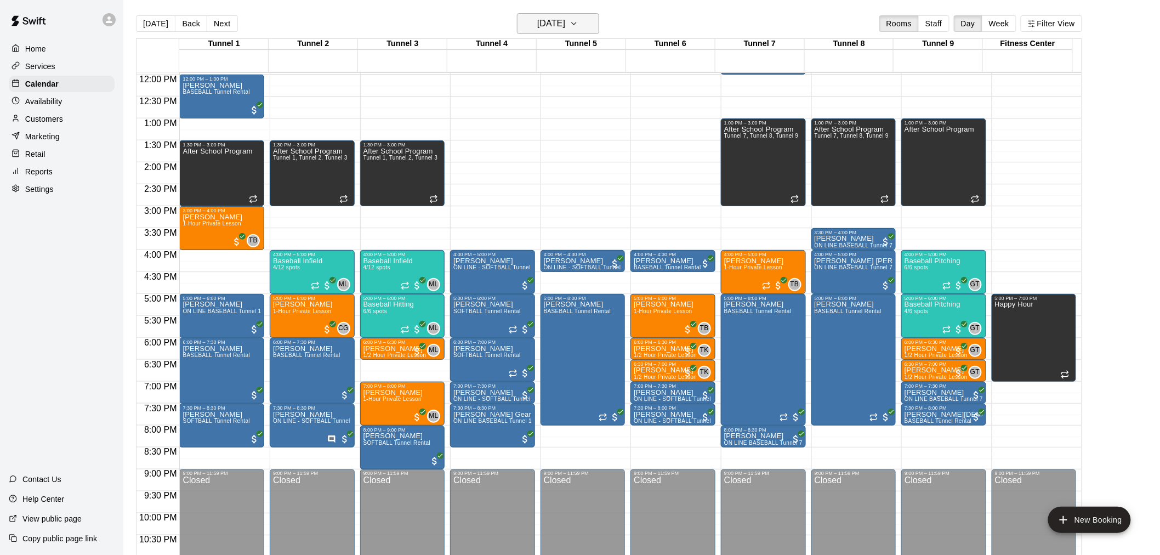
click at [538, 23] on h6 "[DATE]" at bounding box center [551, 23] width 28 height 15
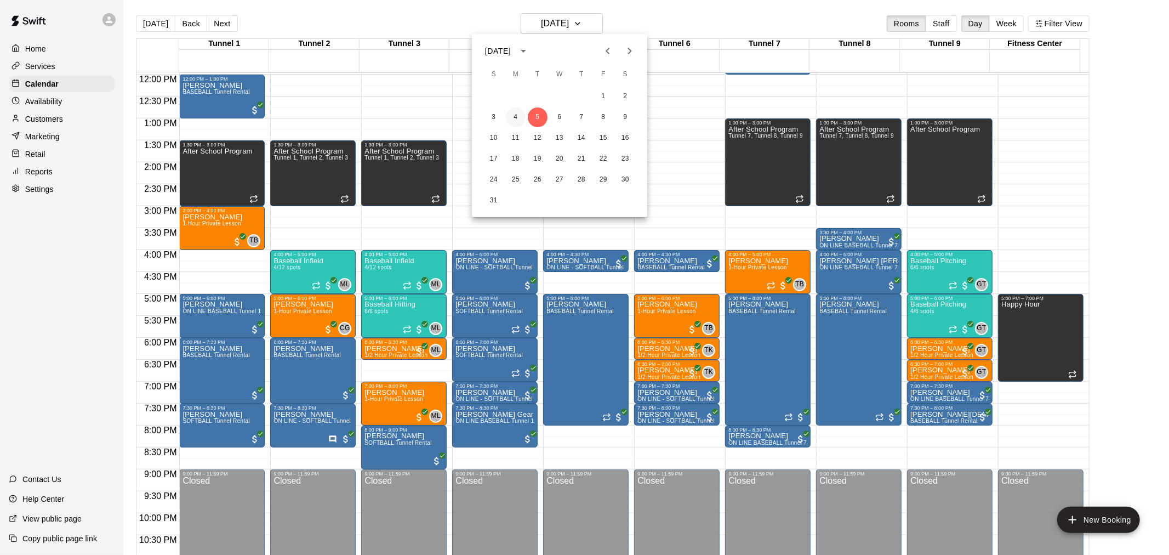
click at [521, 115] on button "4" at bounding box center [516, 117] width 20 height 20
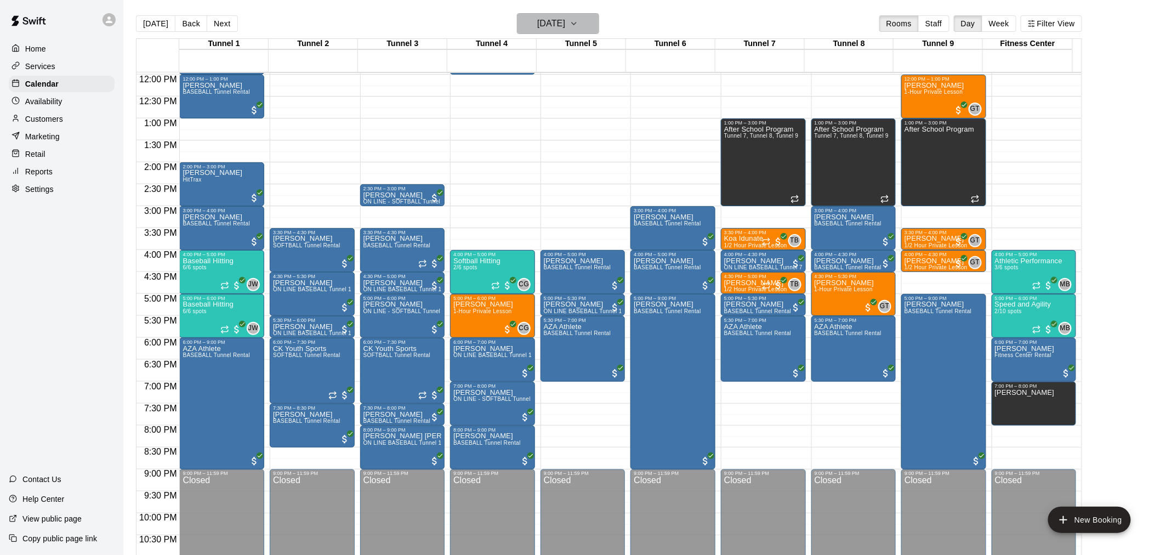
click at [578, 23] on icon "button" at bounding box center [574, 23] width 9 height 13
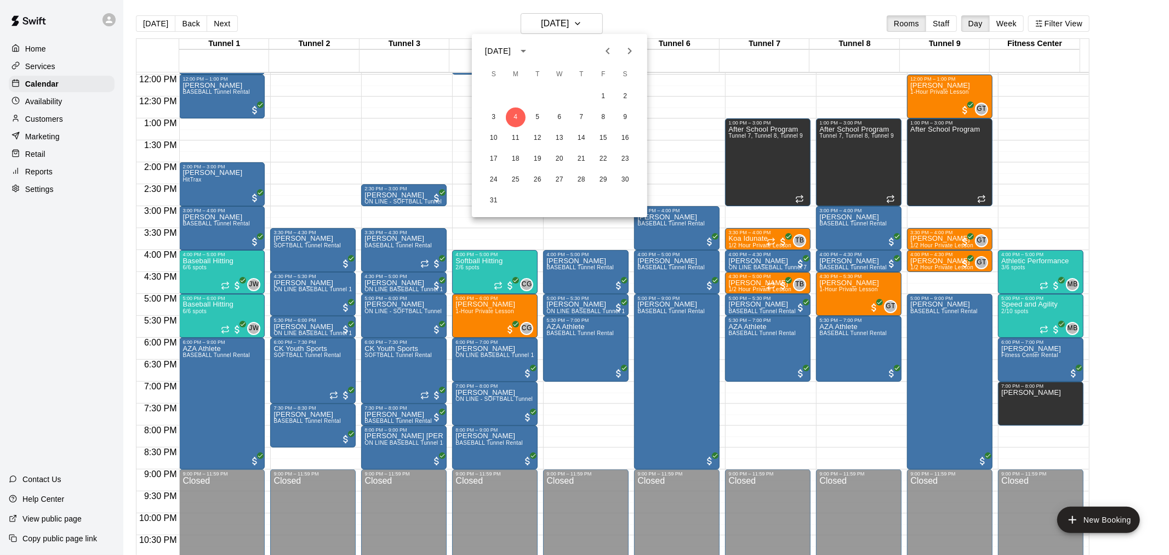
click at [610, 51] on icon "Previous month" at bounding box center [607, 50] width 13 height 13
click at [573, 141] on button "19" at bounding box center [582, 138] width 20 height 20
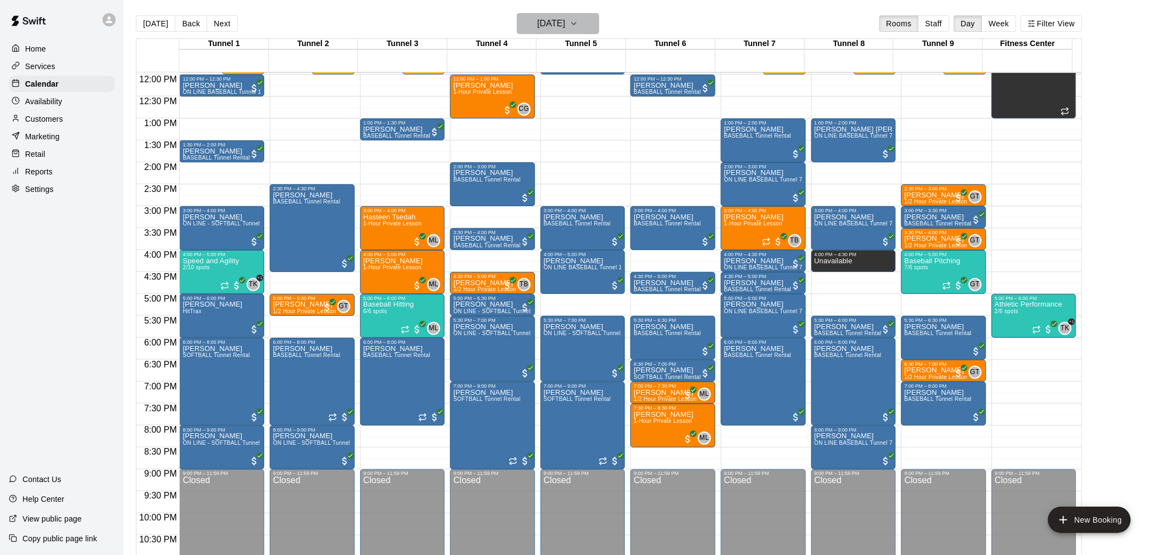
click at [599, 14] on button "[DATE]" at bounding box center [558, 23] width 82 height 21
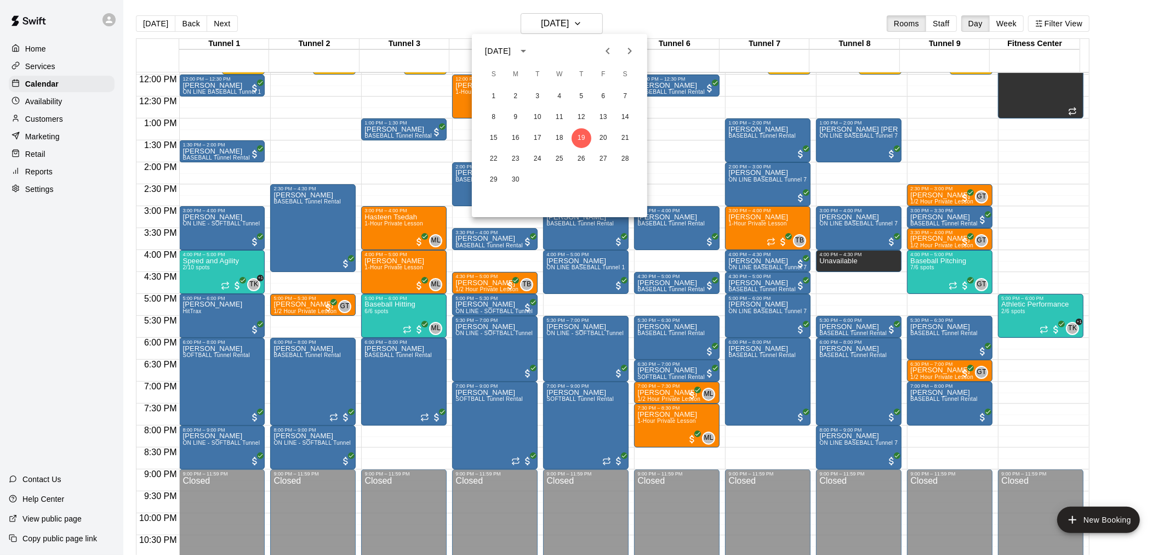
click at [587, 107] on div "8 9 10 11 12 13 14" at bounding box center [559, 117] width 175 height 20
click at [587, 111] on button "12" at bounding box center [582, 117] width 20 height 20
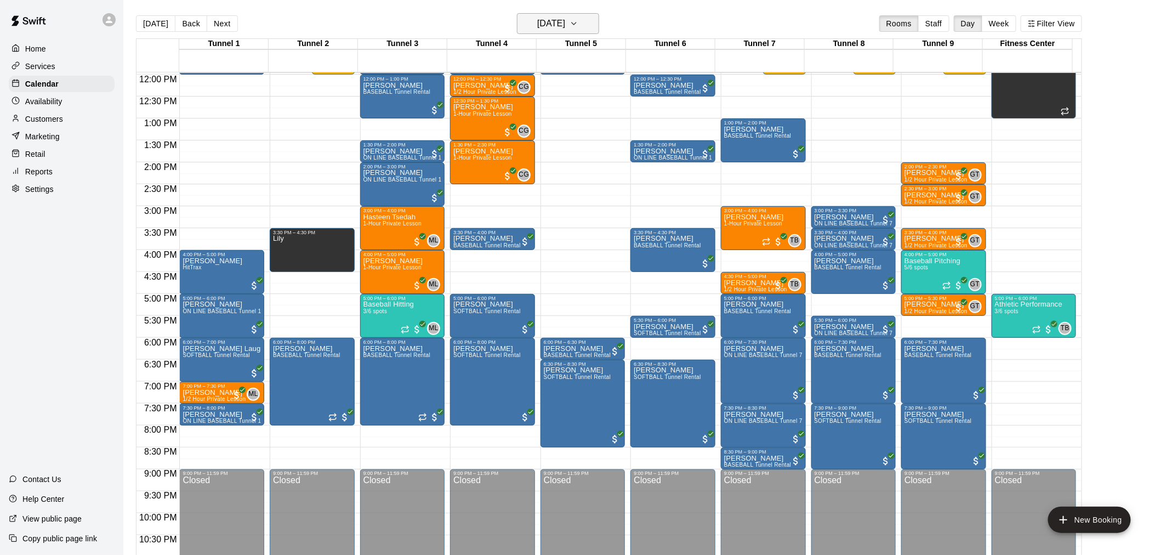
click at [565, 25] on h6 "[DATE]" at bounding box center [551, 23] width 28 height 15
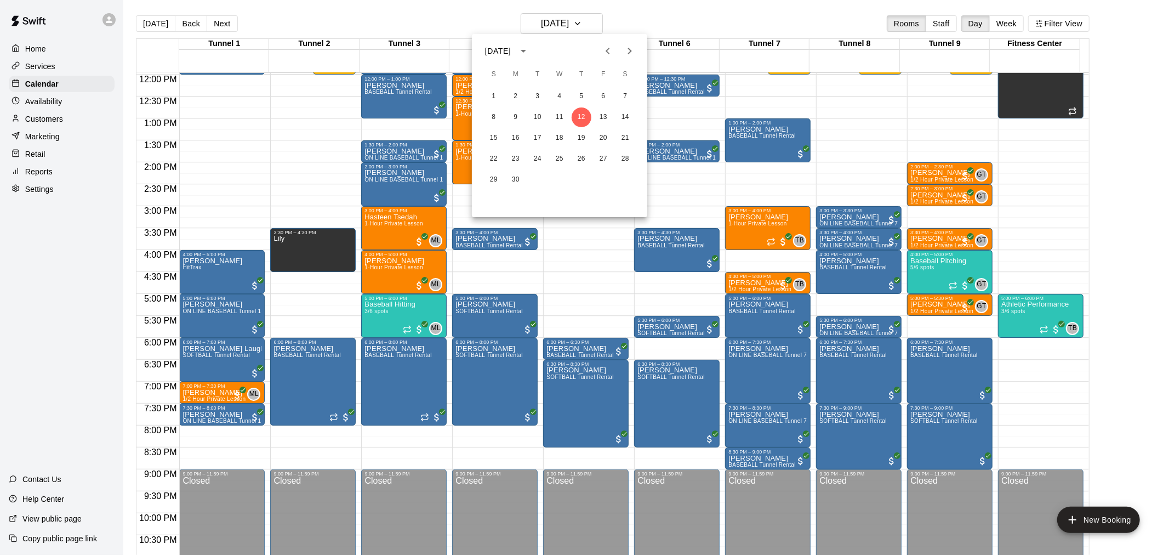
click at [612, 50] on icon "Previous month" at bounding box center [607, 50] width 13 height 13
click at [590, 156] on button "24" at bounding box center [582, 159] width 20 height 20
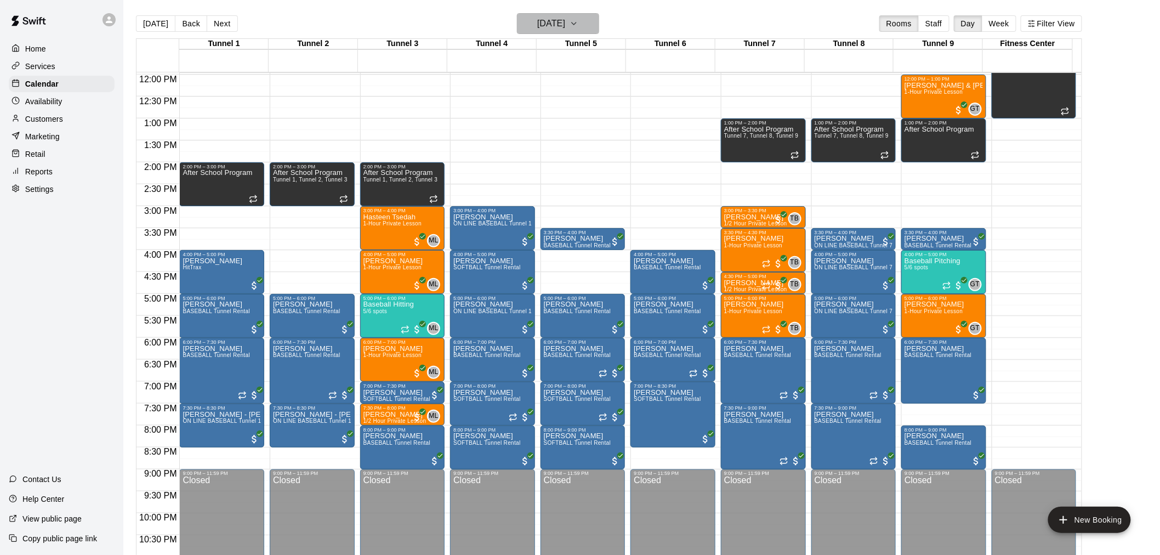
click at [565, 20] on h6 "[DATE]" at bounding box center [551, 23] width 28 height 15
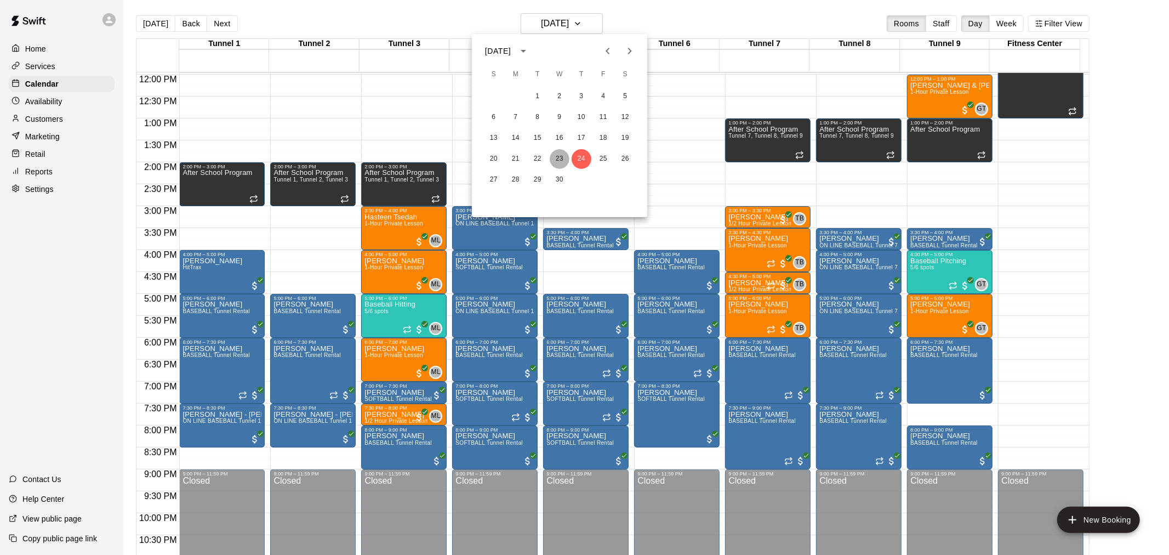
click at [563, 167] on button "23" at bounding box center [560, 159] width 20 height 20
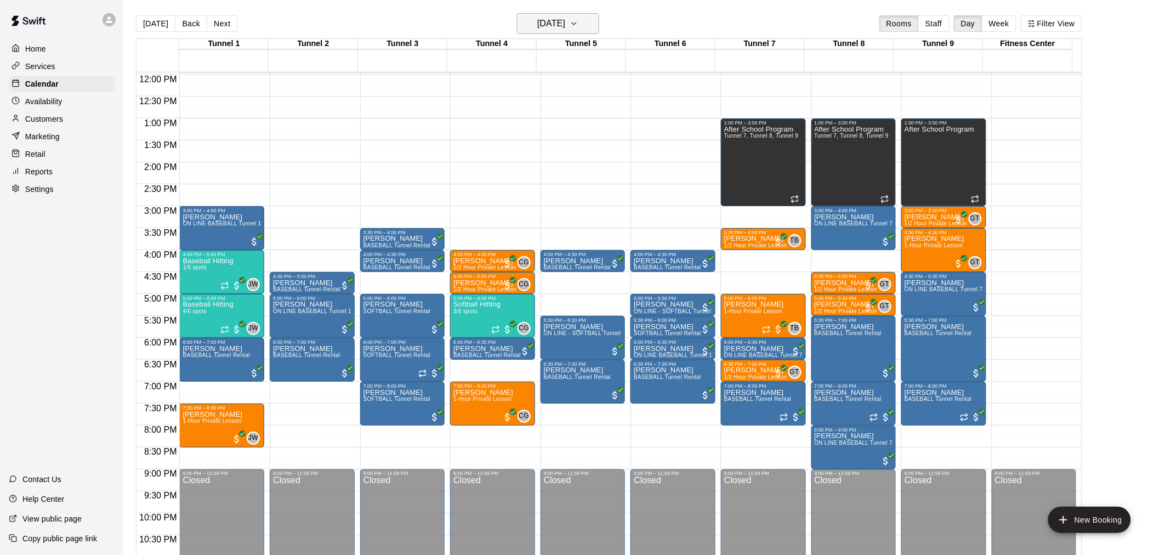
click at [565, 29] on h6 "[DATE]" at bounding box center [551, 23] width 28 height 15
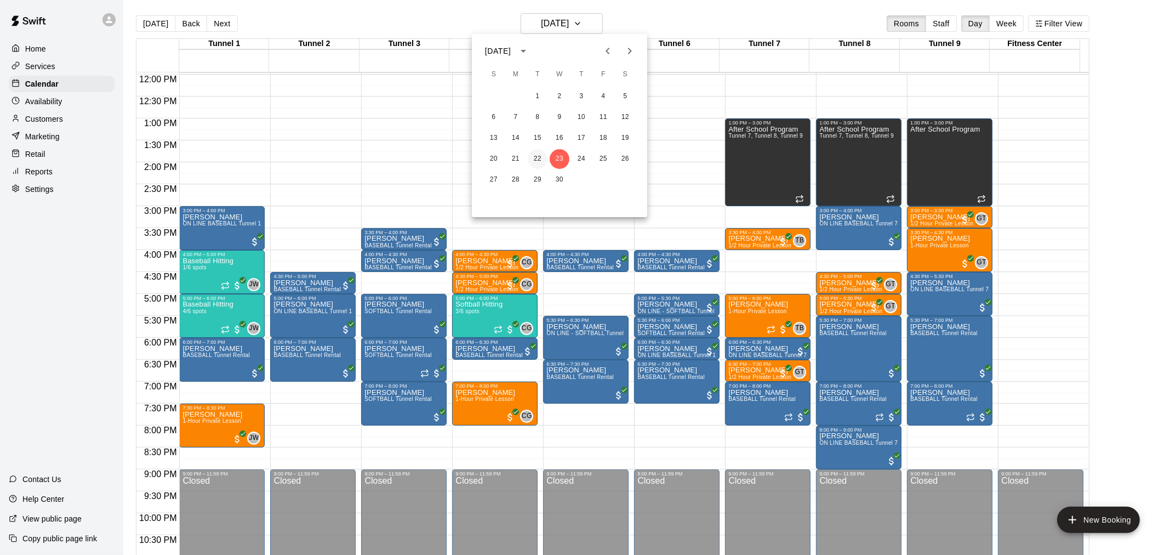
click at [546, 156] on button "22" at bounding box center [538, 159] width 20 height 20
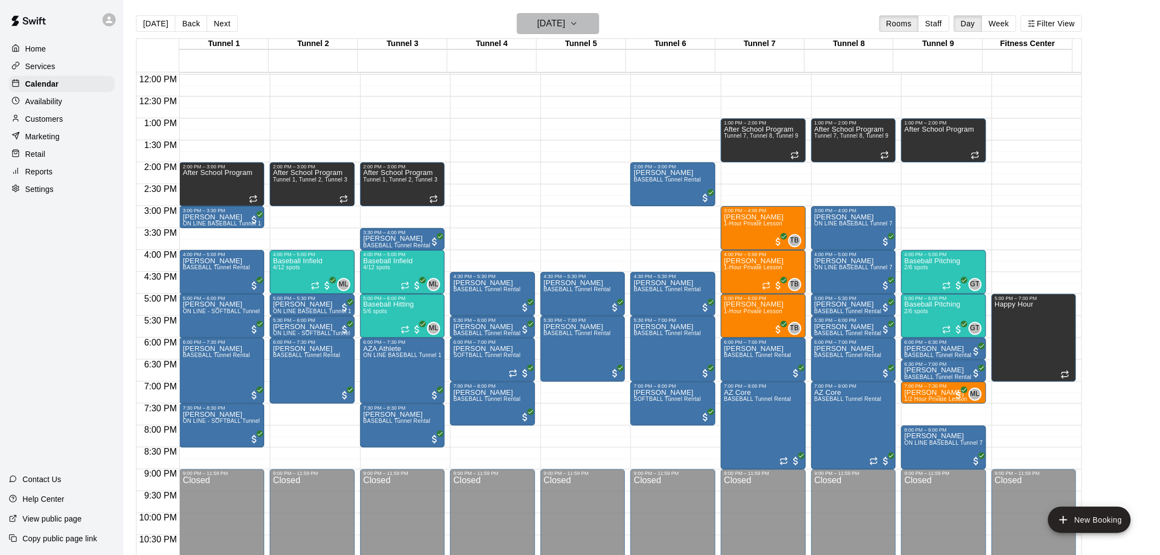
click at [560, 33] on button "[DATE]" at bounding box center [558, 23] width 82 height 21
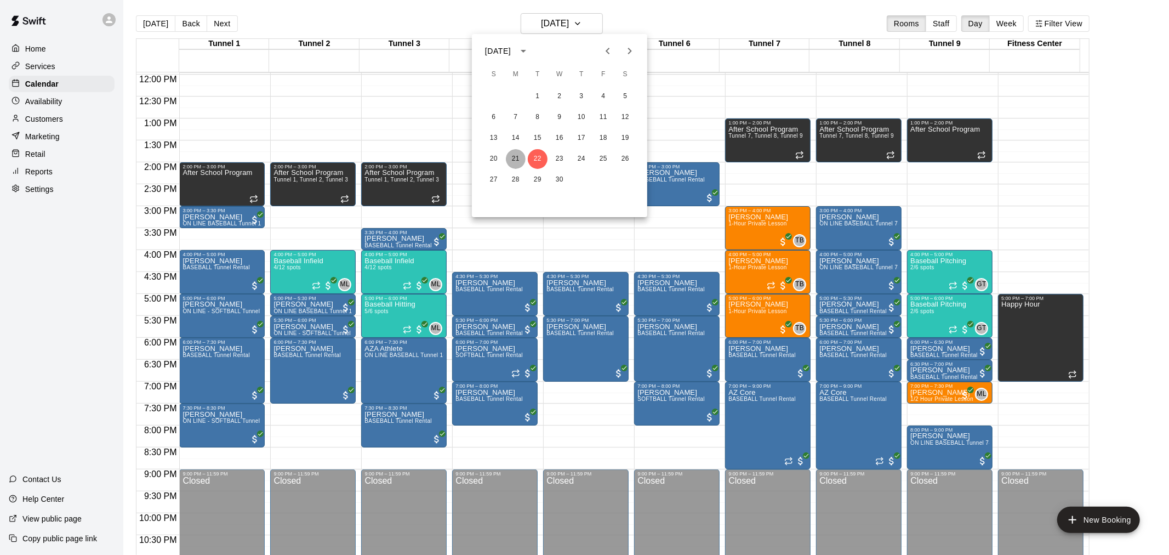
click at [515, 155] on button "21" at bounding box center [516, 159] width 20 height 20
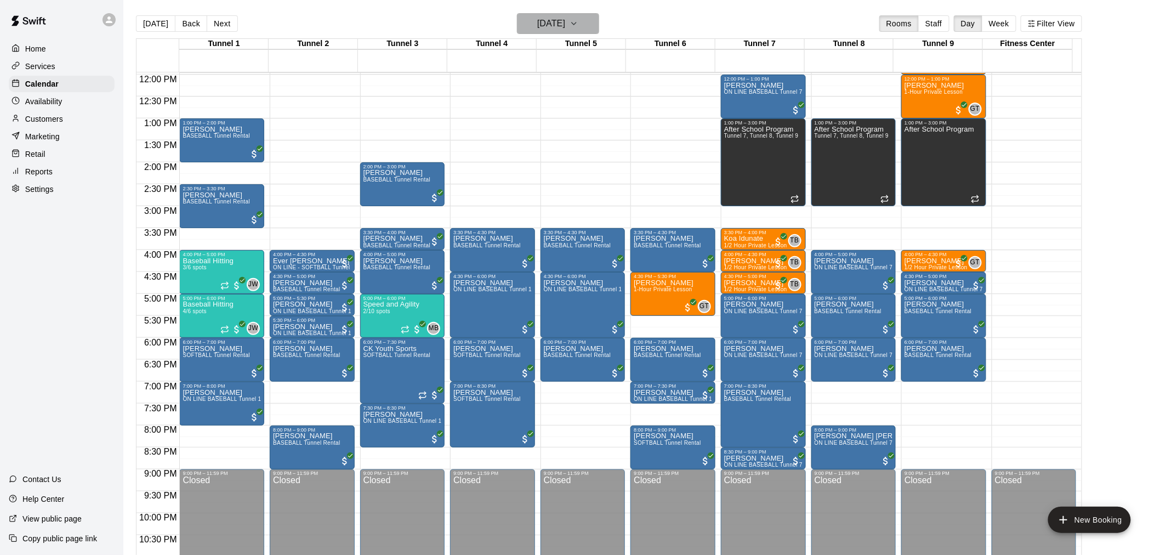
click at [565, 20] on h6 "[DATE]" at bounding box center [551, 23] width 28 height 15
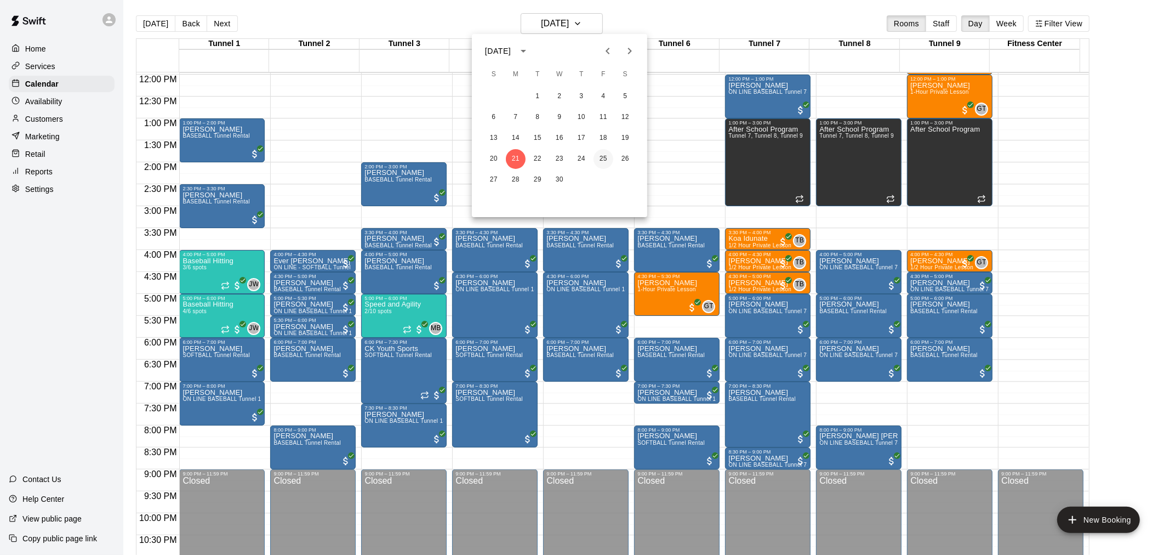
click at [605, 152] on button "25" at bounding box center [604, 159] width 20 height 20
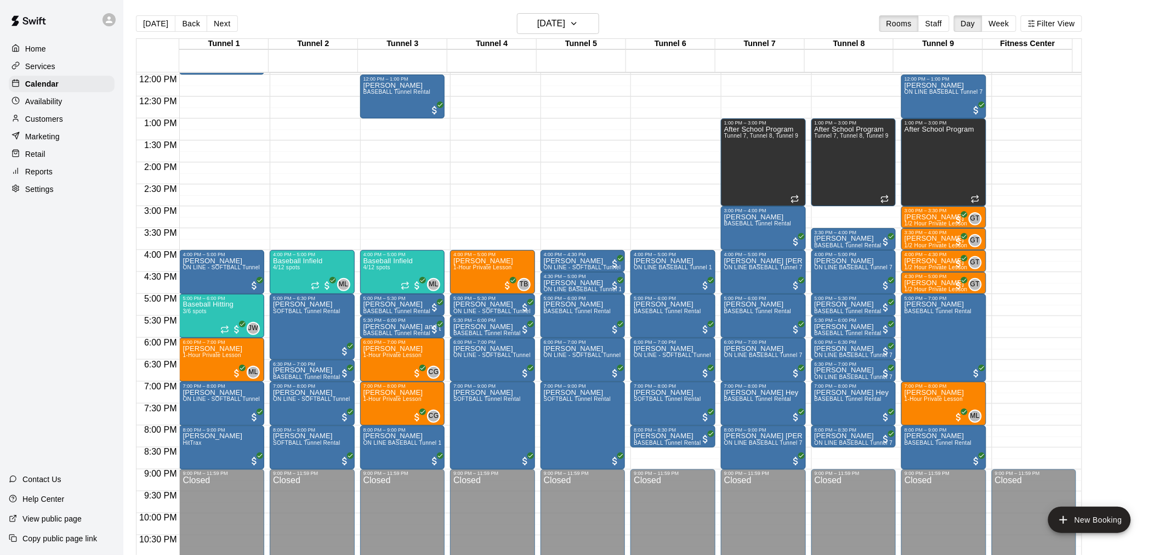
click at [550, 3] on main "[DATE] Back [DATE][DATE] Rooms Staff Day Week Filter View Tunnel 1 25 Fri Tunne…" at bounding box center [641, 286] width 1037 height 572
click at [556, 15] on button "[DATE]" at bounding box center [558, 23] width 82 height 21
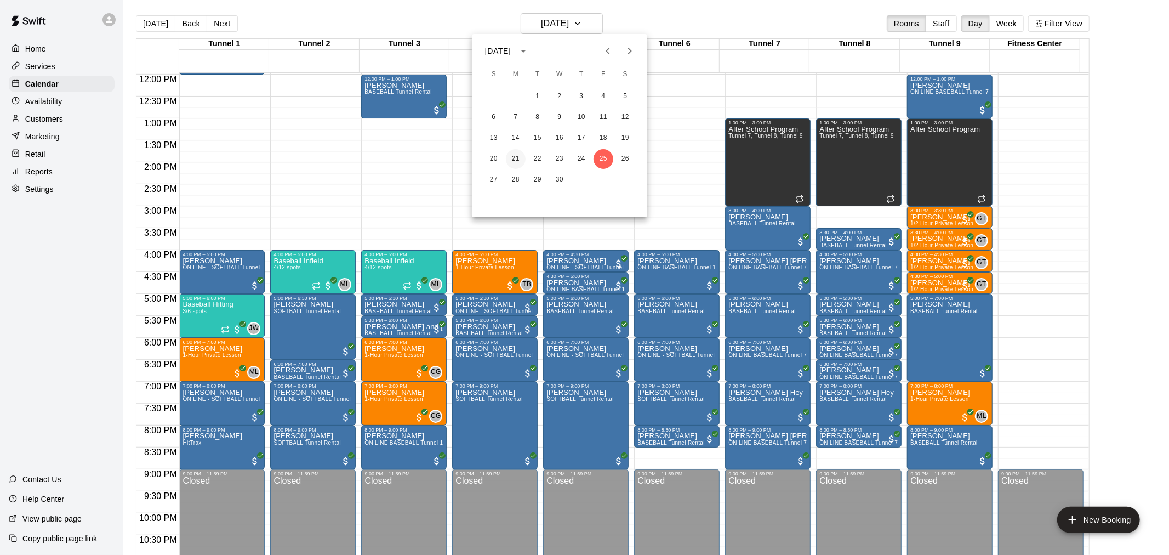
click at [518, 159] on button "21" at bounding box center [516, 159] width 20 height 20
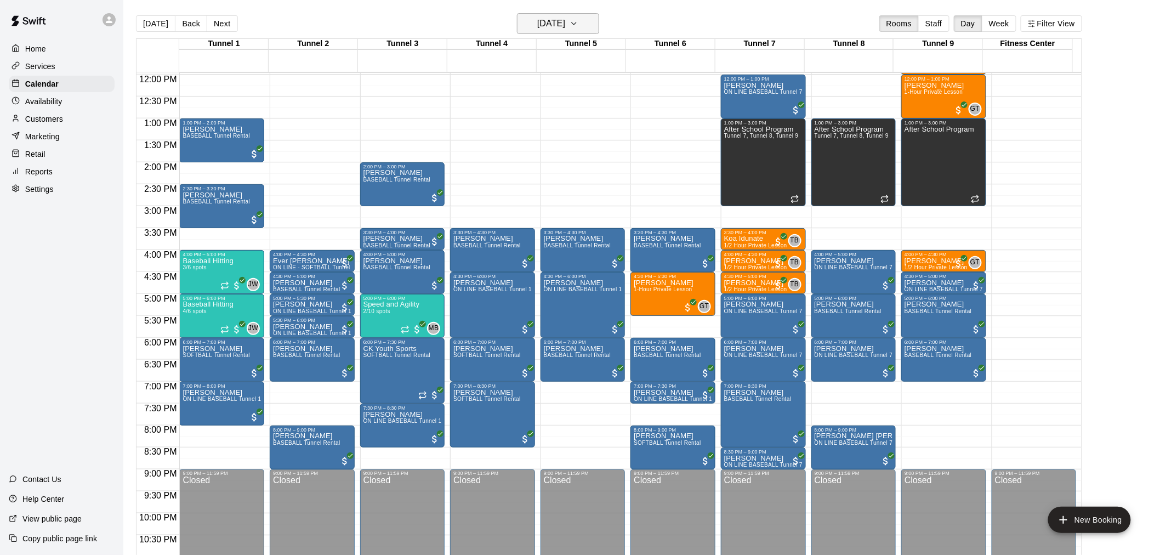
click at [561, 22] on h6 "[DATE]" at bounding box center [551, 23] width 28 height 15
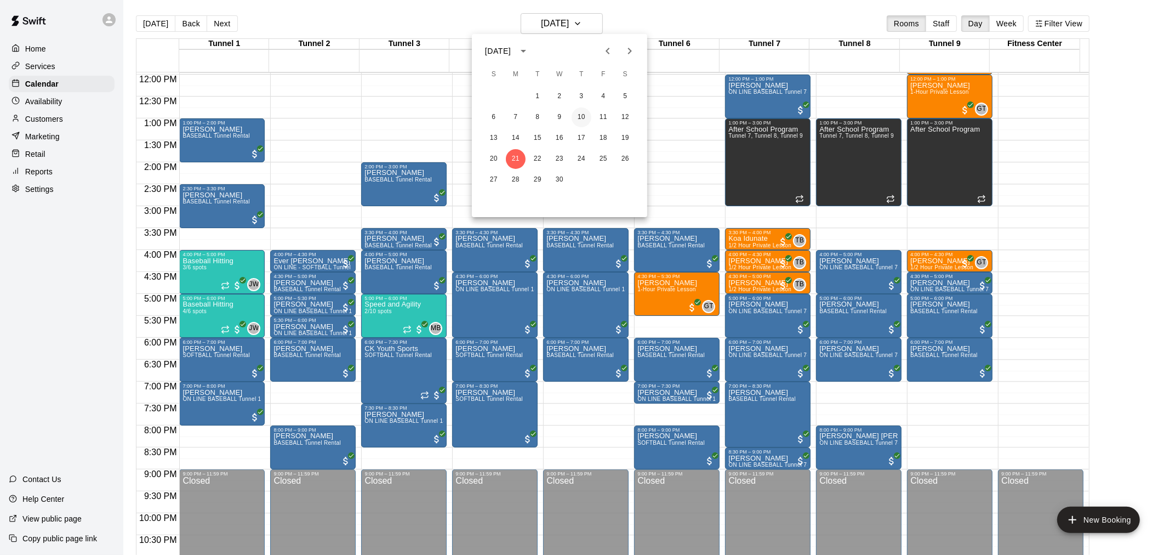
click at [578, 122] on button "10" at bounding box center [582, 117] width 20 height 20
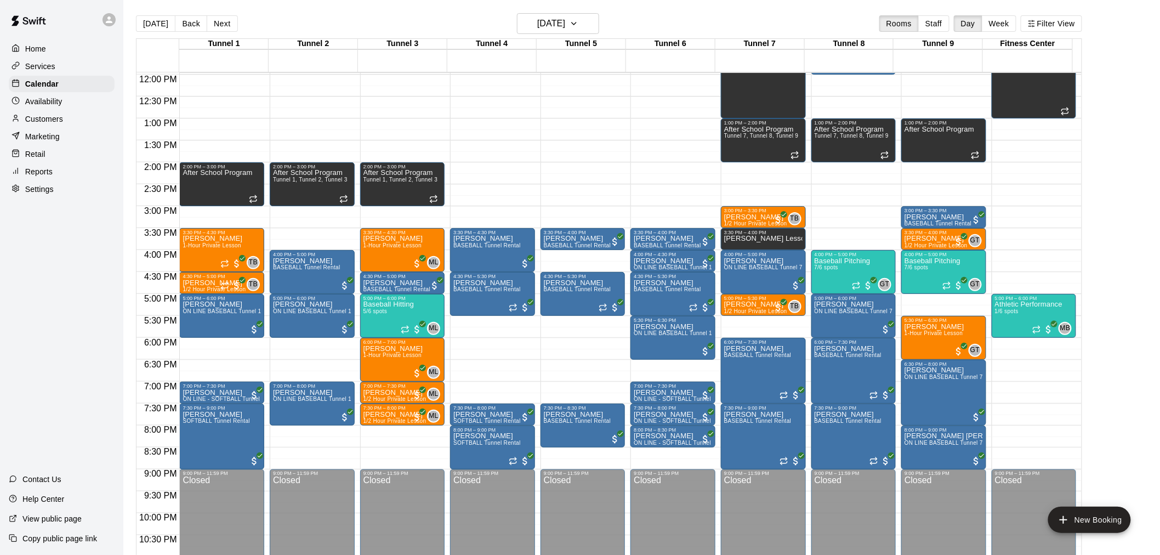
click at [576, 34] on div "[DATE] Back [DATE][DATE] Rooms Staff Day Week Filter View" at bounding box center [609, 25] width 946 height 25
click at [565, 30] on h6 "[DATE]" at bounding box center [551, 23] width 28 height 15
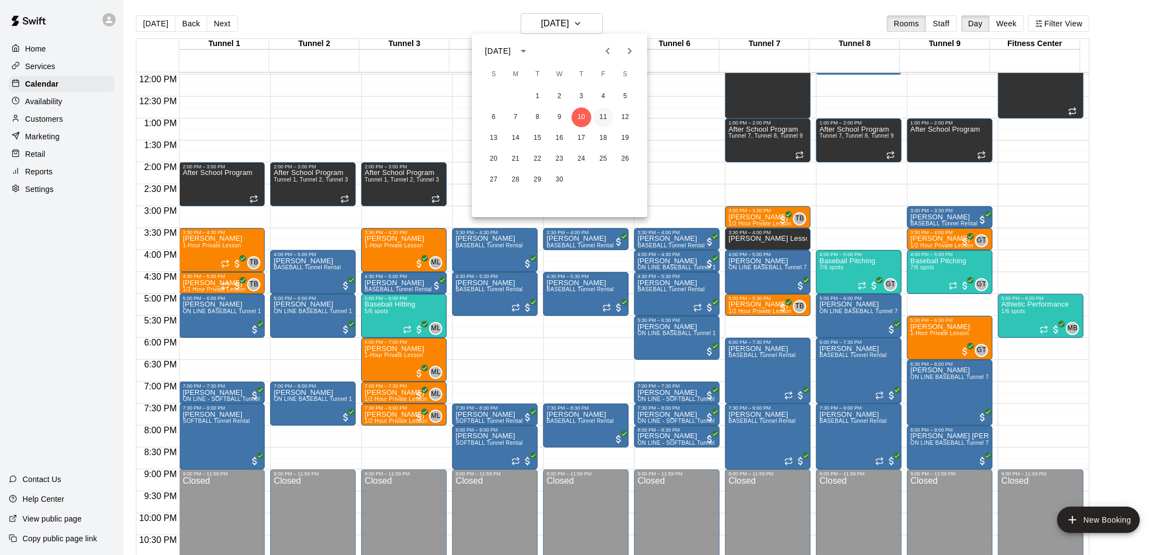
click at [599, 116] on button "11" at bounding box center [604, 117] width 20 height 20
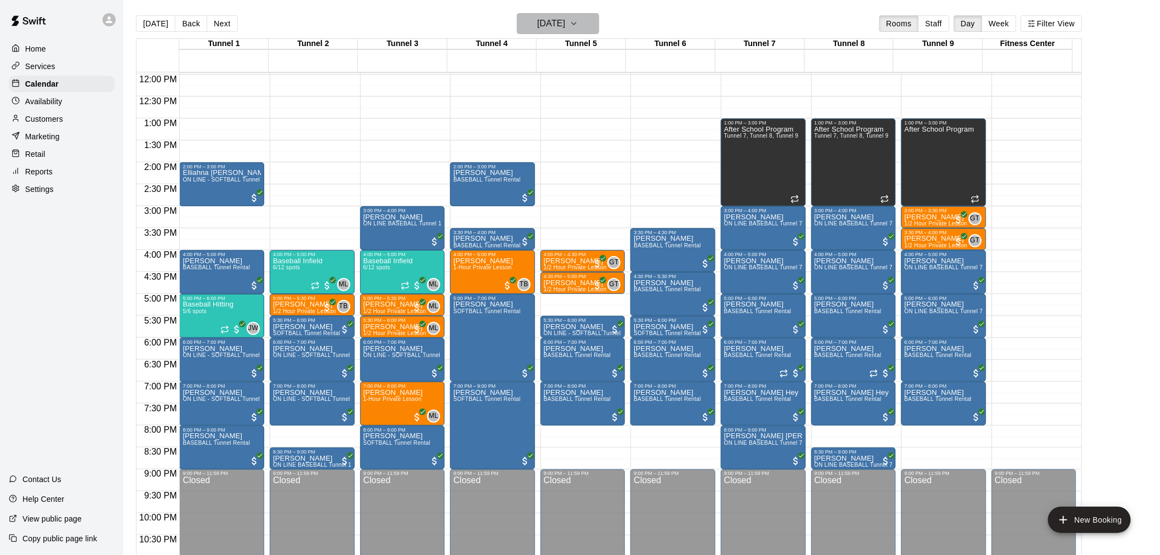
click at [565, 20] on h6 "[DATE]" at bounding box center [551, 23] width 28 height 15
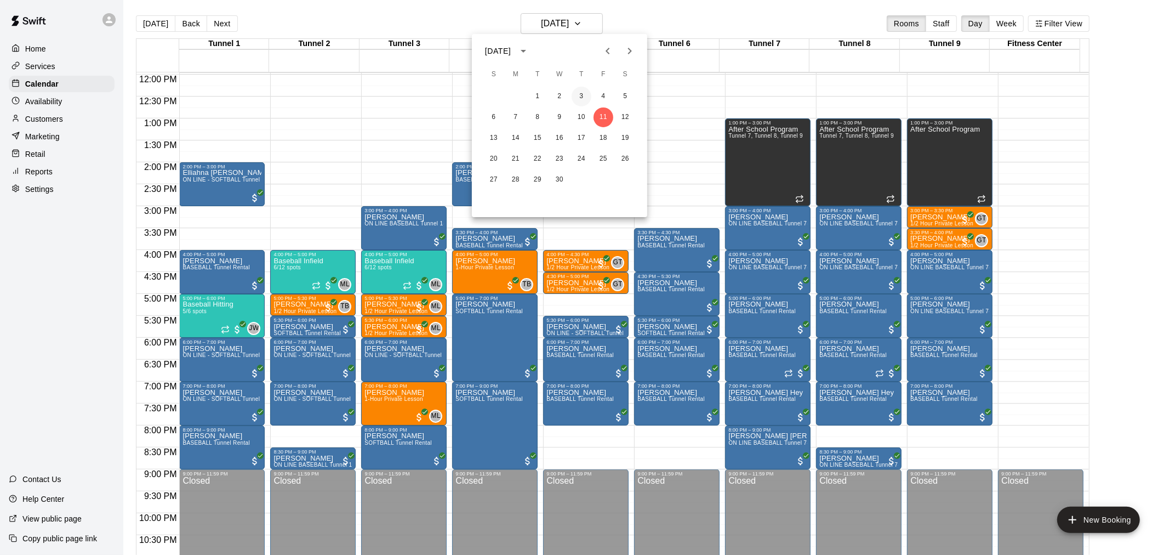
click at [582, 97] on button "3" at bounding box center [582, 97] width 20 height 20
